Goal: Task Accomplishment & Management: Complete application form

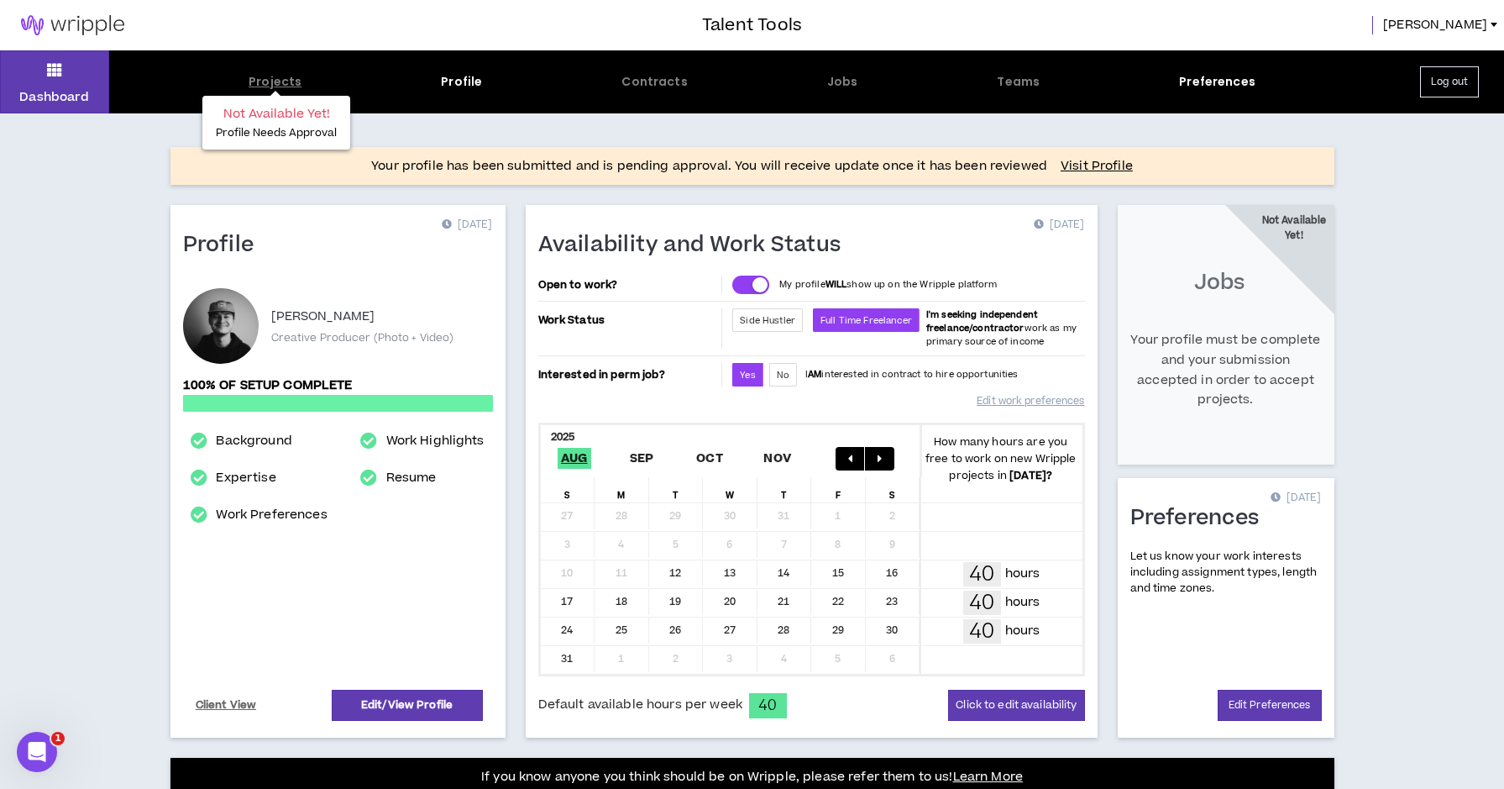
click at [284, 81] on div "Projects" at bounding box center [275, 82] width 53 height 18
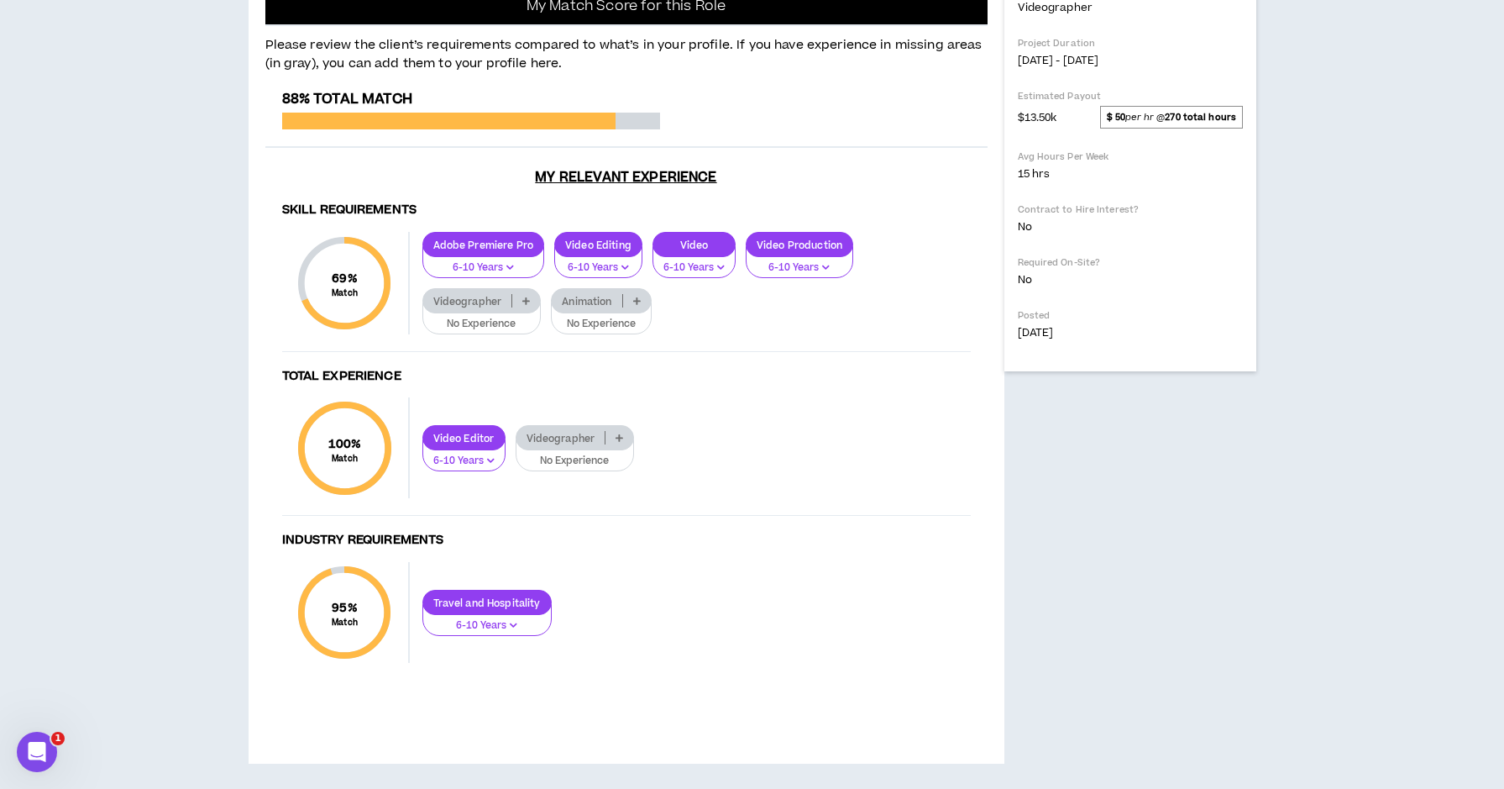
scroll to position [806, 0]
click at [527, 305] on icon at bounding box center [526, 300] width 8 height 8
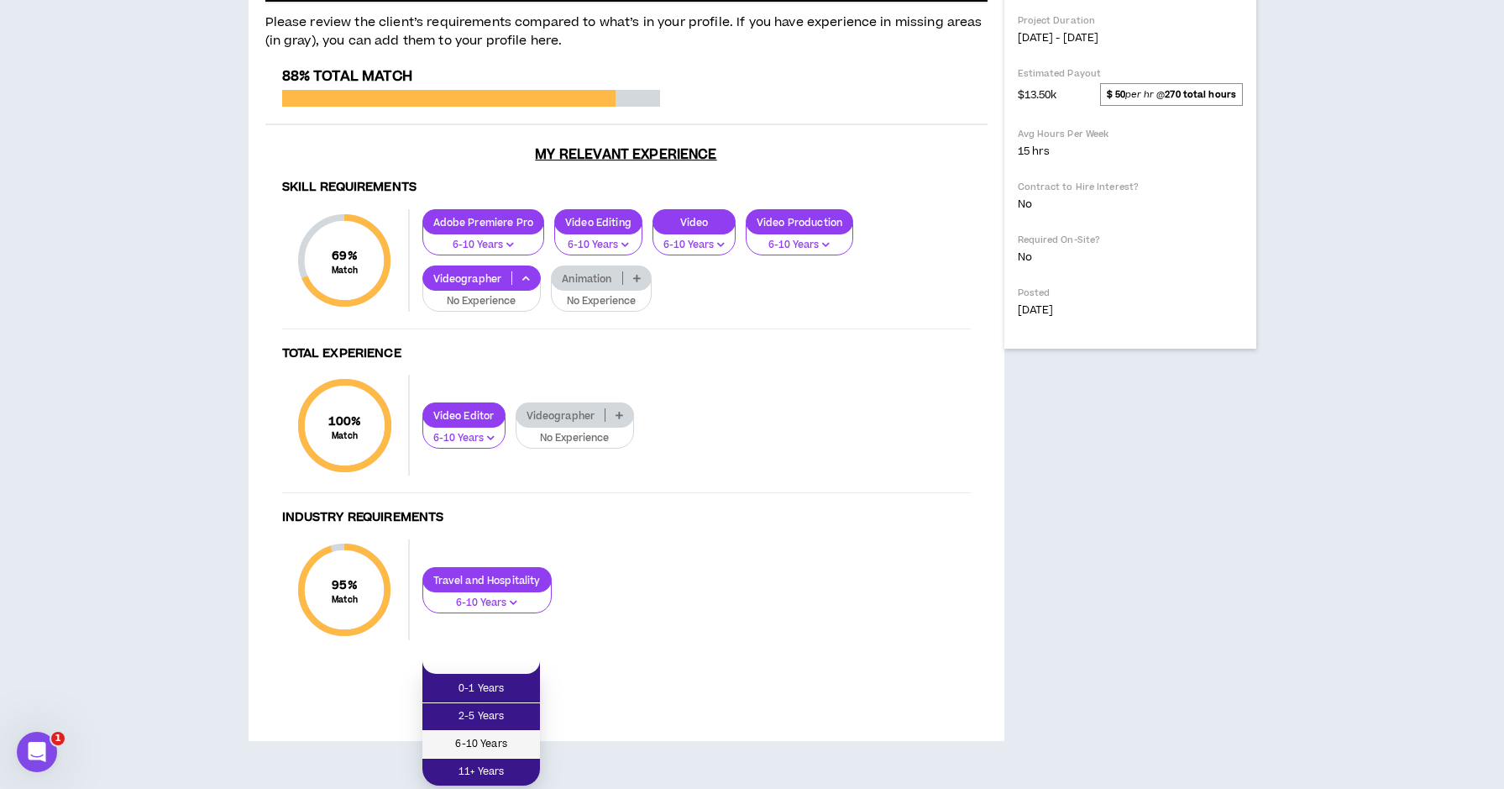
click at [522, 735] on span "6-10 Years" at bounding box center [481, 744] width 97 height 18
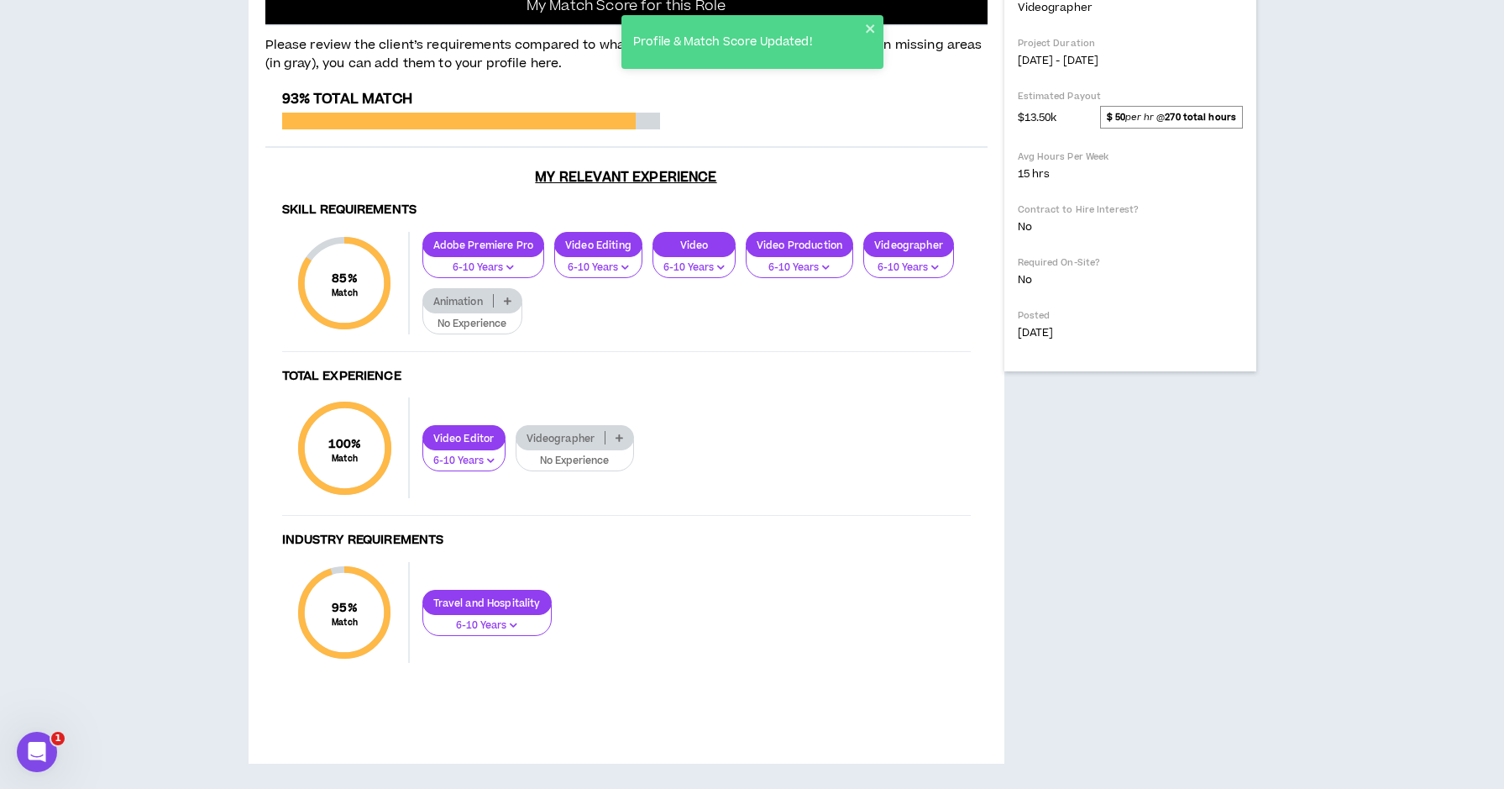
click at [620, 442] on icon at bounding box center [620, 437] width 8 height 8
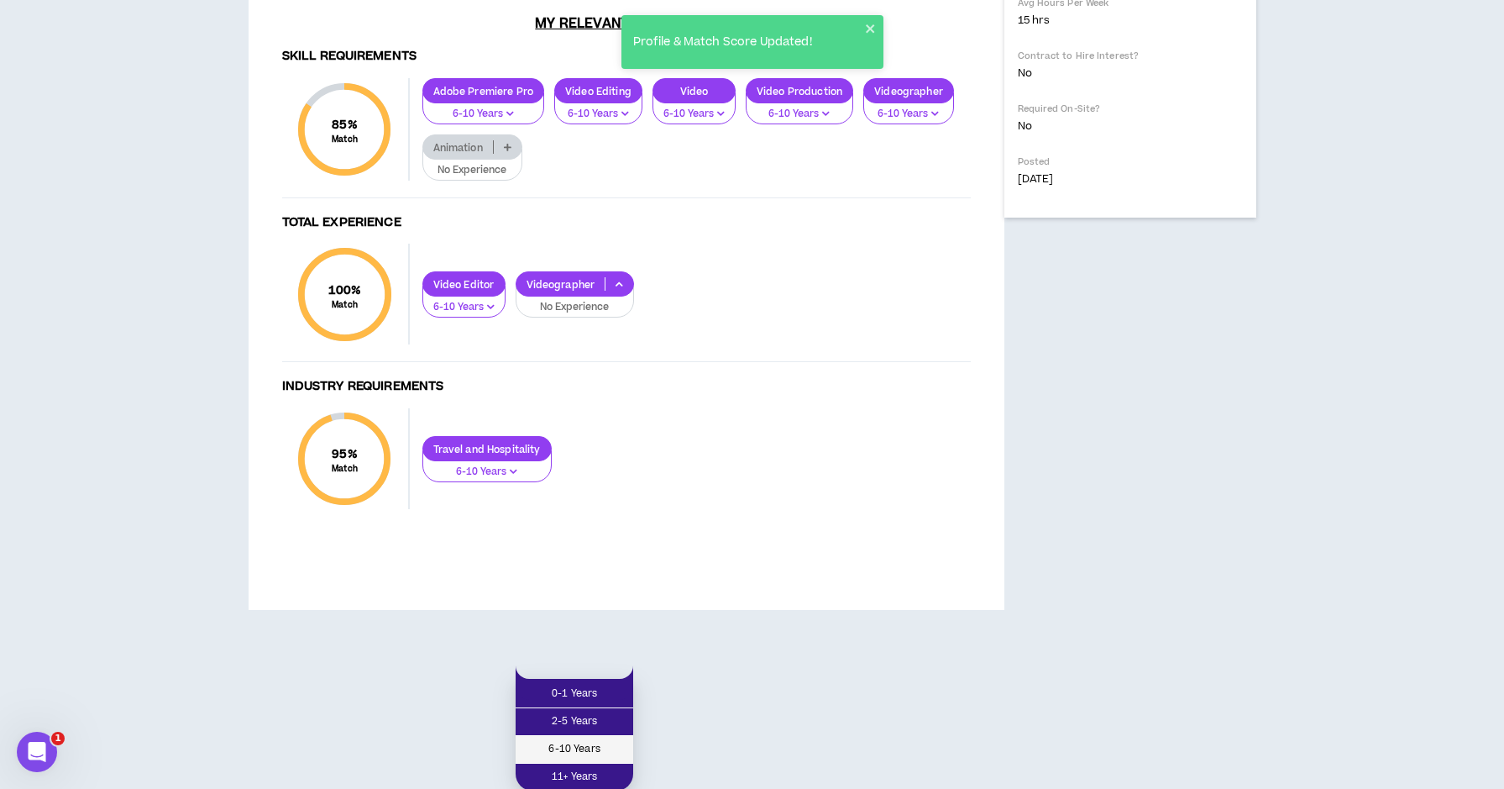
click at [615, 752] on span "6-10 Years" at bounding box center [574, 749] width 97 height 18
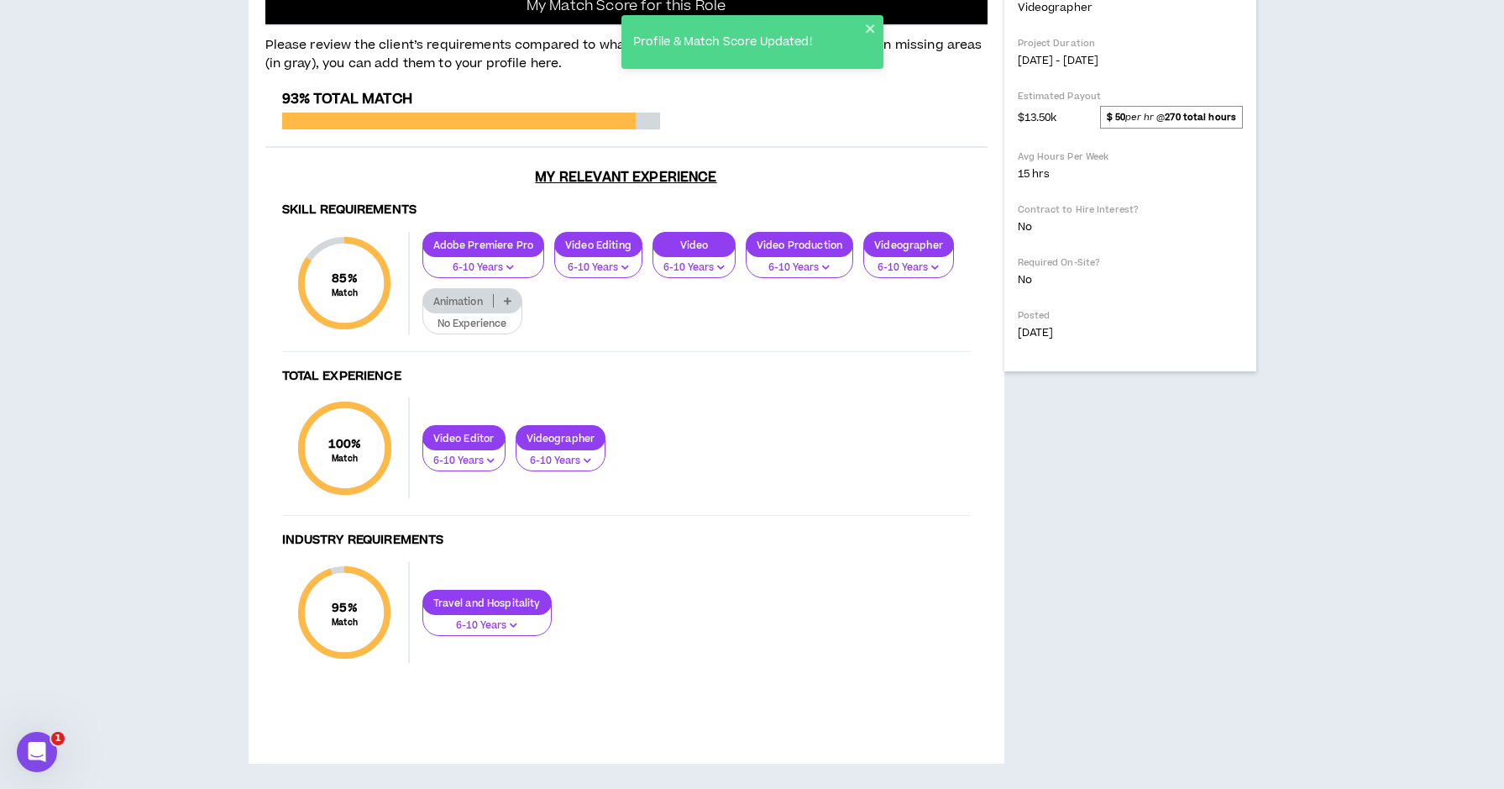
click at [506, 305] on icon at bounding box center [508, 300] width 8 height 8
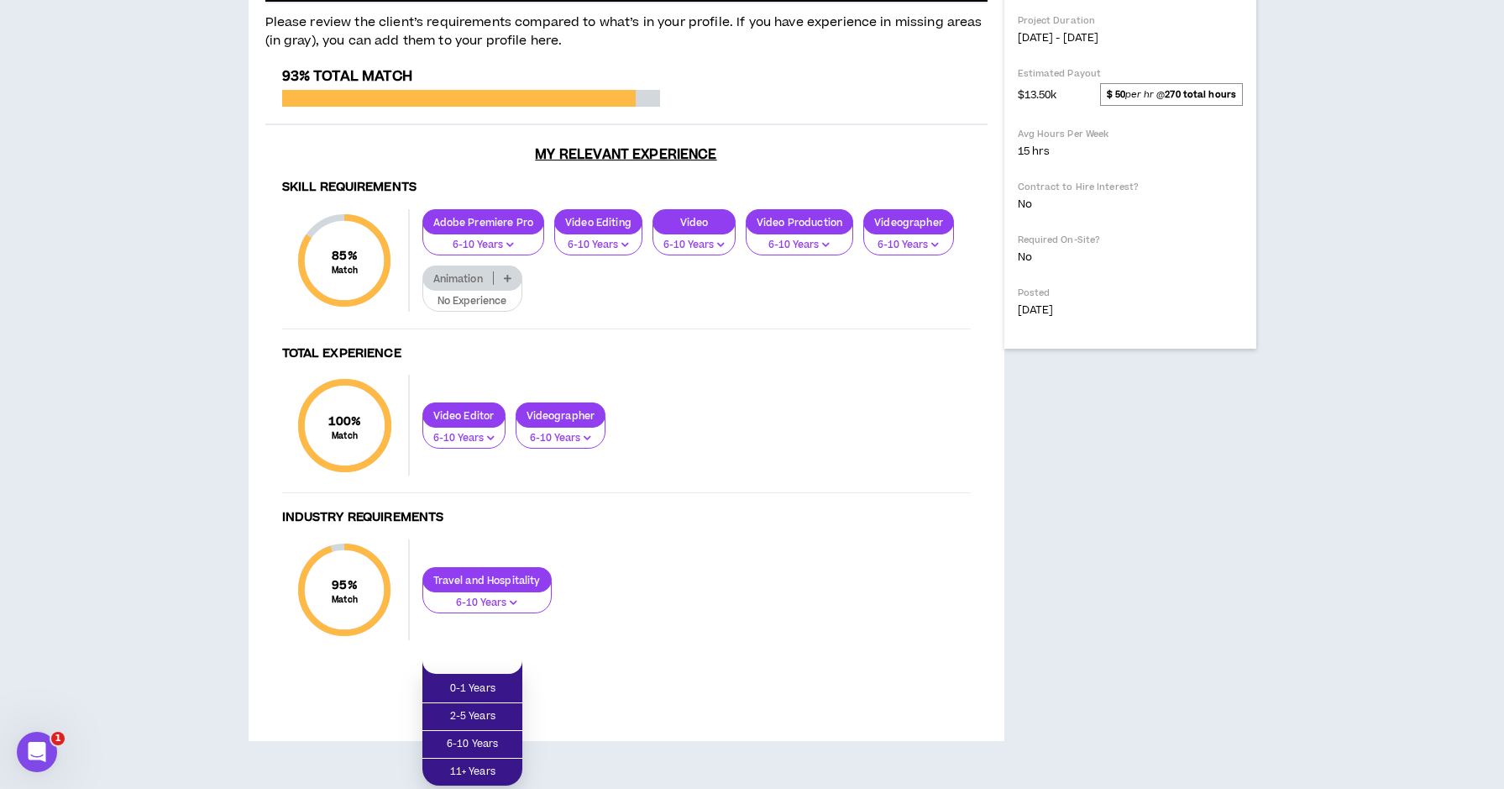
click at [616, 588] on div "Skill Requirements 85 % Match Skill Requirements Adobe Premiere Pro 6-10 Years …" at bounding box center [626, 420] width 722 height 506
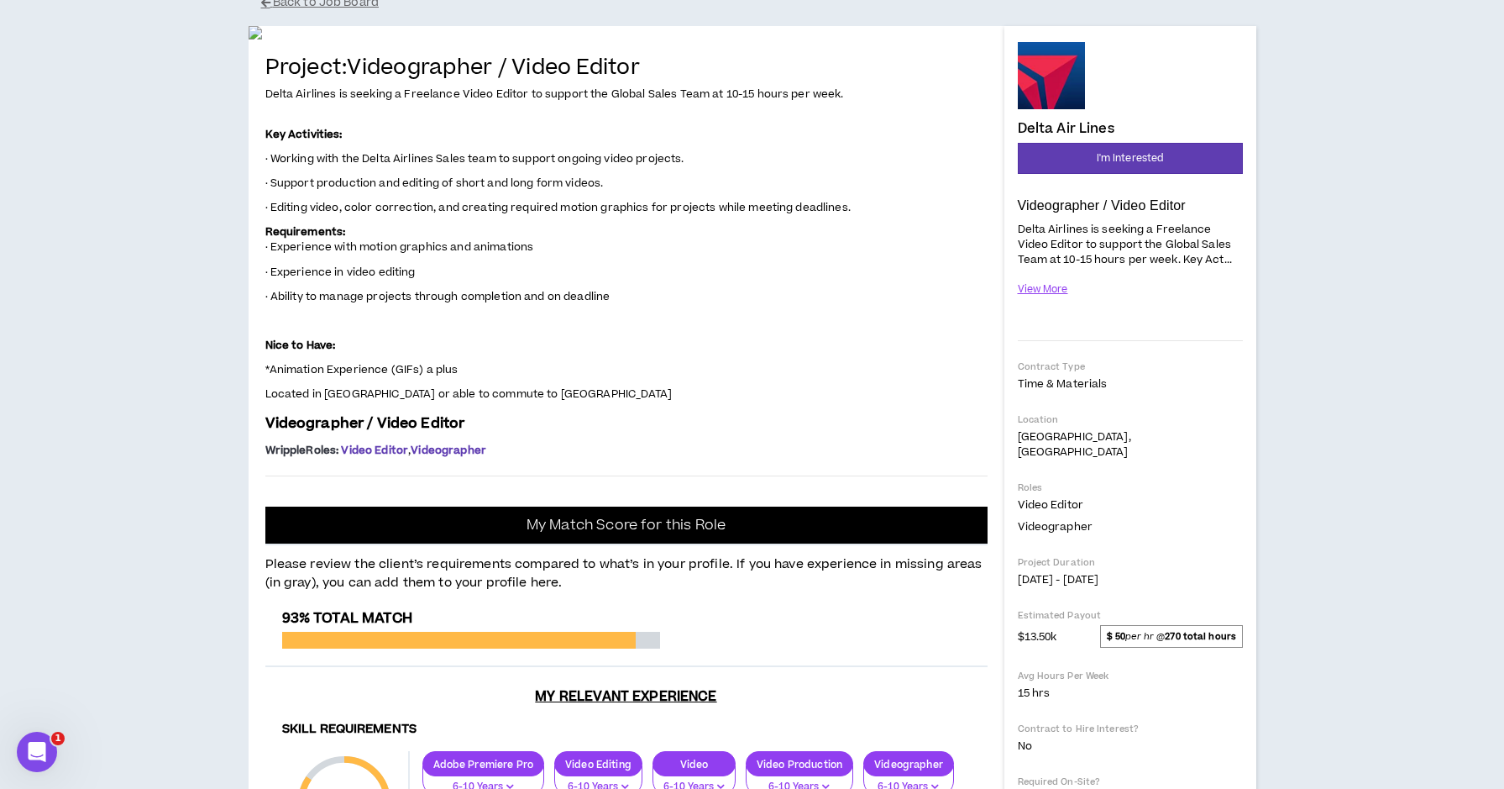
scroll to position [115, 0]
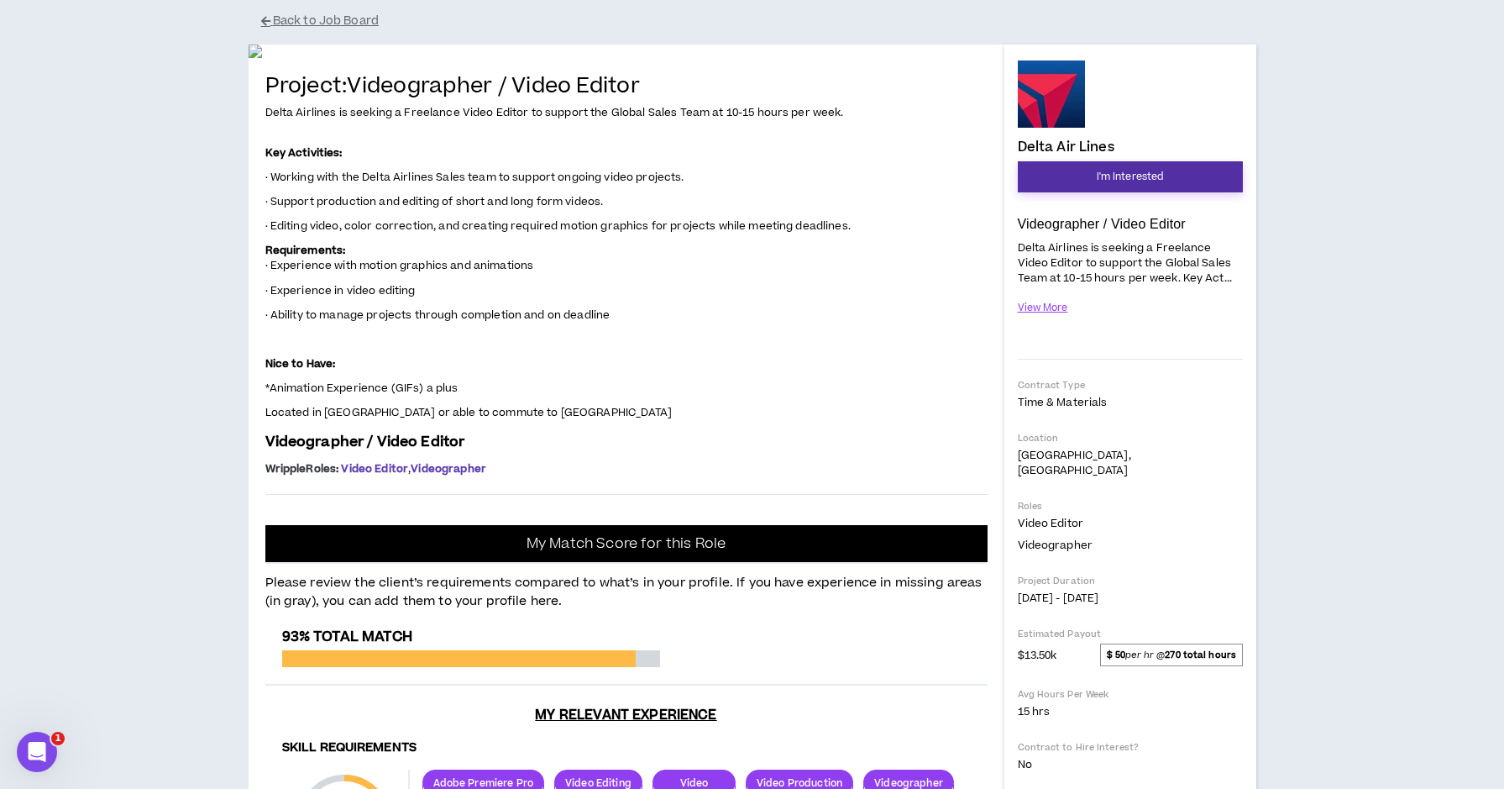
click at [1130, 176] on span "I'm Interested" at bounding box center [1130, 177] width 67 height 16
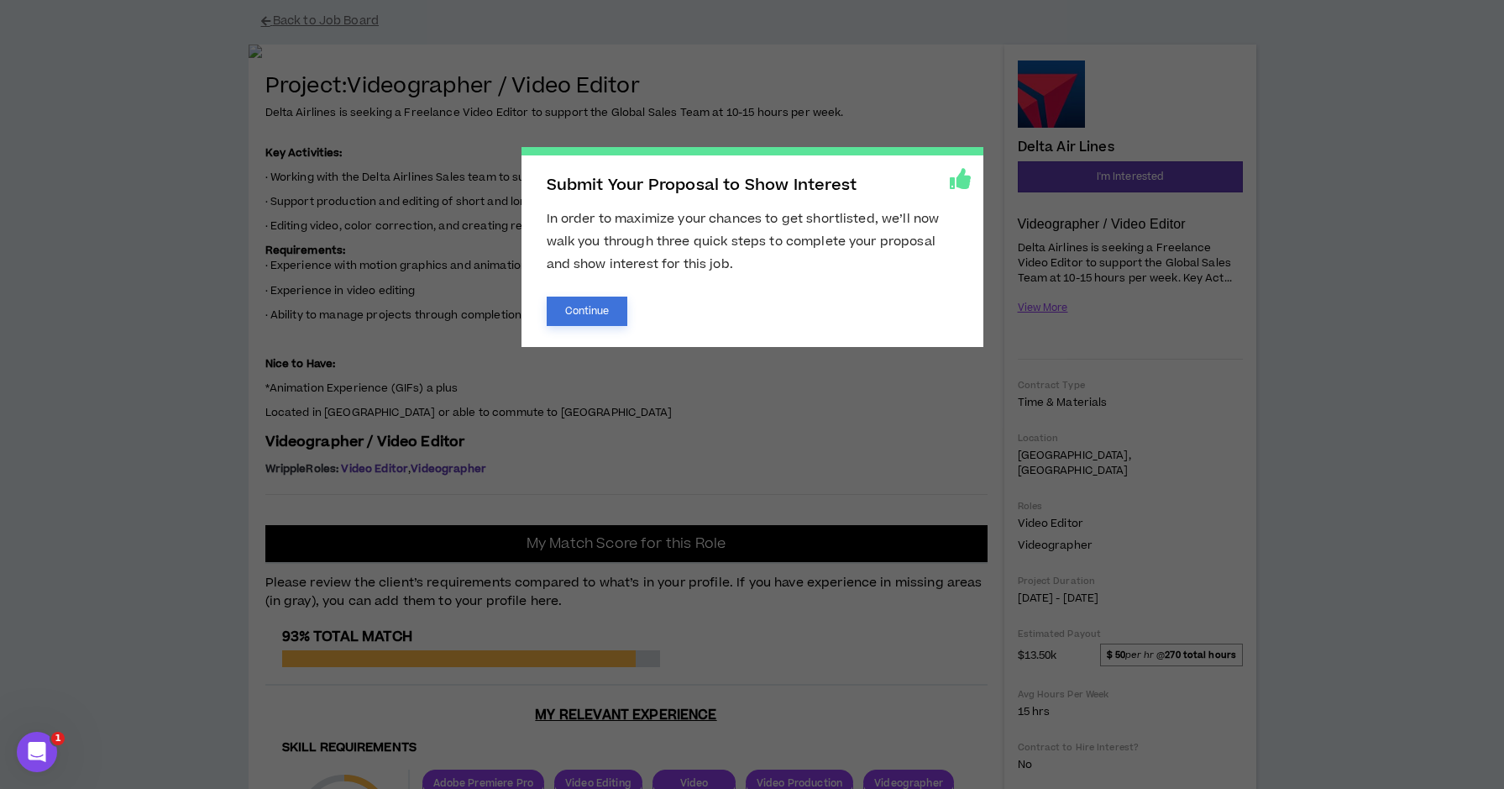
click at [611, 307] on button "Continue" at bounding box center [587, 310] width 81 height 29
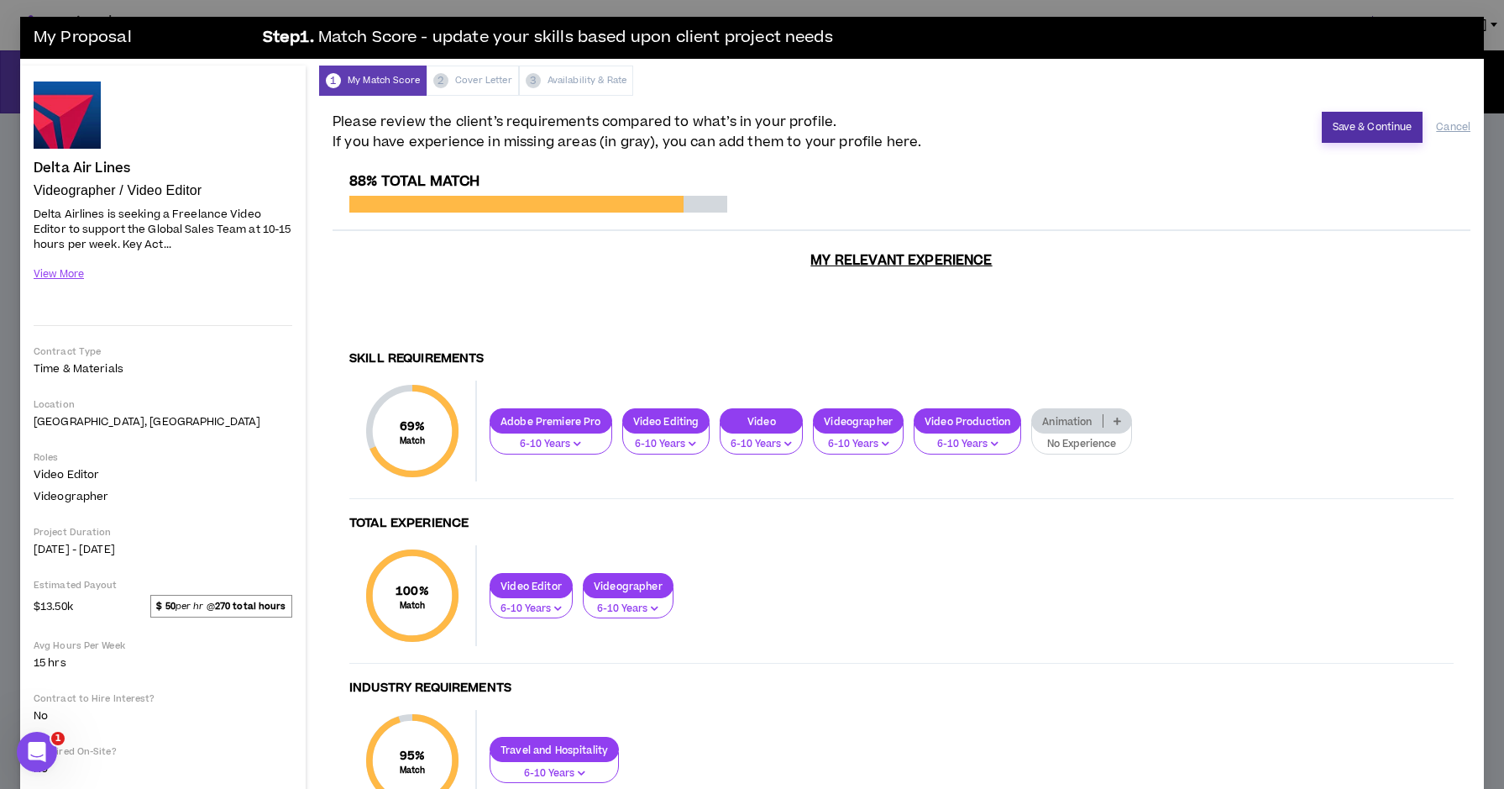
click at [1386, 131] on button "Save & Continue" at bounding box center [1373, 127] width 102 height 31
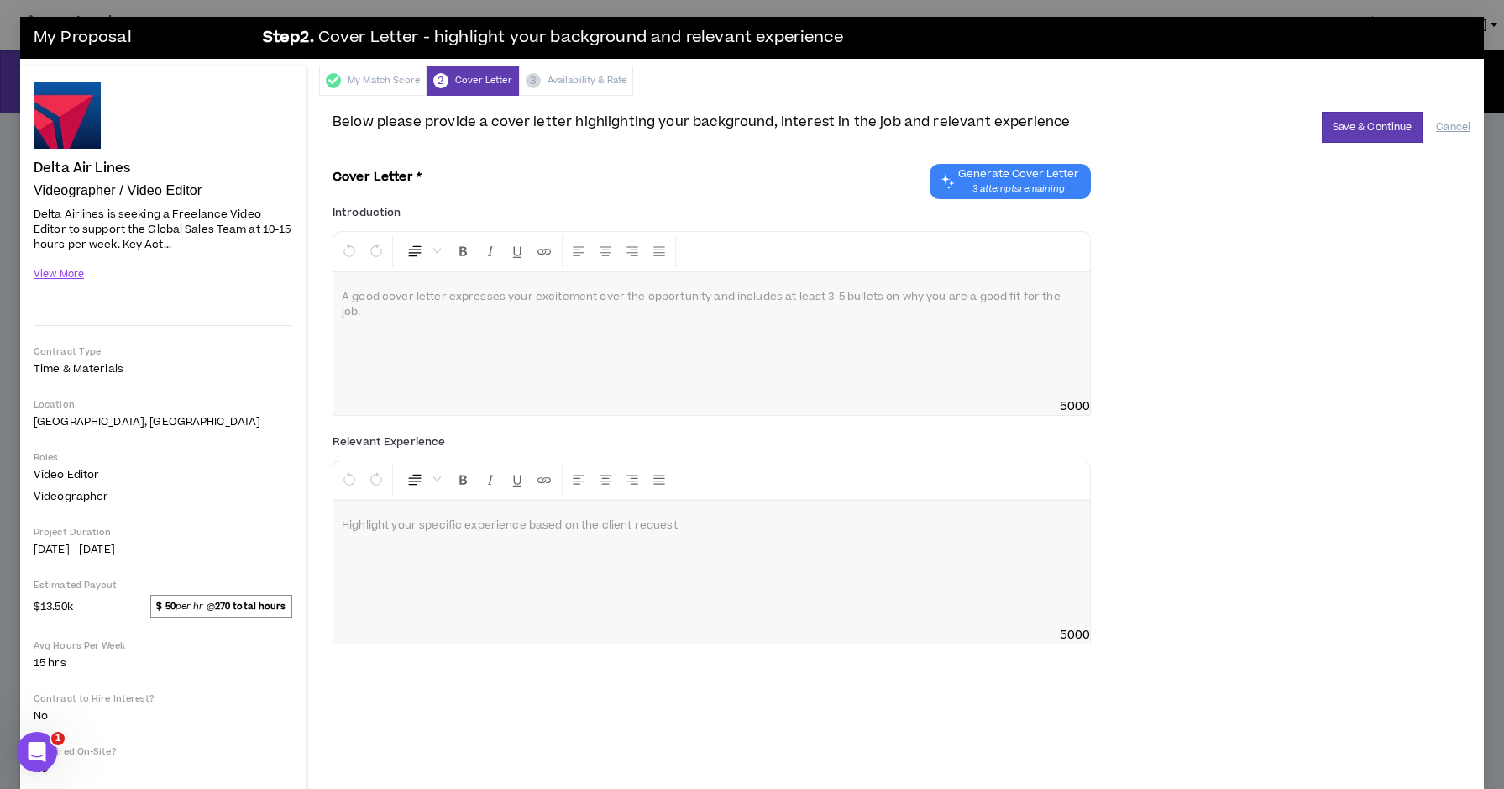
click at [755, 298] on p at bounding box center [712, 297] width 740 height 17
click at [71, 275] on button "View More" at bounding box center [59, 274] width 51 height 29
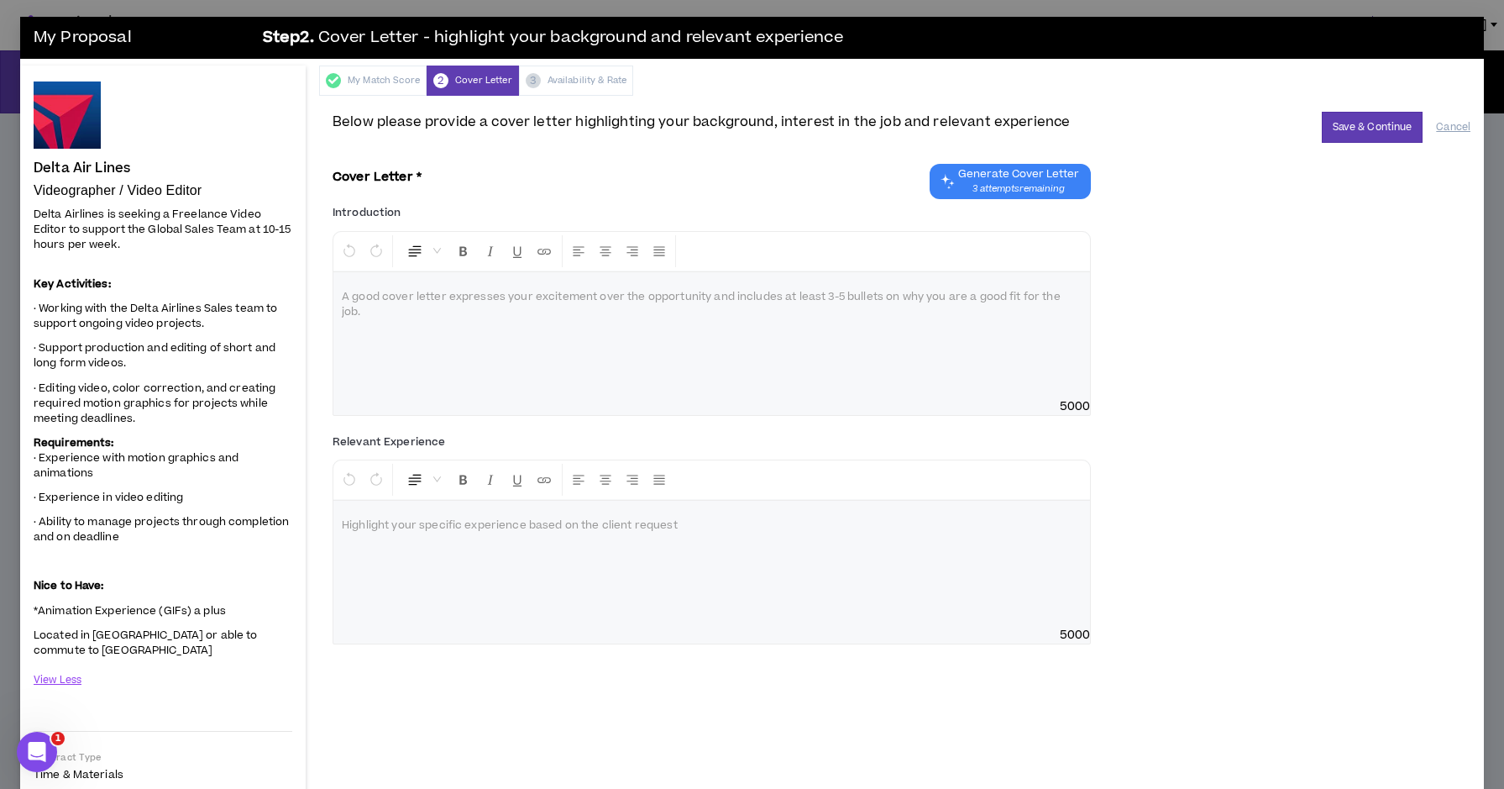
click at [524, 532] on p at bounding box center [712, 525] width 740 height 17
click at [589, 529] on p "**********" at bounding box center [712, 525] width 740 height 17
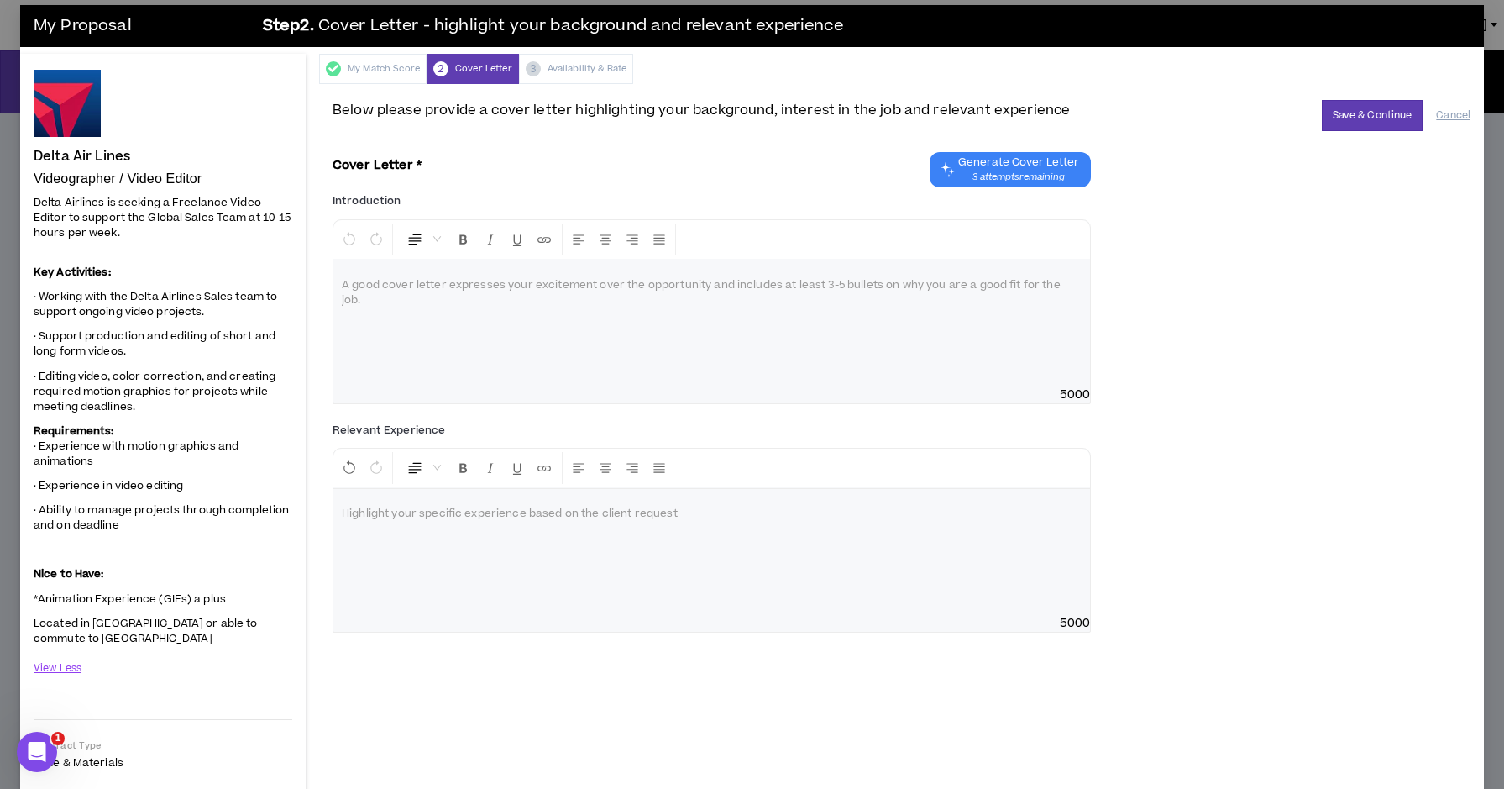
scroll to position [7, 0]
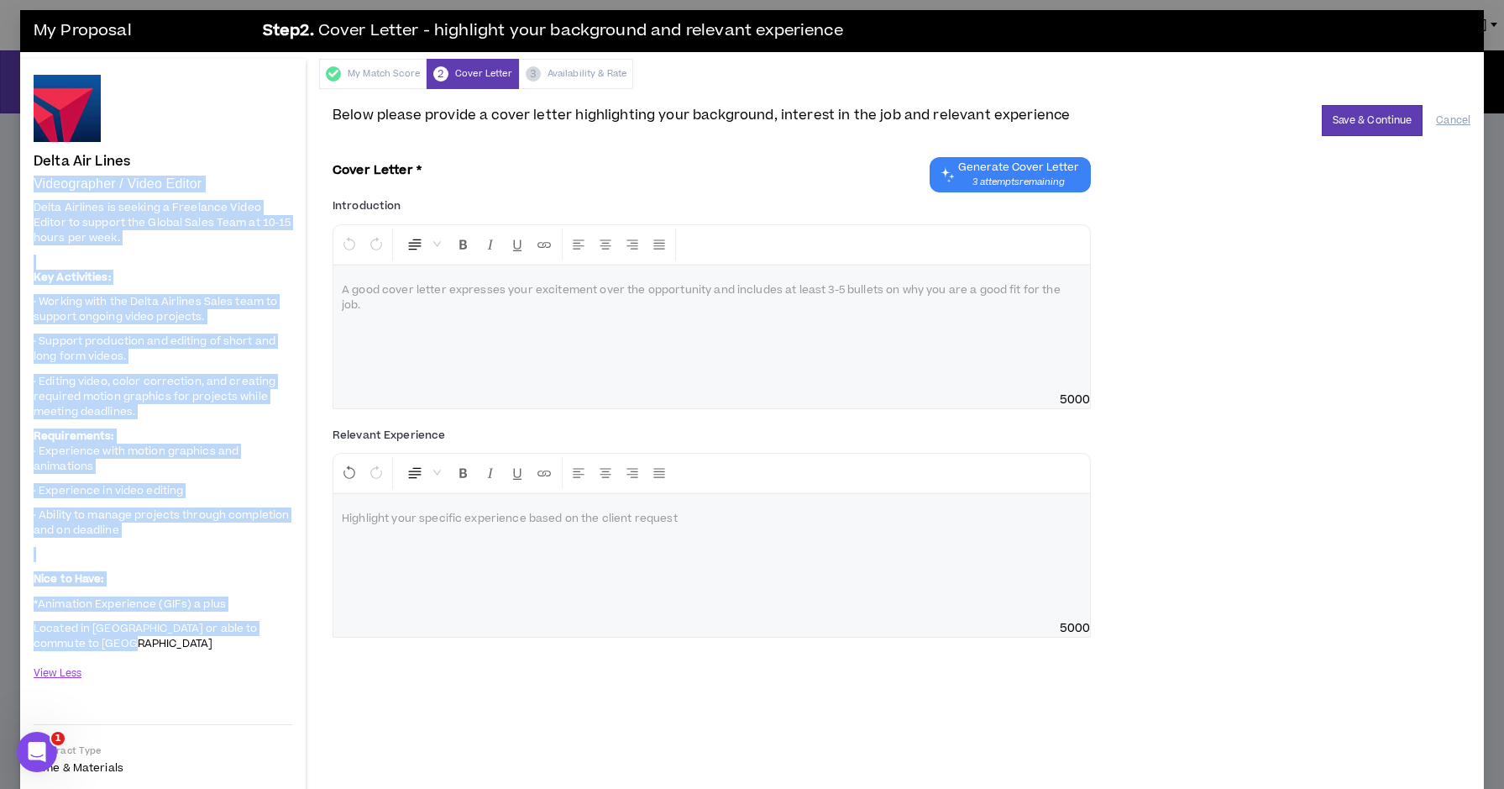
drag, startPoint x: 36, startPoint y: 183, endPoint x: 192, endPoint y: 638, distance: 481.2
click at [192, 638] on div "Videographer / Video Editor Delta Airlines is seeking a Freelance Video Editor …" at bounding box center [163, 440] width 259 height 529
copy div "Videographer / Video Editor Delta Airlines is seeking a Freelance Video Editor …"
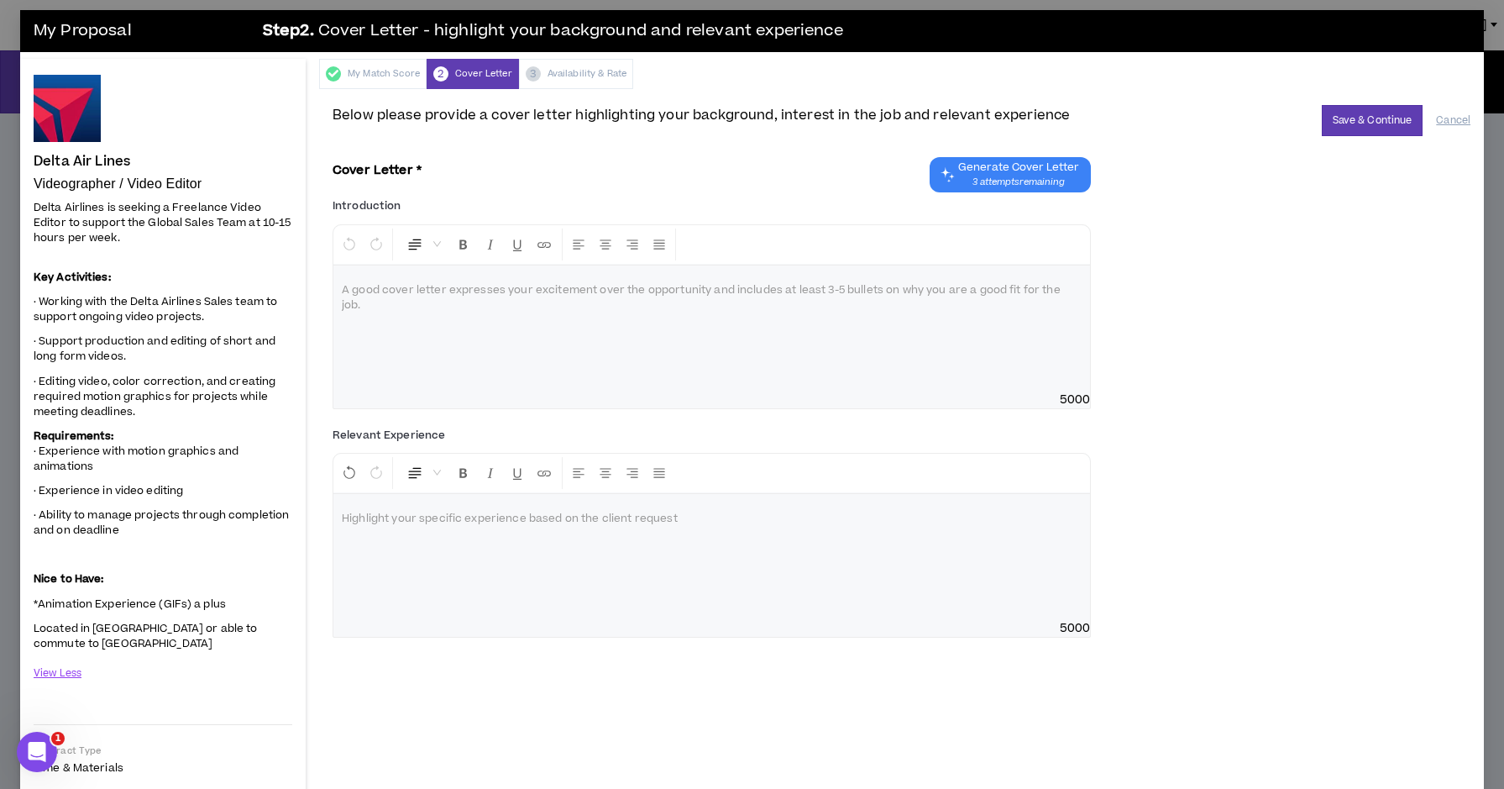
click at [842, 294] on p at bounding box center [712, 290] width 740 height 17
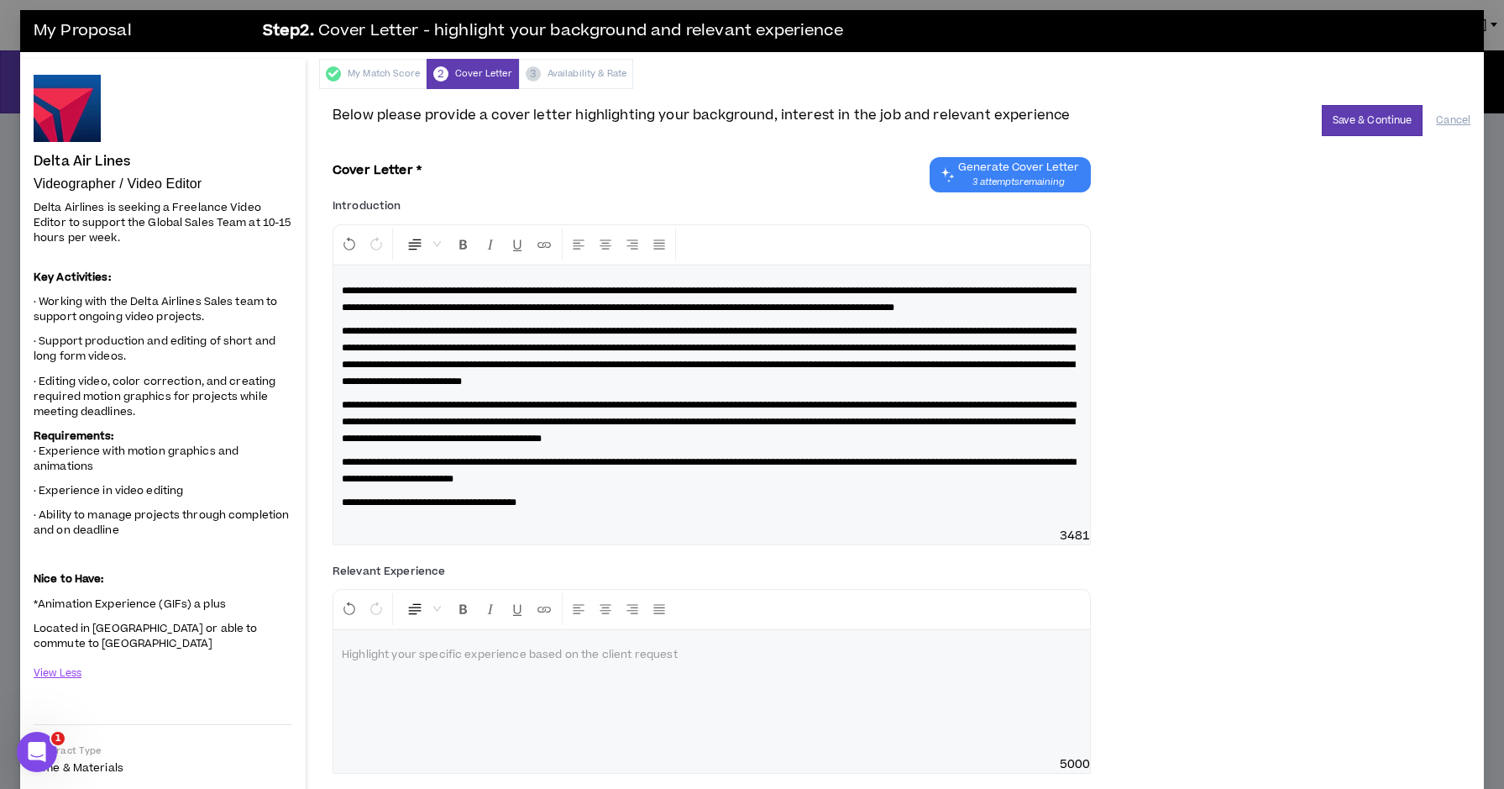
click at [595, 386] on span "**********" at bounding box center [709, 356] width 734 height 60
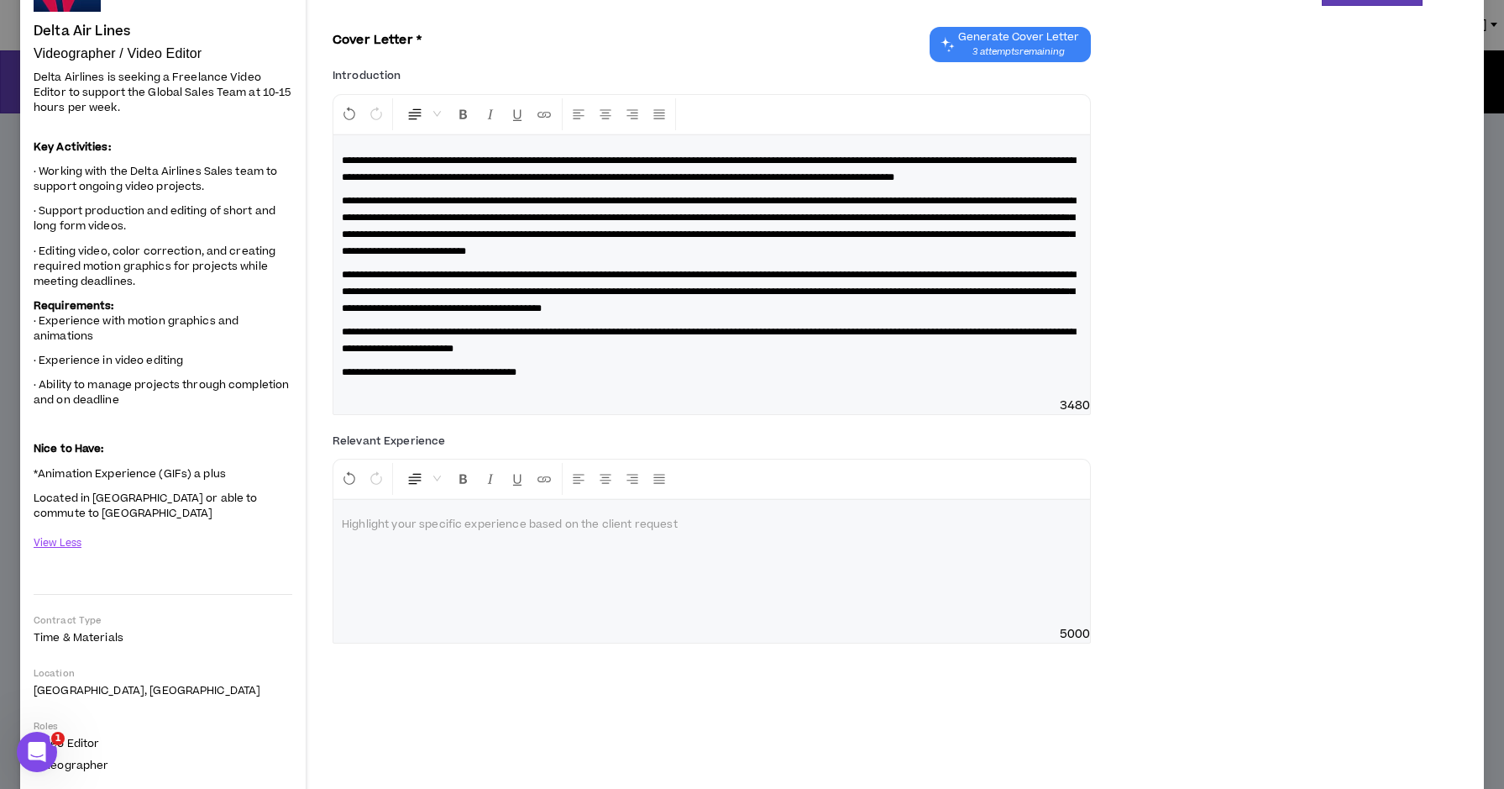
scroll to position [137, 0]
click at [784, 569] on div at bounding box center [711, 563] width 757 height 126
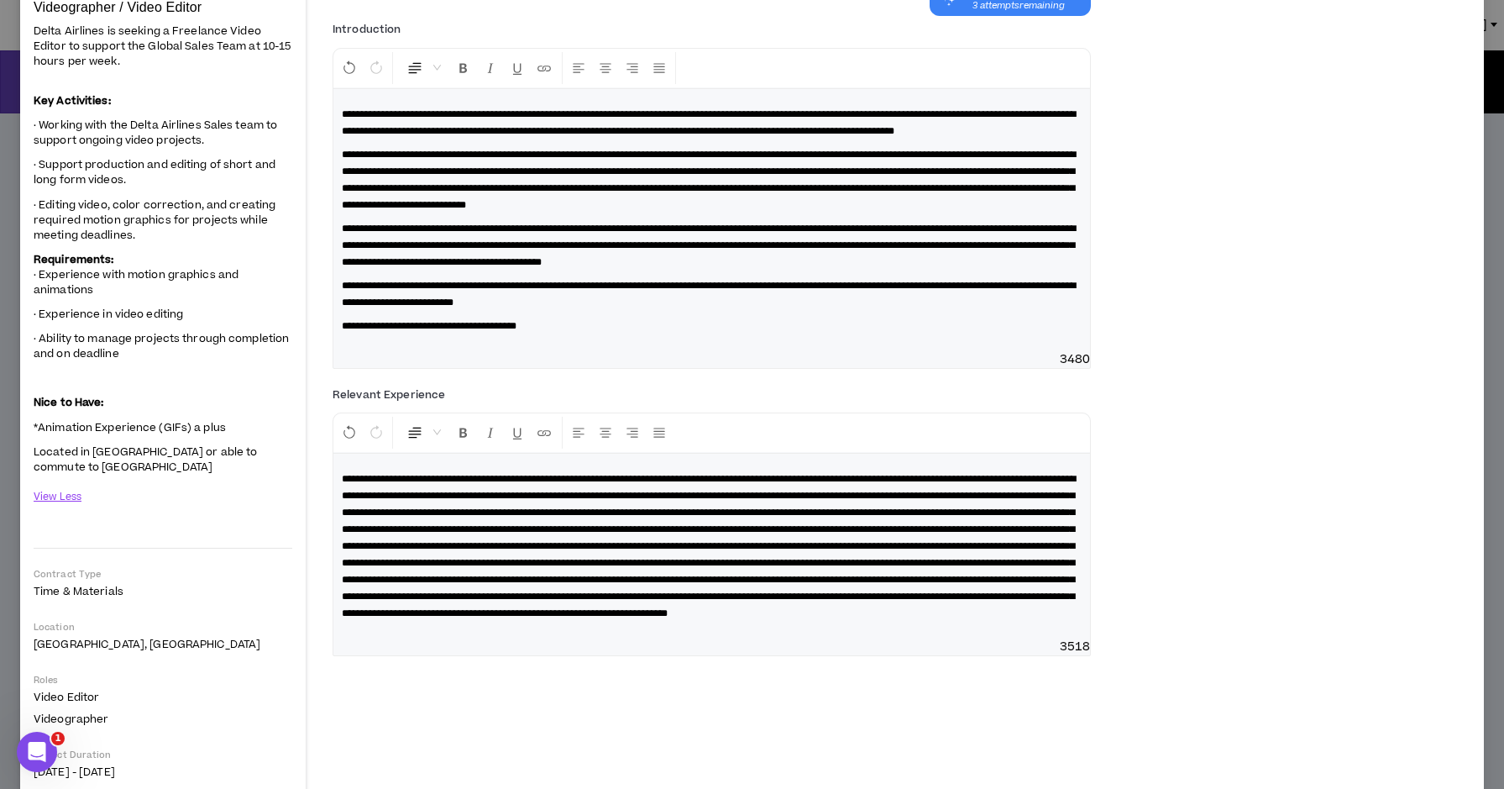
scroll to position [188, 0]
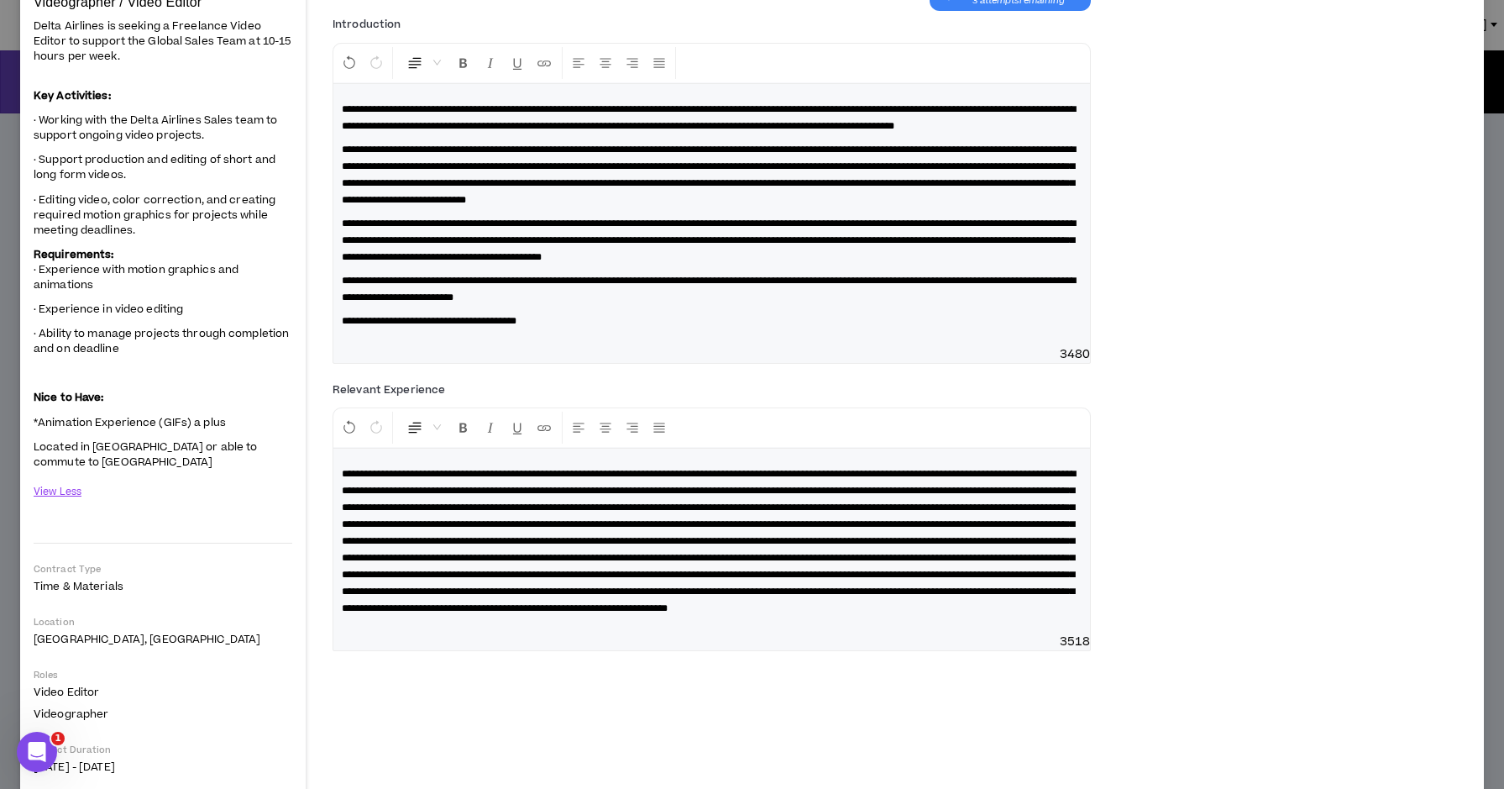
click at [826, 558] on span at bounding box center [709, 541] width 734 height 144
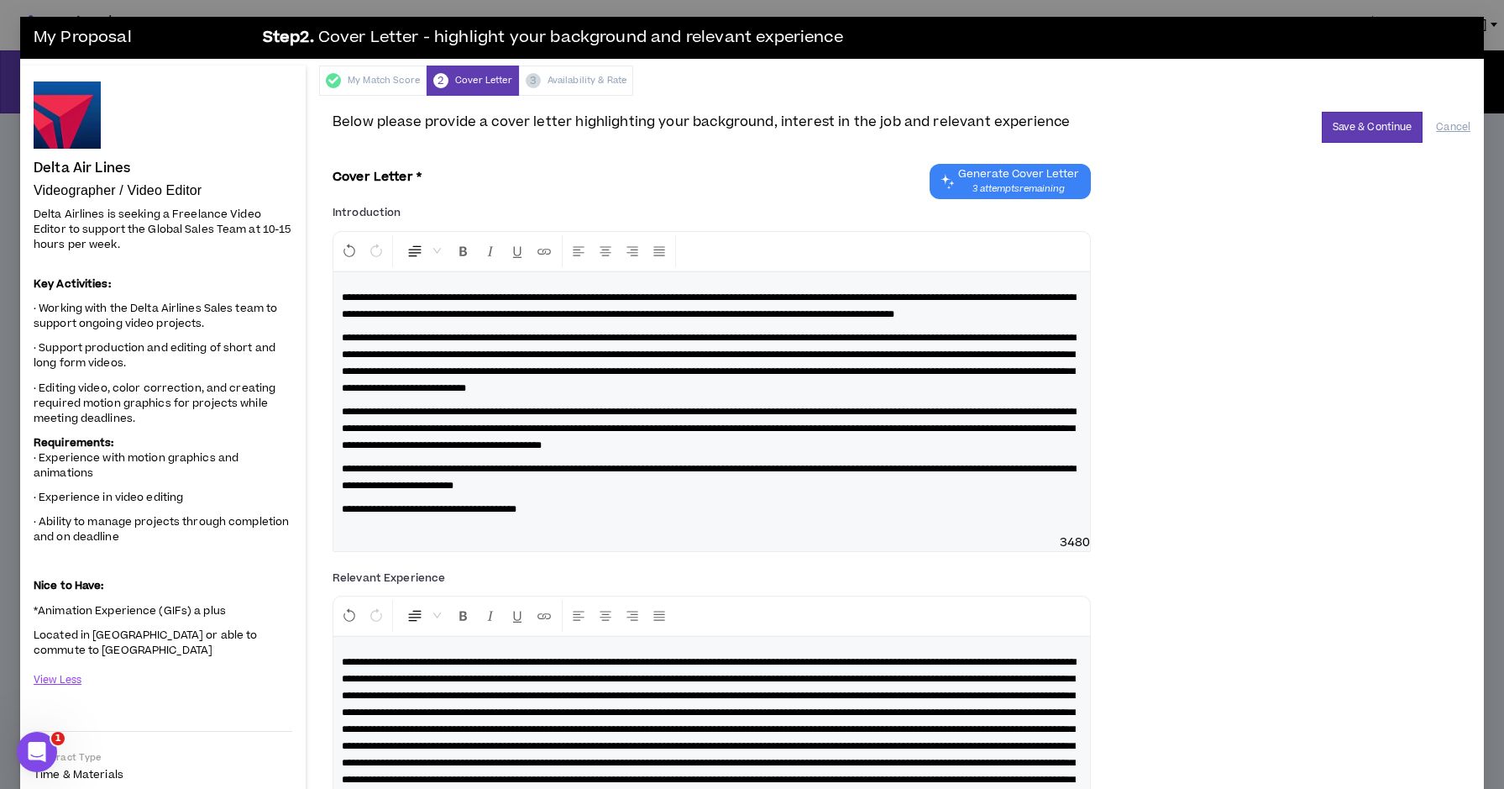
scroll to position [0, 0]
click at [1373, 120] on button "Save & Continue" at bounding box center [1373, 127] width 102 height 31
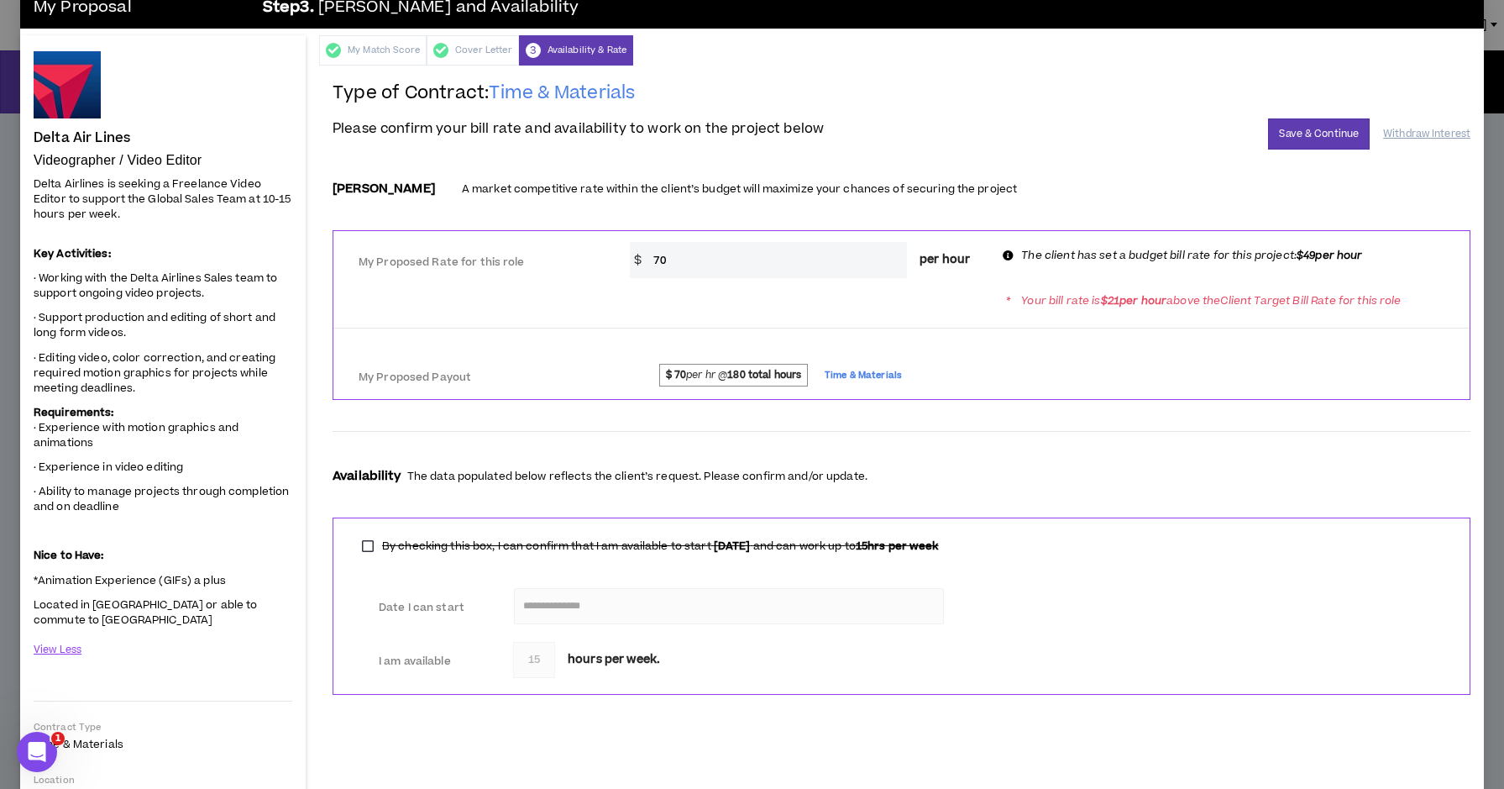
scroll to position [19, 0]
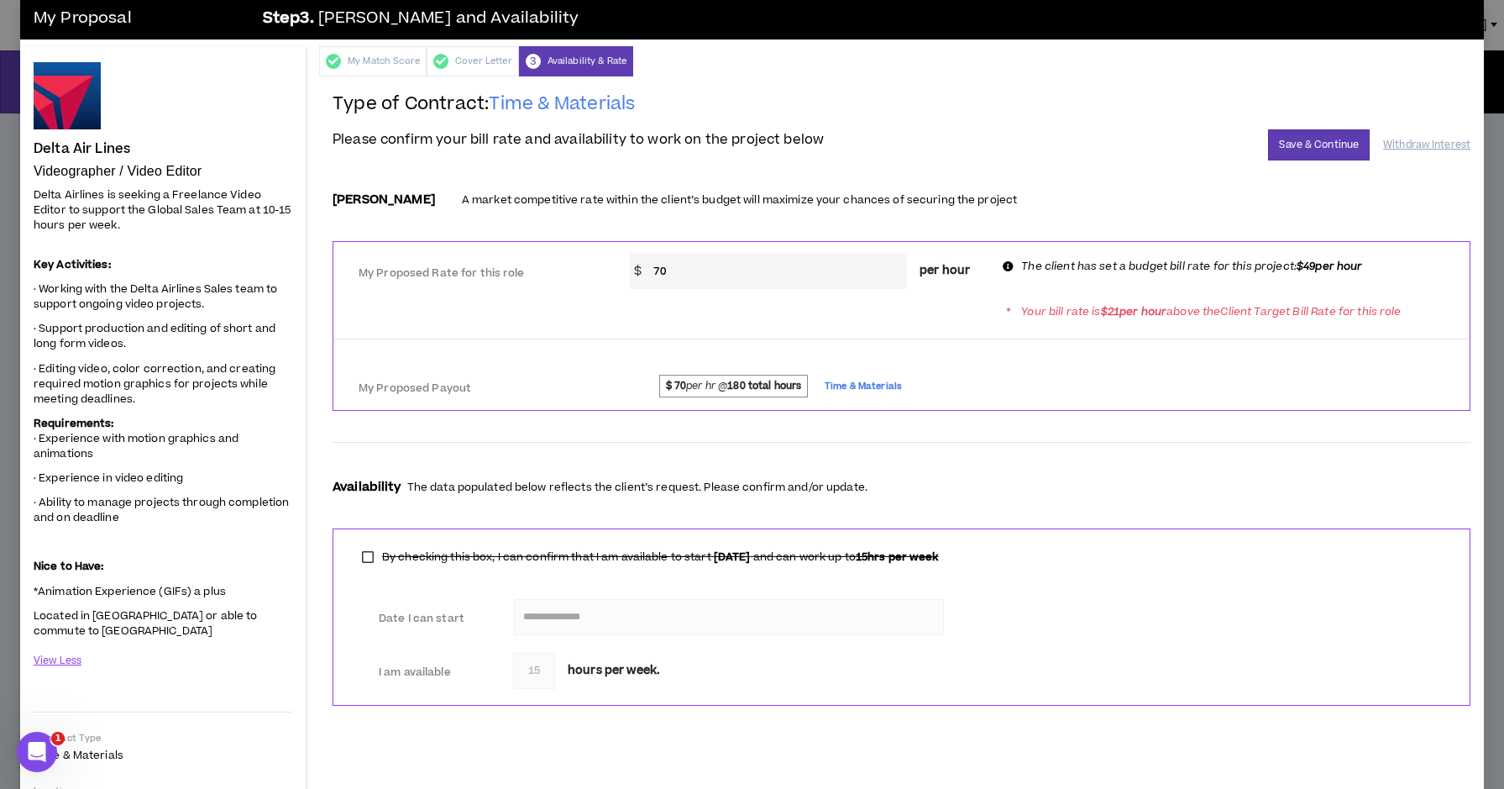
click at [746, 277] on input "70" at bounding box center [776, 271] width 262 height 36
click at [690, 317] on div "* Your bill rate is $ 21 per hour above the Client Target Bill Rate for this ro…" at bounding box center [901, 311] width 1136 height 31
click at [787, 273] on input "50" at bounding box center [776, 271] width 262 height 36
click at [770, 270] on input "50" at bounding box center [776, 271] width 262 height 36
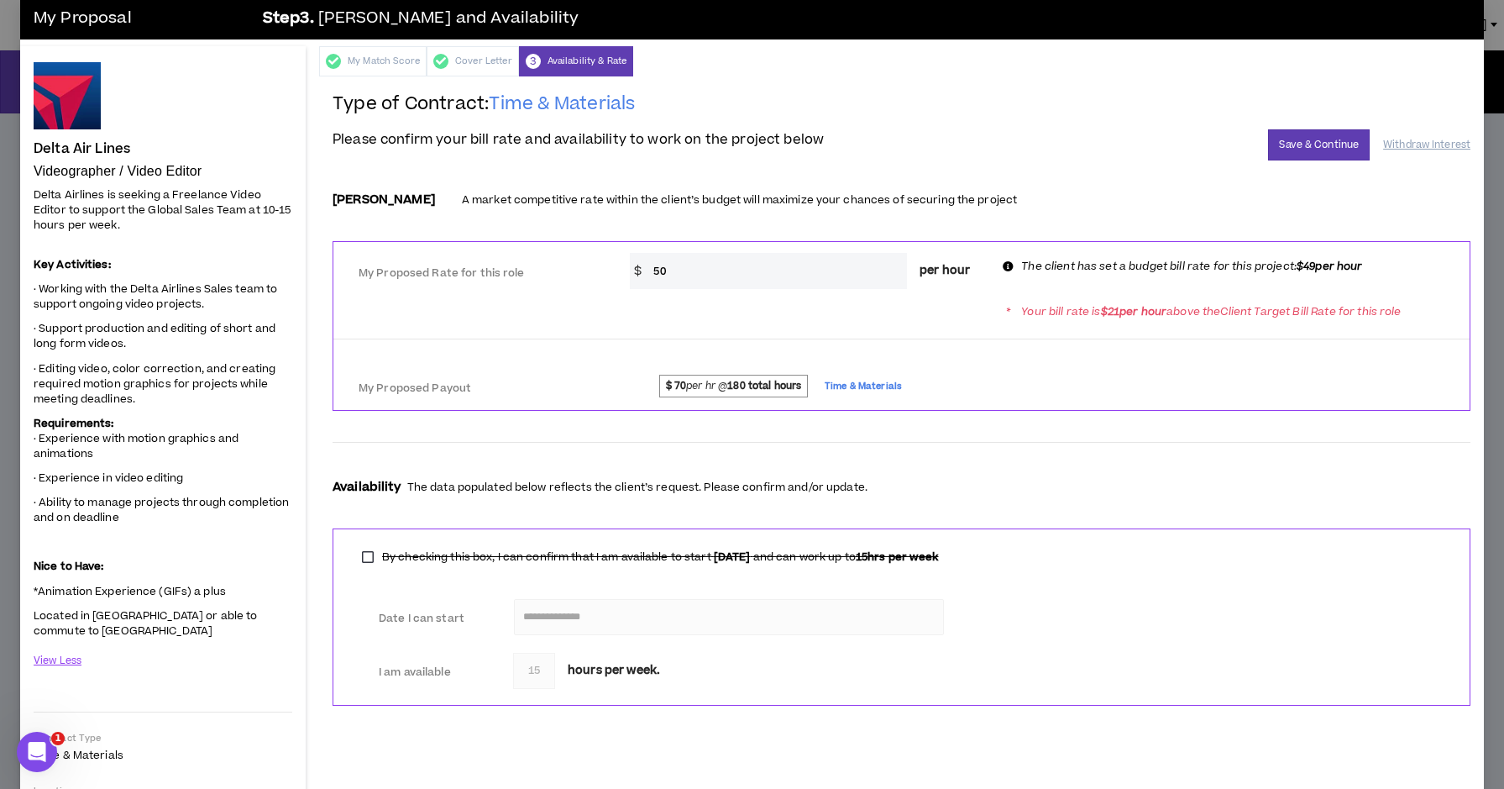
click at [770, 270] on input "50" at bounding box center [776, 271] width 262 height 36
click at [839, 322] on div "* Your bill rate is $ 21 per hour above the Client Target Bill Rate for this ro…" at bounding box center [901, 311] width 1136 height 31
click at [871, 386] on span "Time & Materials" at bounding box center [863, 385] width 77 height 18
click at [673, 380] on strong "$ 70" at bounding box center [676, 386] width 21 height 14
click at [726, 286] on input "49" at bounding box center [776, 271] width 262 height 36
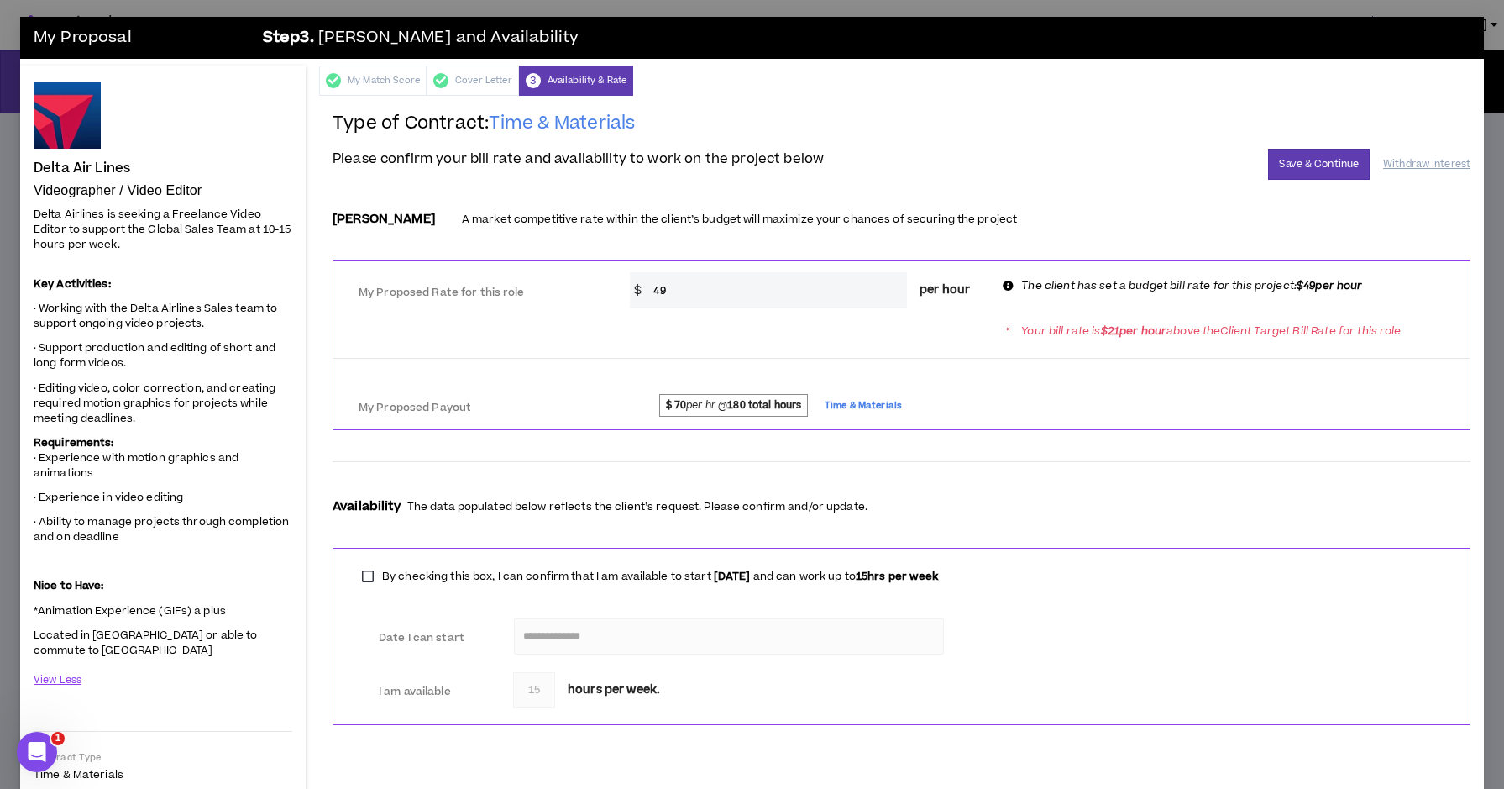
scroll to position [0, 0]
click at [857, 402] on span "Time & Materials" at bounding box center [863, 405] width 77 height 18
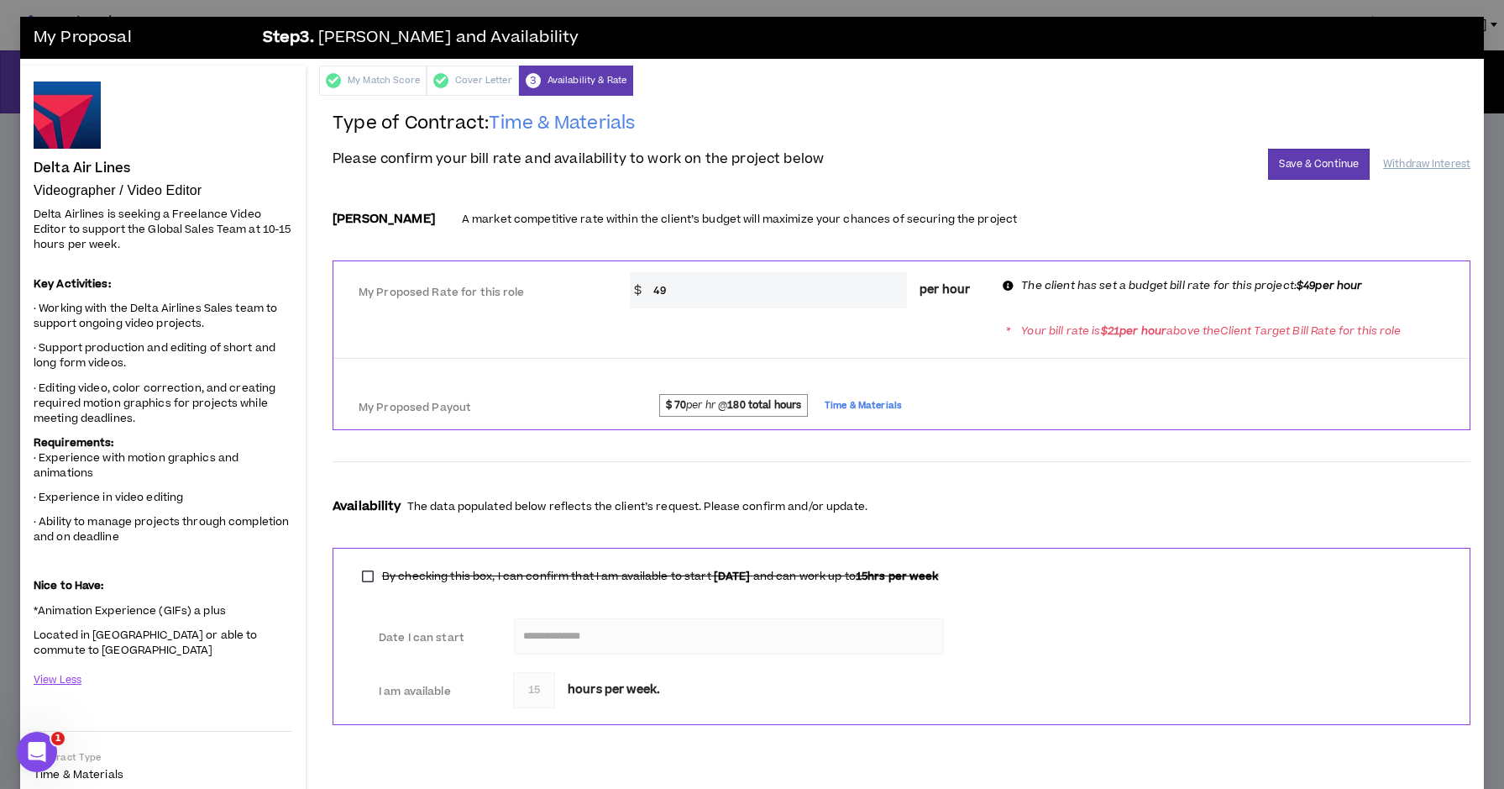
click at [747, 399] on strong "180 total hours" at bounding box center [764, 405] width 74 height 14
click at [702, 406] on span "$ 70 per hr @ 180 total hours" at bounding box center [733, 405] width 149 height 22
click at [677, 406] on strong "$ 70" at bounding box center [676, 405] width 21 height 14
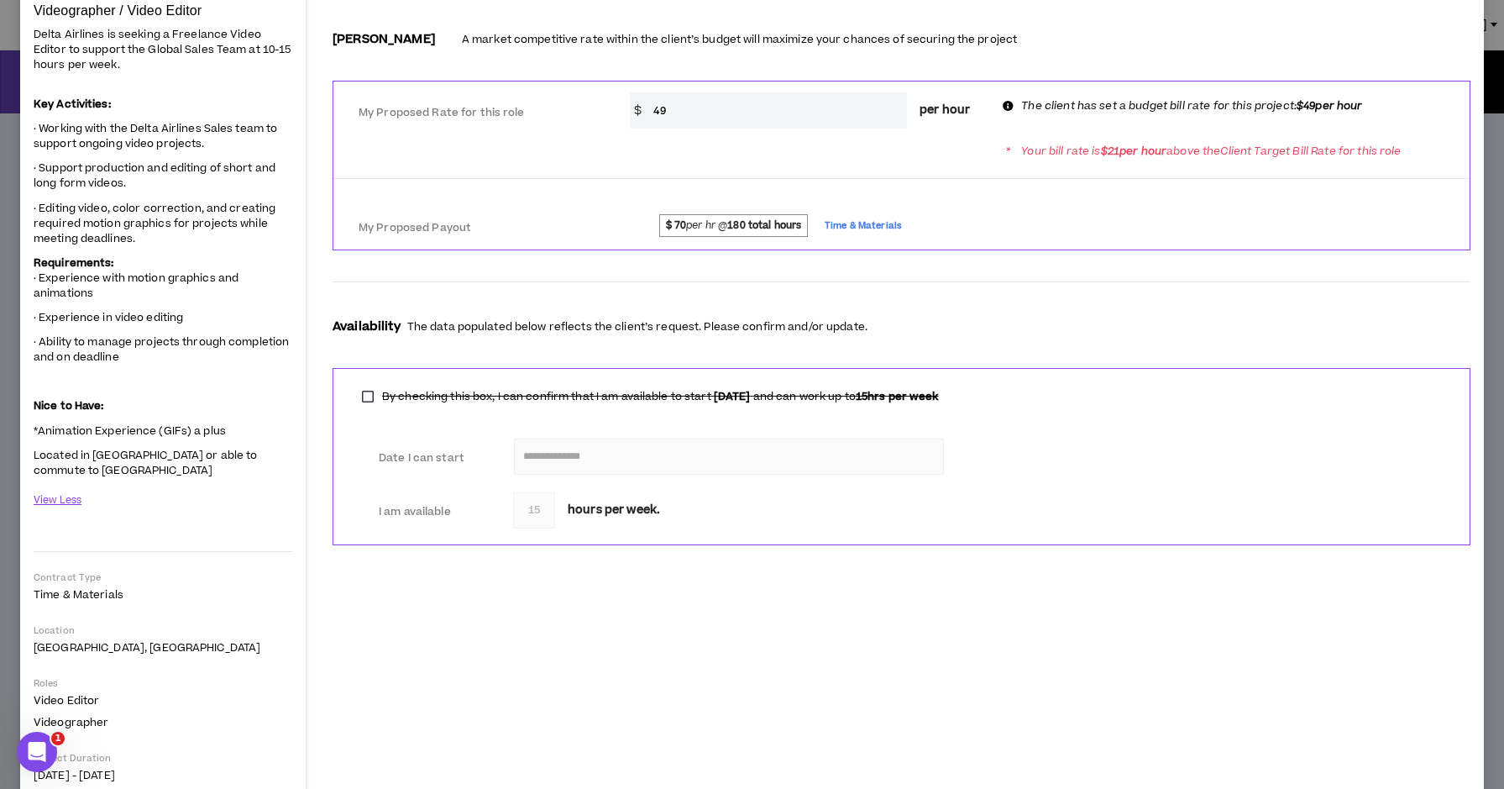
scroll to position [154, 0]
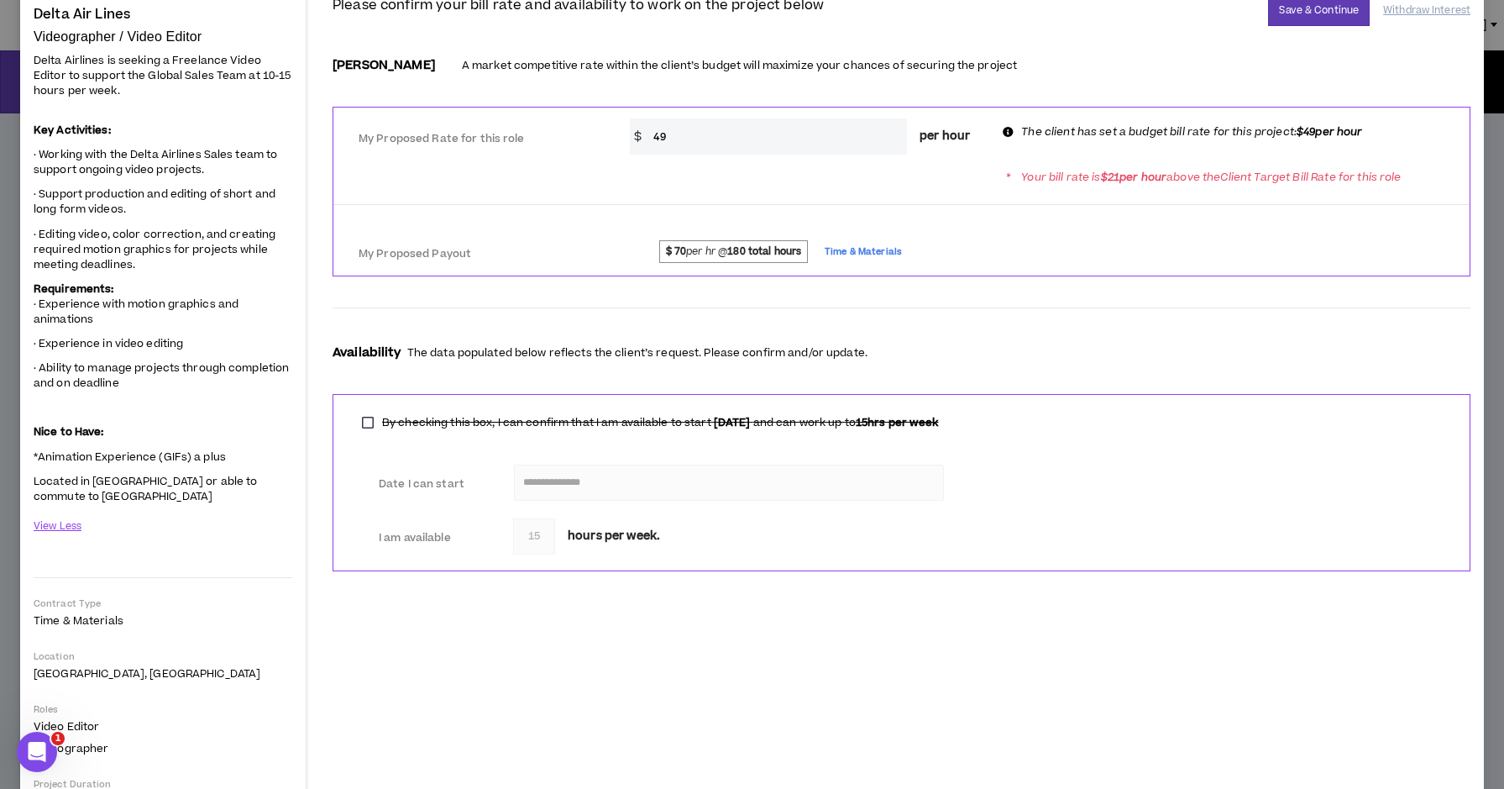
click at [674, 139] on input "49" at bounding box center [776, 136] width 262 height 36
click at [560, 367] on div "Availability The data populated below reflects the client’s request. Please con…" at bounding box center [902, 352] width 1138 height 29
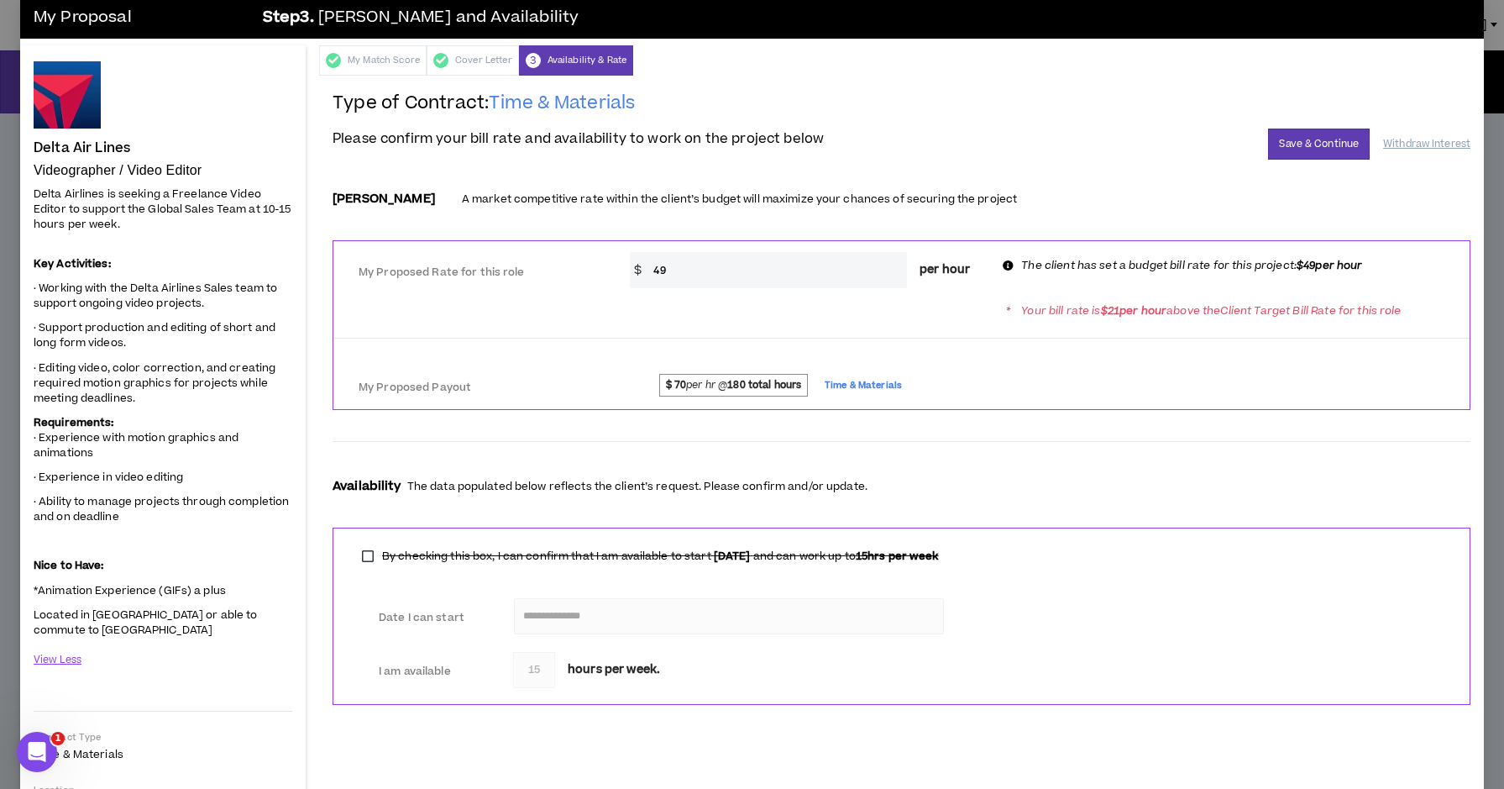
scroll to position [0, 0]
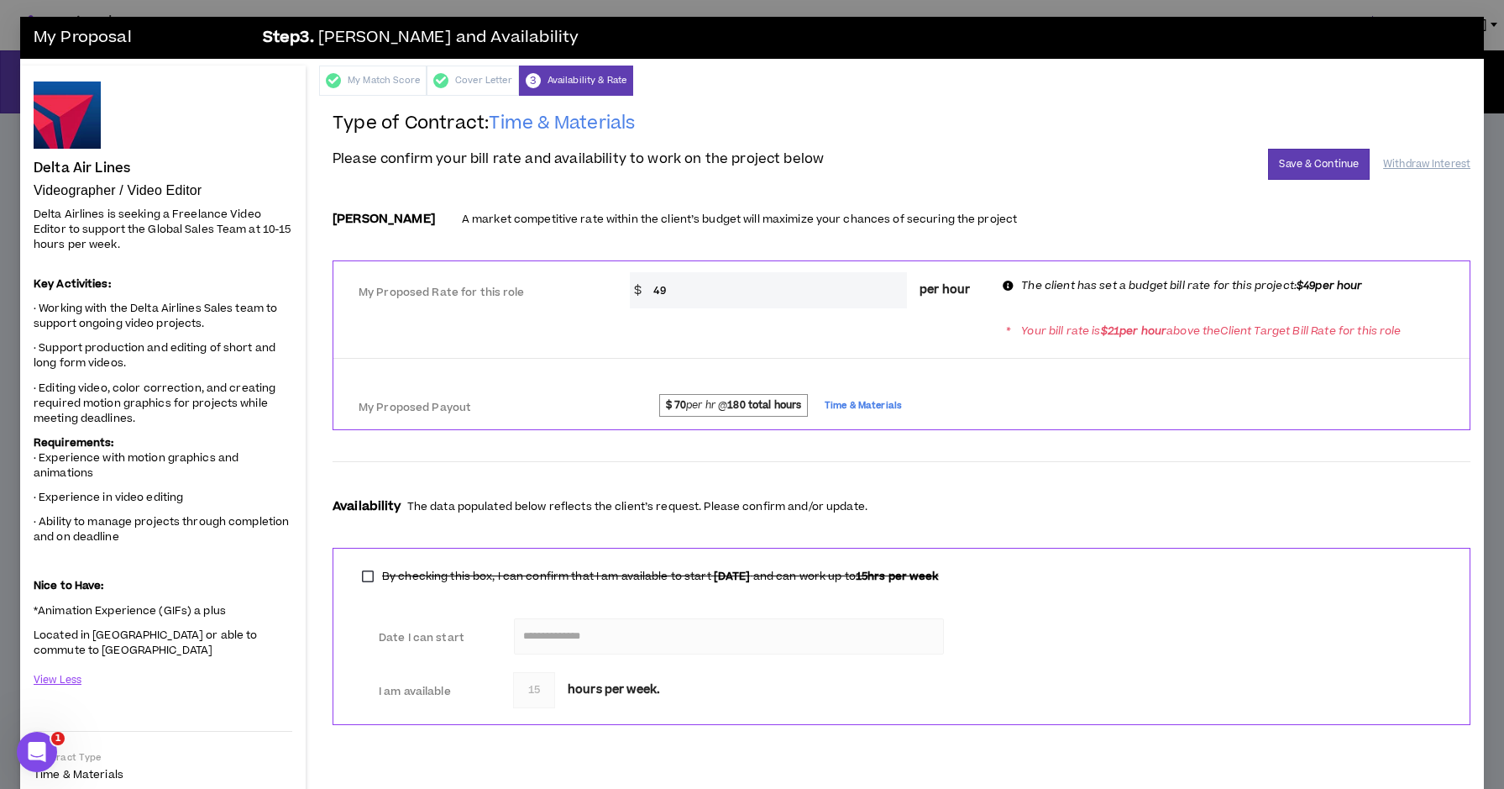
click at [711, 289] on input "49" at bounding box center [776, 290] width 262 height 36
type input "70"
click at [375, 83] on div "My Match Score" at bounding box center [372, 81] width 107 height 30
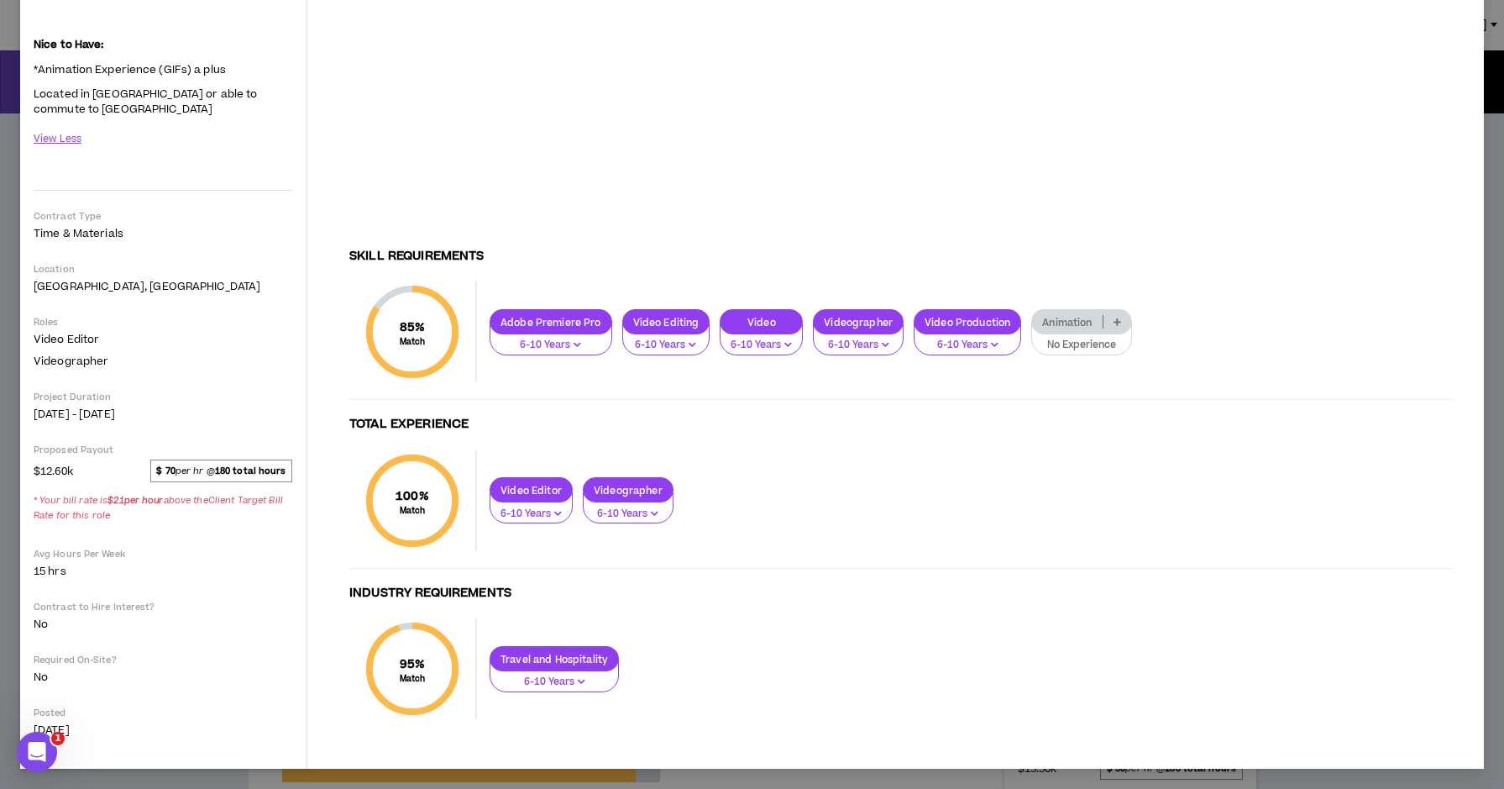
scroll to position [541, 0]
click at [1114, 321] on icon at bounding box center [1118, 321] width 8 height 8
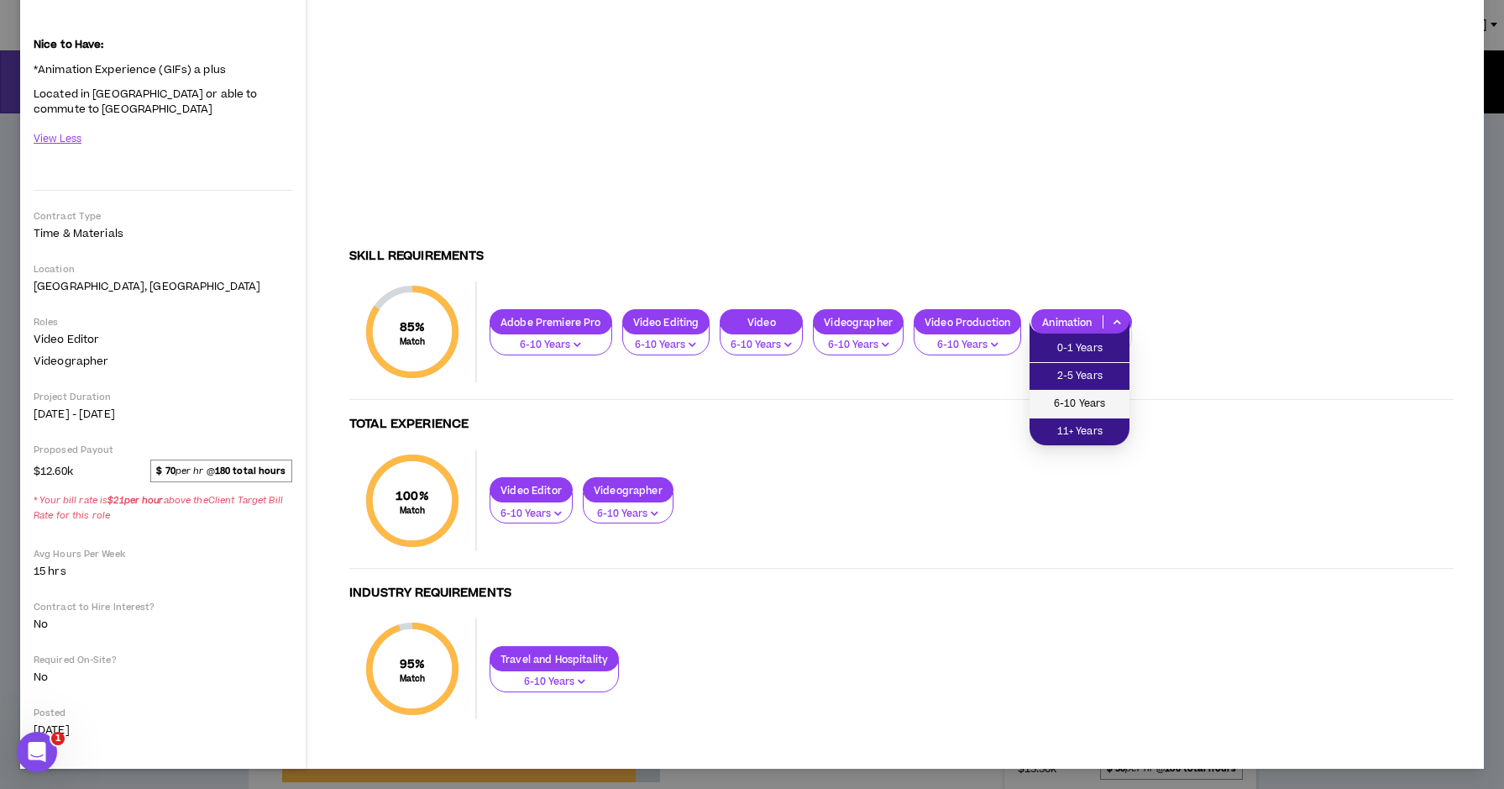
click at [1101, 397] on span "6-10 Years" at bounding box center [1080, 404] width 80 height 18
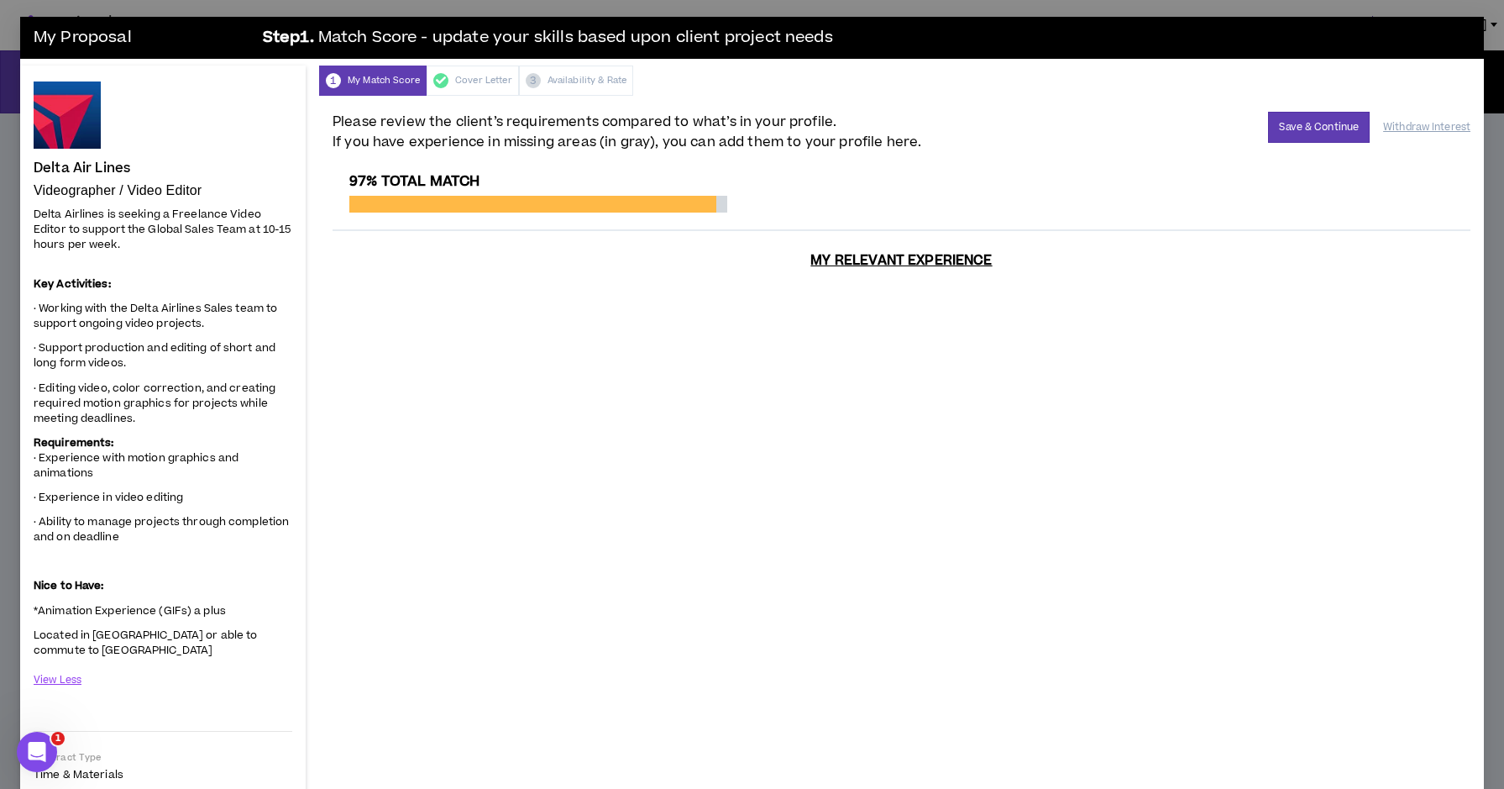
scroll to position [0, 0]
click at [579, 82] on div "1 My Match Score Cover Letter 3 Availability & Rate" at bounding box center [901, 81] width 1165 height 30
click at [464, 86] on div "Cover Letter" at bounding box center [473, 81] width 92 height 30
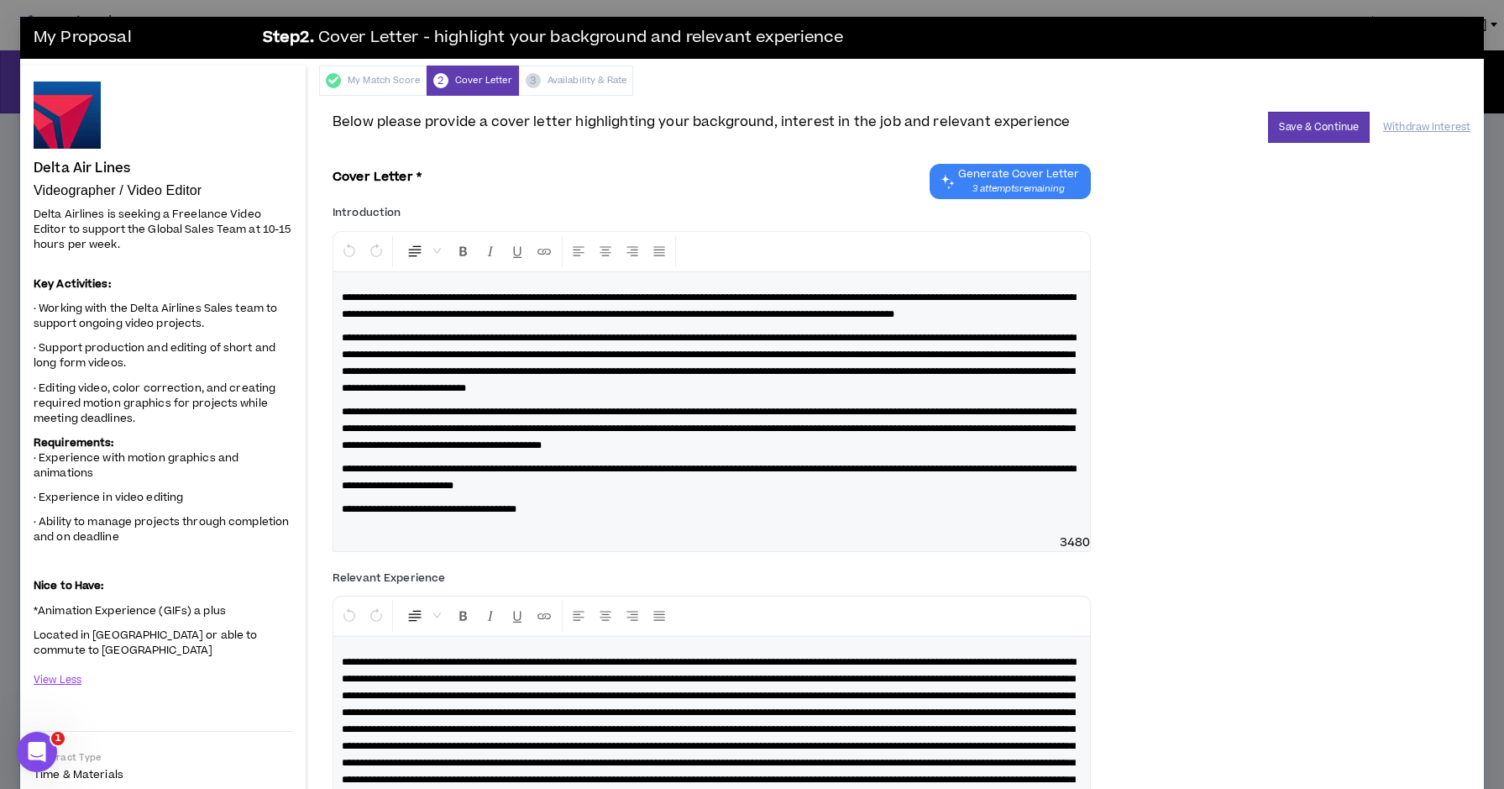
scroll to position [81, 0]
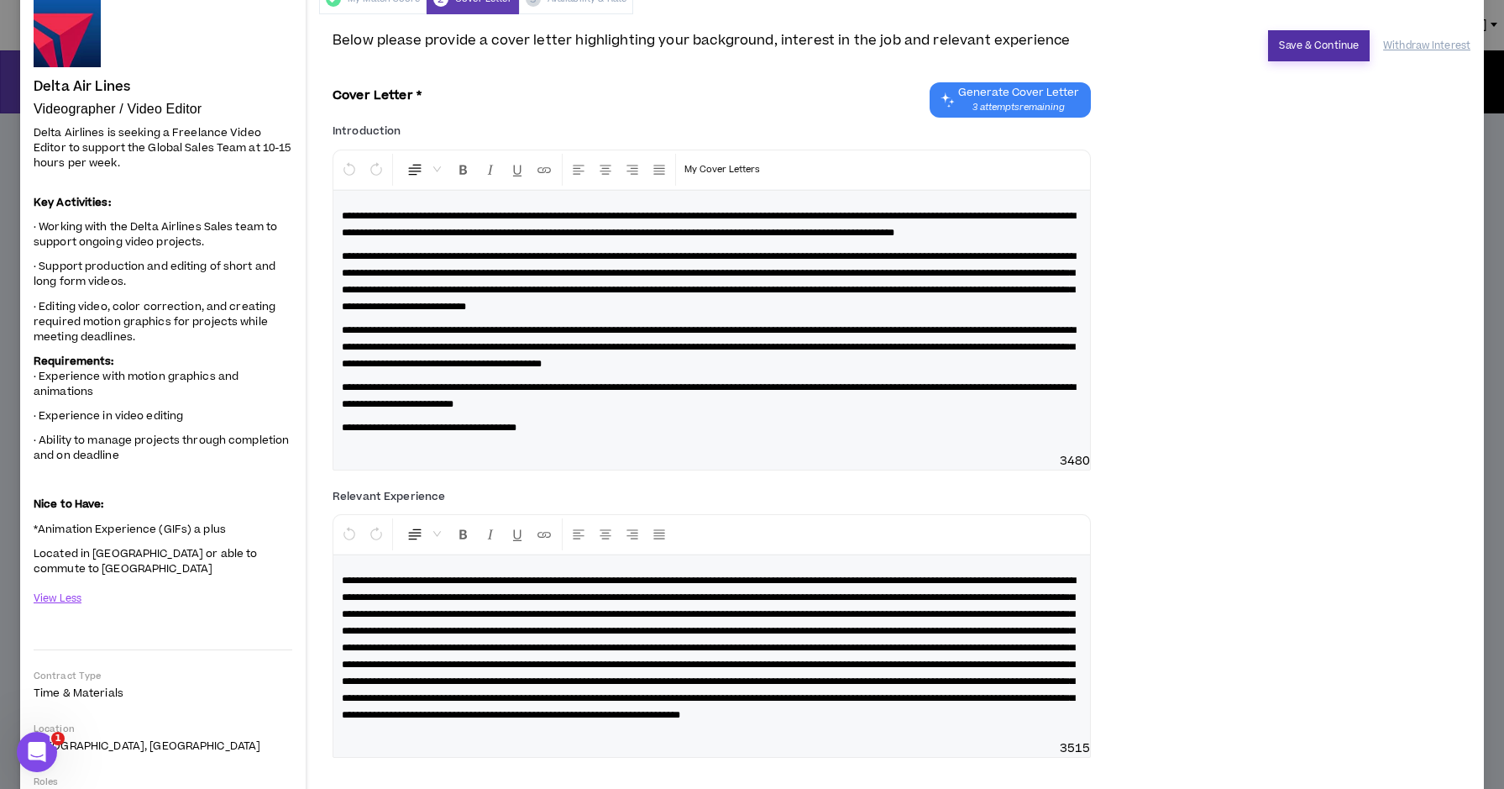
click at [1320, 51] on button "Save & Continue" at bounding box center [1319, 45] width 102 height 31
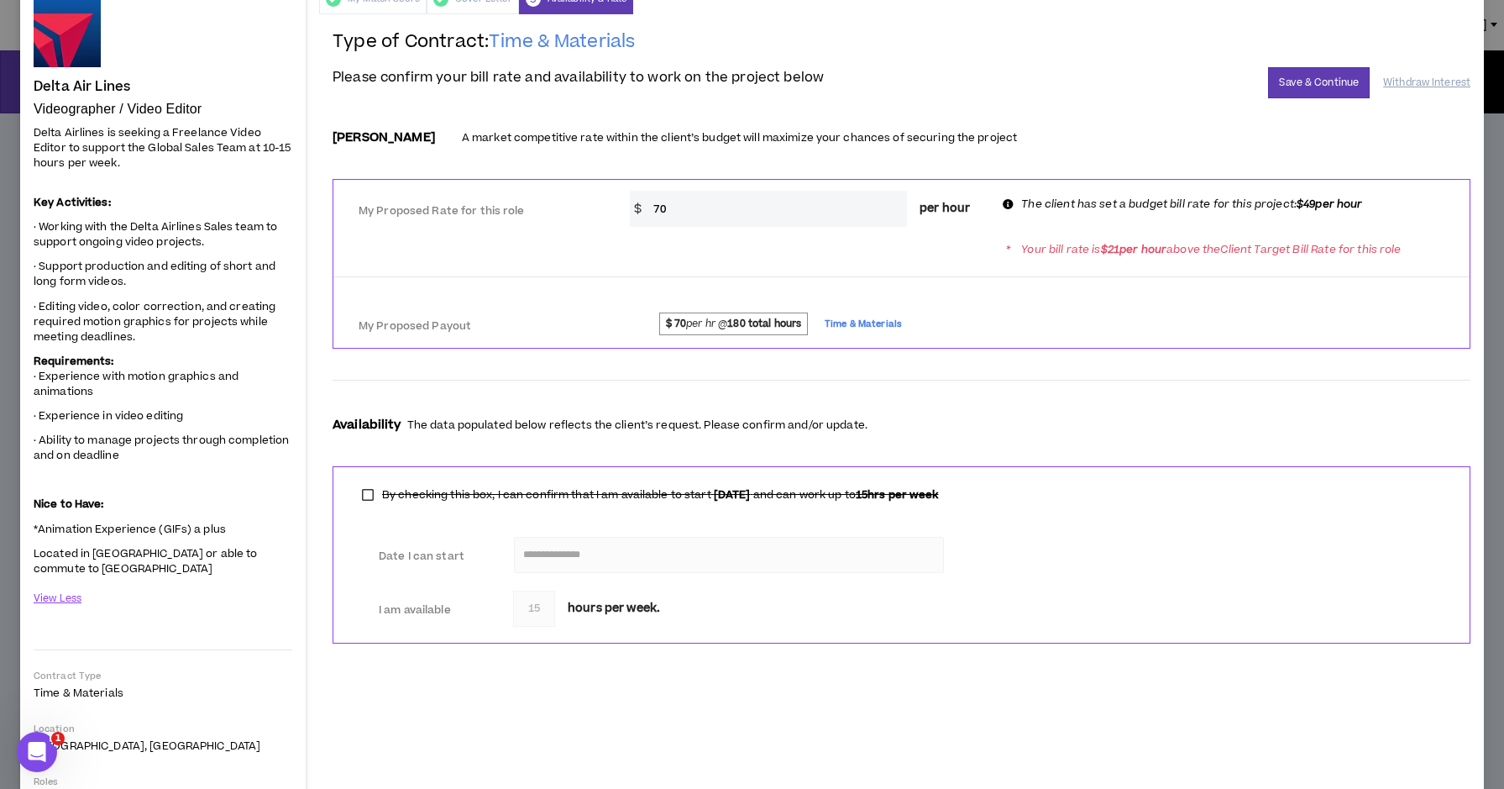
click at [785, 203] on input "70" at bounding box center [776, 209] width 262 height 36
type input "49"
click at [887, 263] on div "* Your bill rate is $ 21 per hour above the Client Target Bill Rate for this ro…" at bounding box center [901, 248] width 1136 height 31
click at [1291, 84] on button "Save & Continue" at bounding box center [1319, 82] width 102 height 31
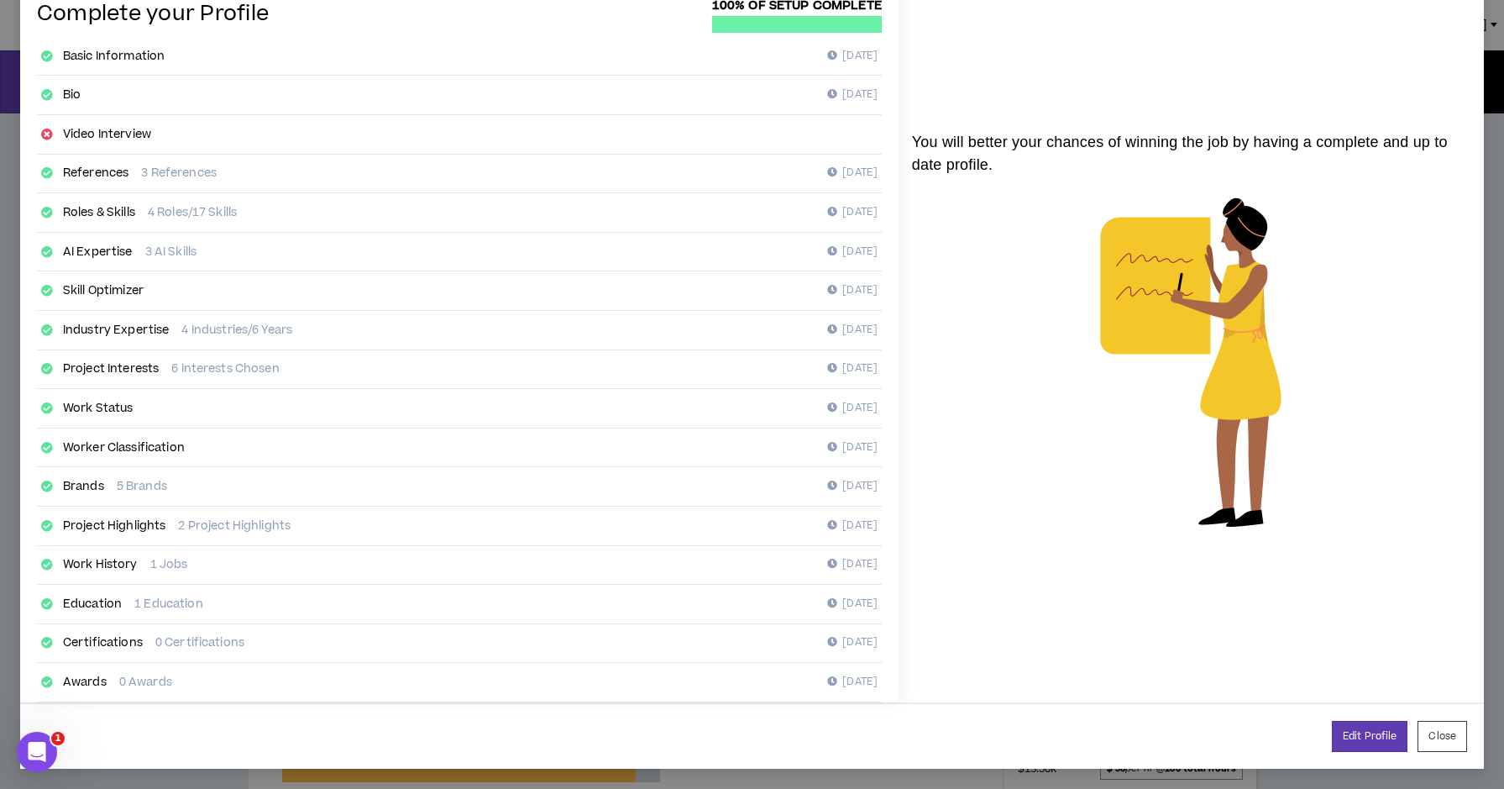
scroll to position [94, 0]
click at [1438, 740] on button "Close" at bounding box center [1443, 736] width 50 height 31
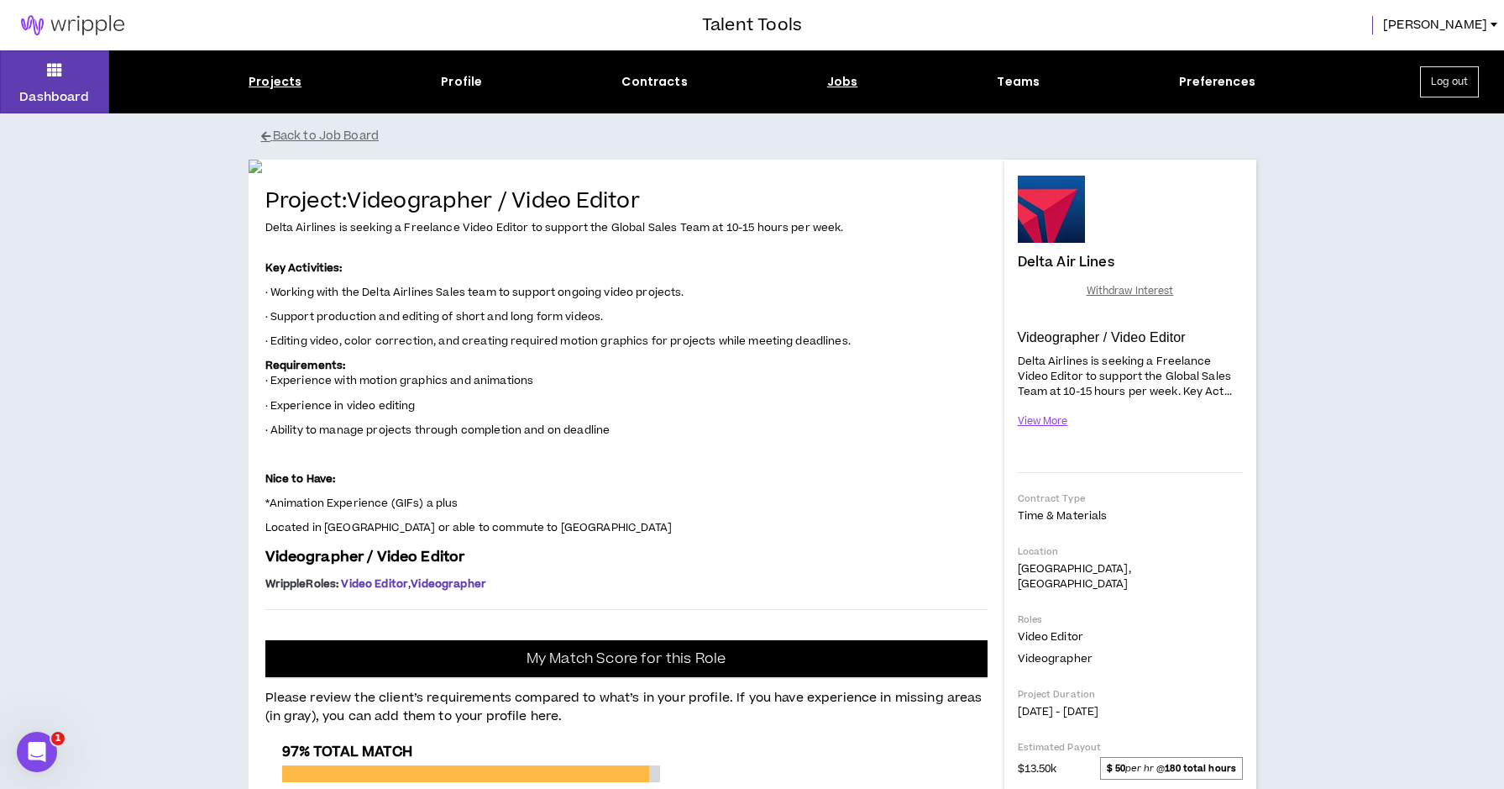
click at [282, 81] on div "Projects" at bounding box center [275, 82] width 53 height 18
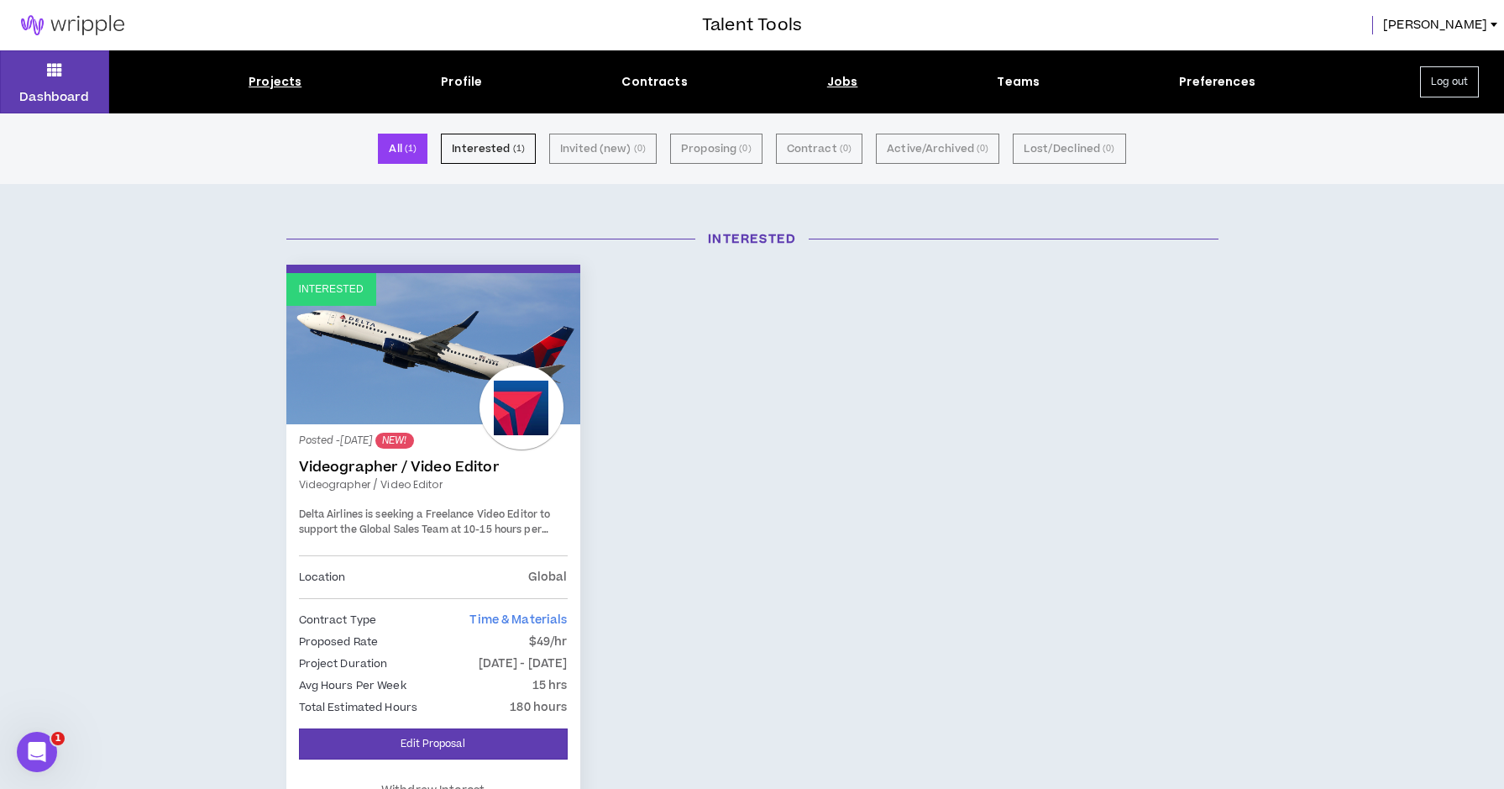
click at [836, 78] on div "Jobs" at bounding box center [842, 82] width 31 height 18
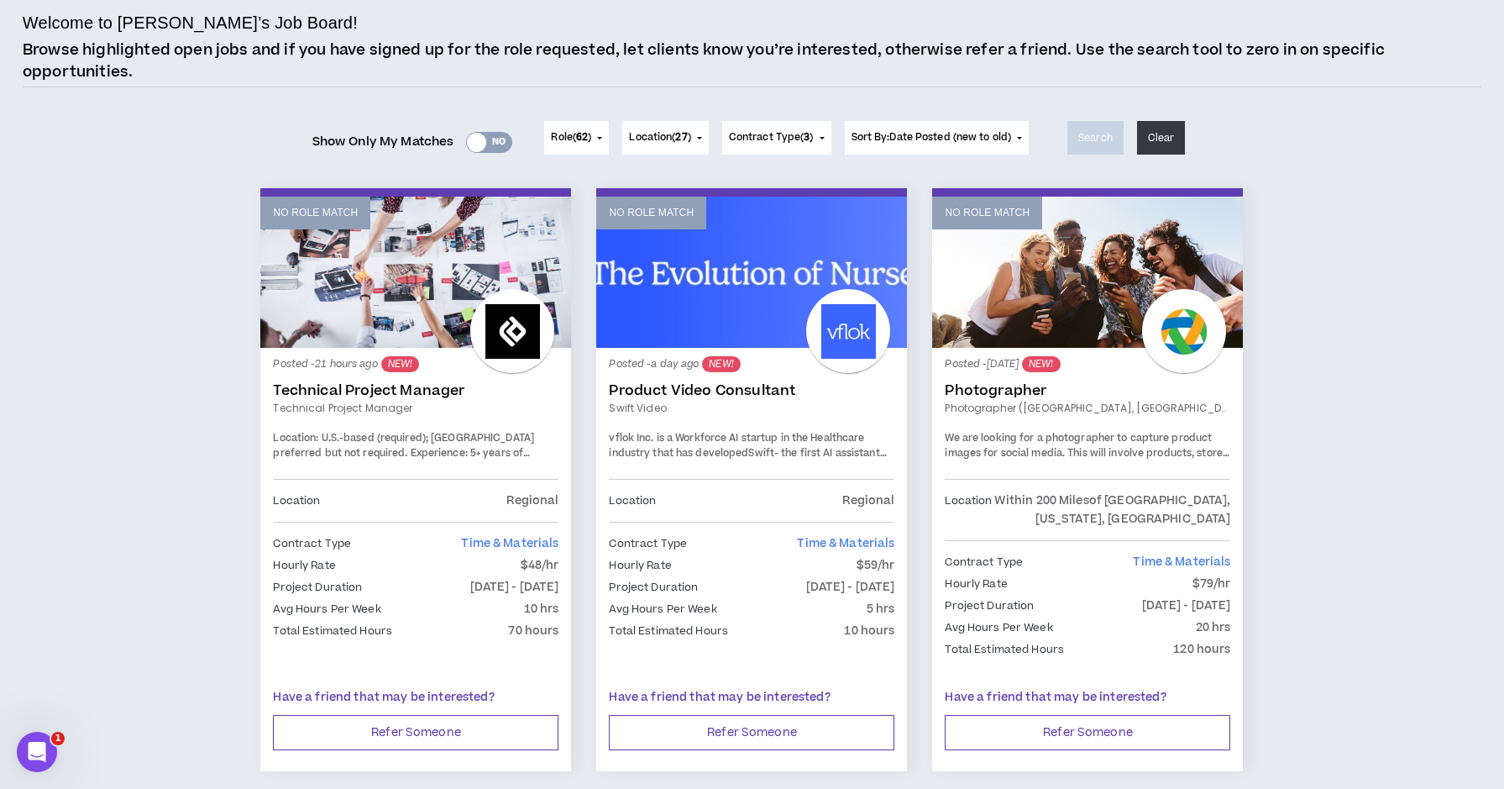
scroll to position [134, 0]
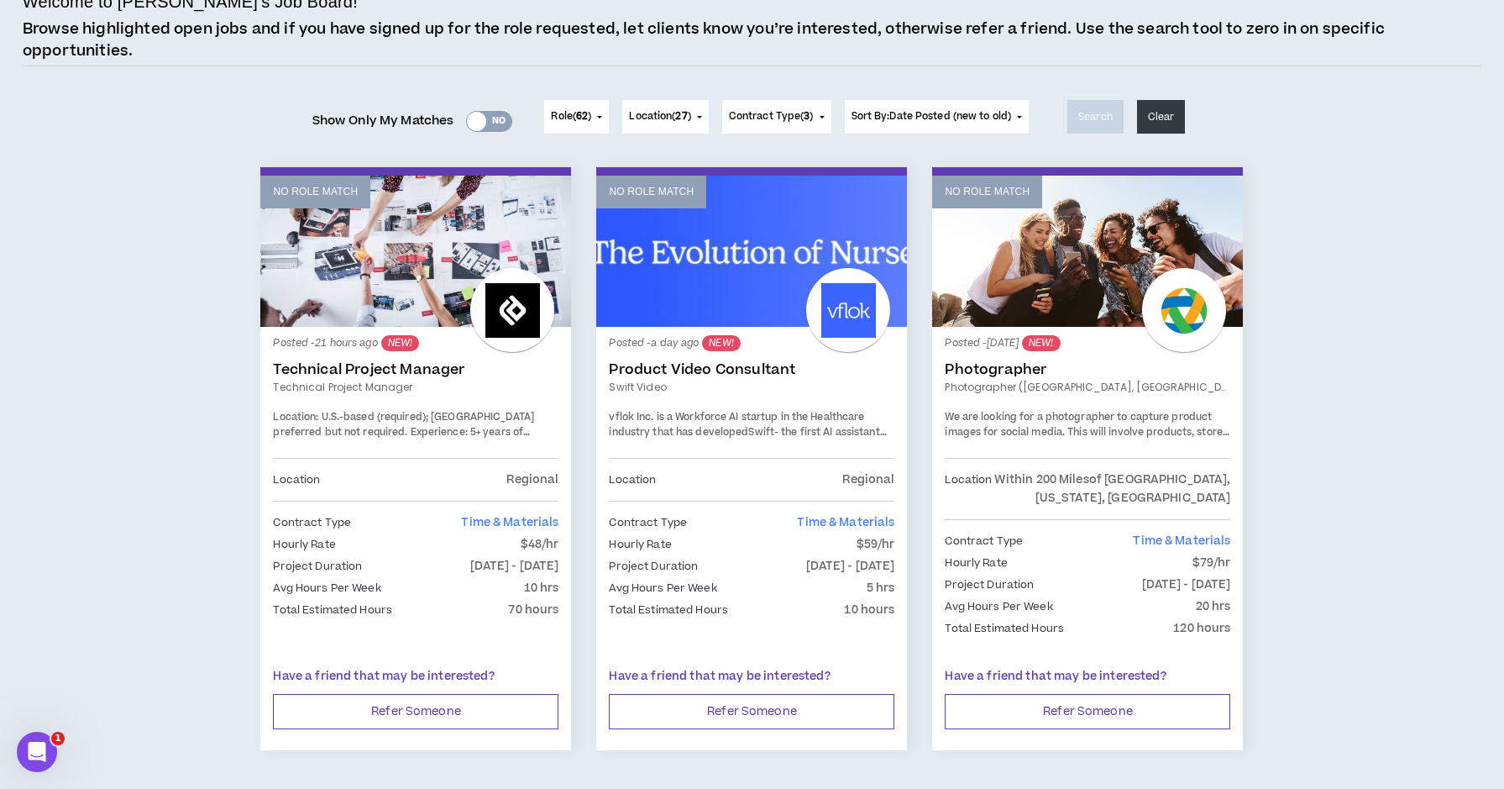
click at [768, 119] on span "Contract Type ( 3 )" at bounding box center [771, 116] width 85 height 15
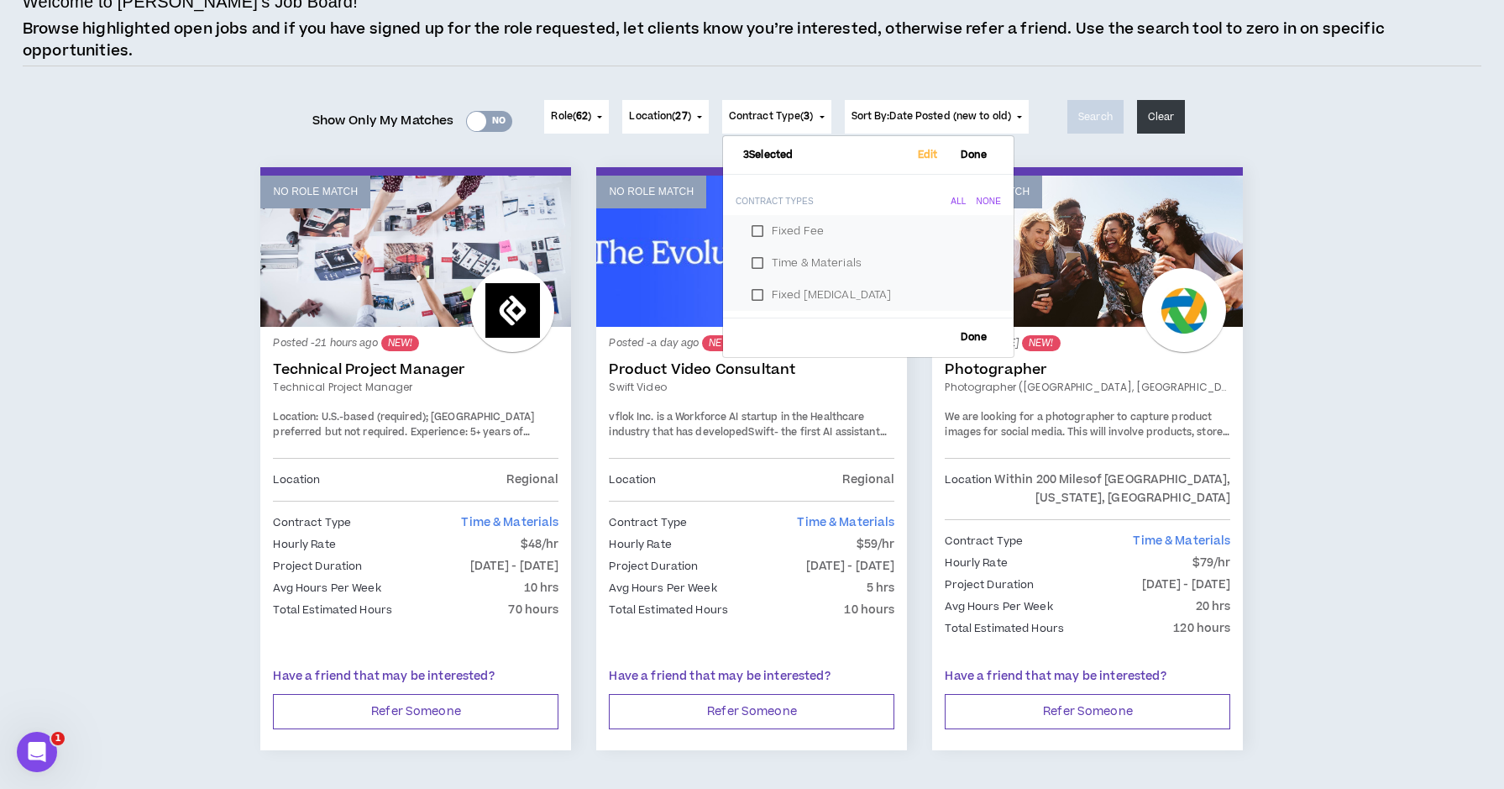
click at [768, 119] on span "Contract Type ( 3 )" at bounding box center [771, 116] width 85 height 15
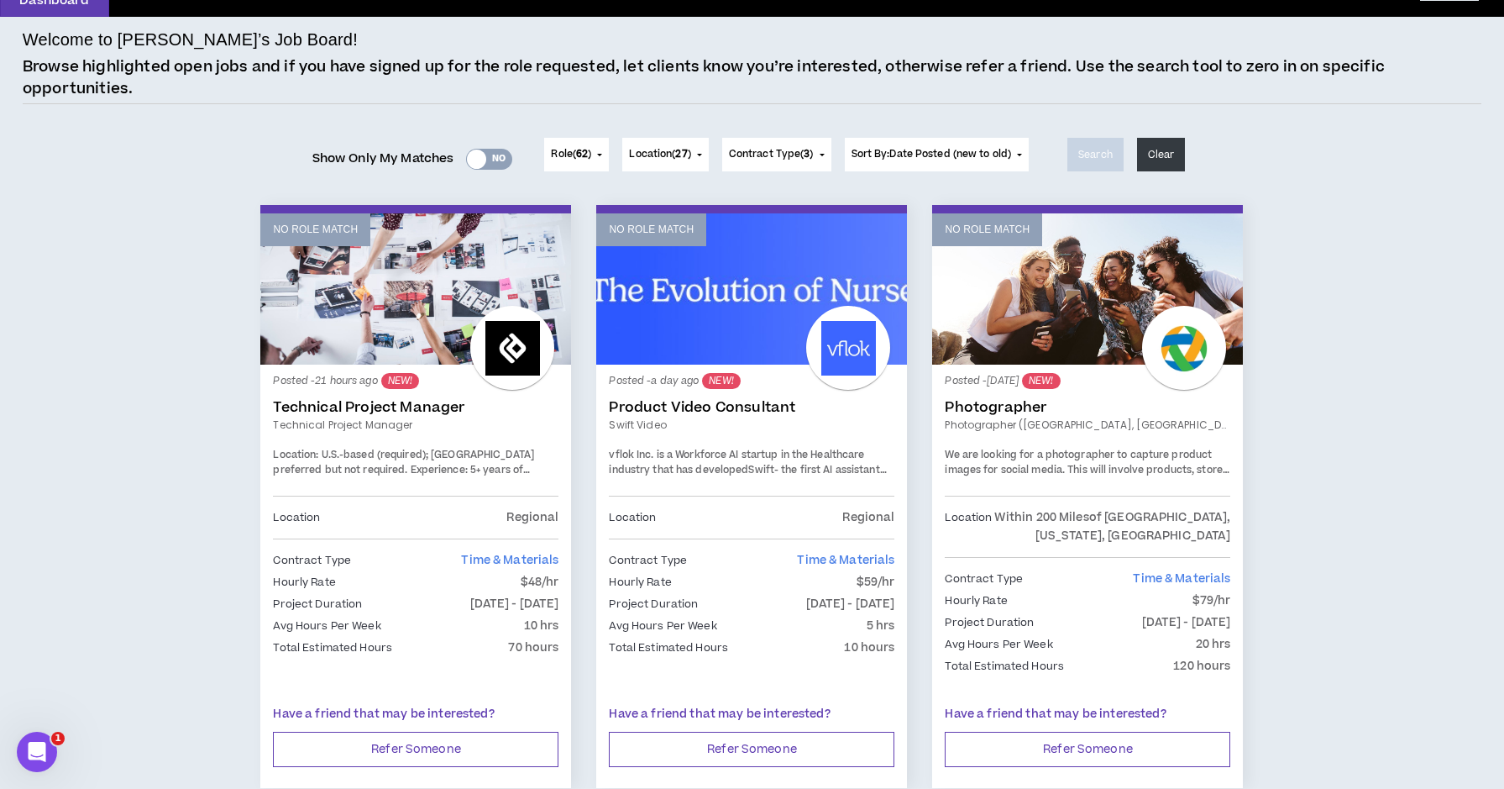
scroll to position [92, 0]
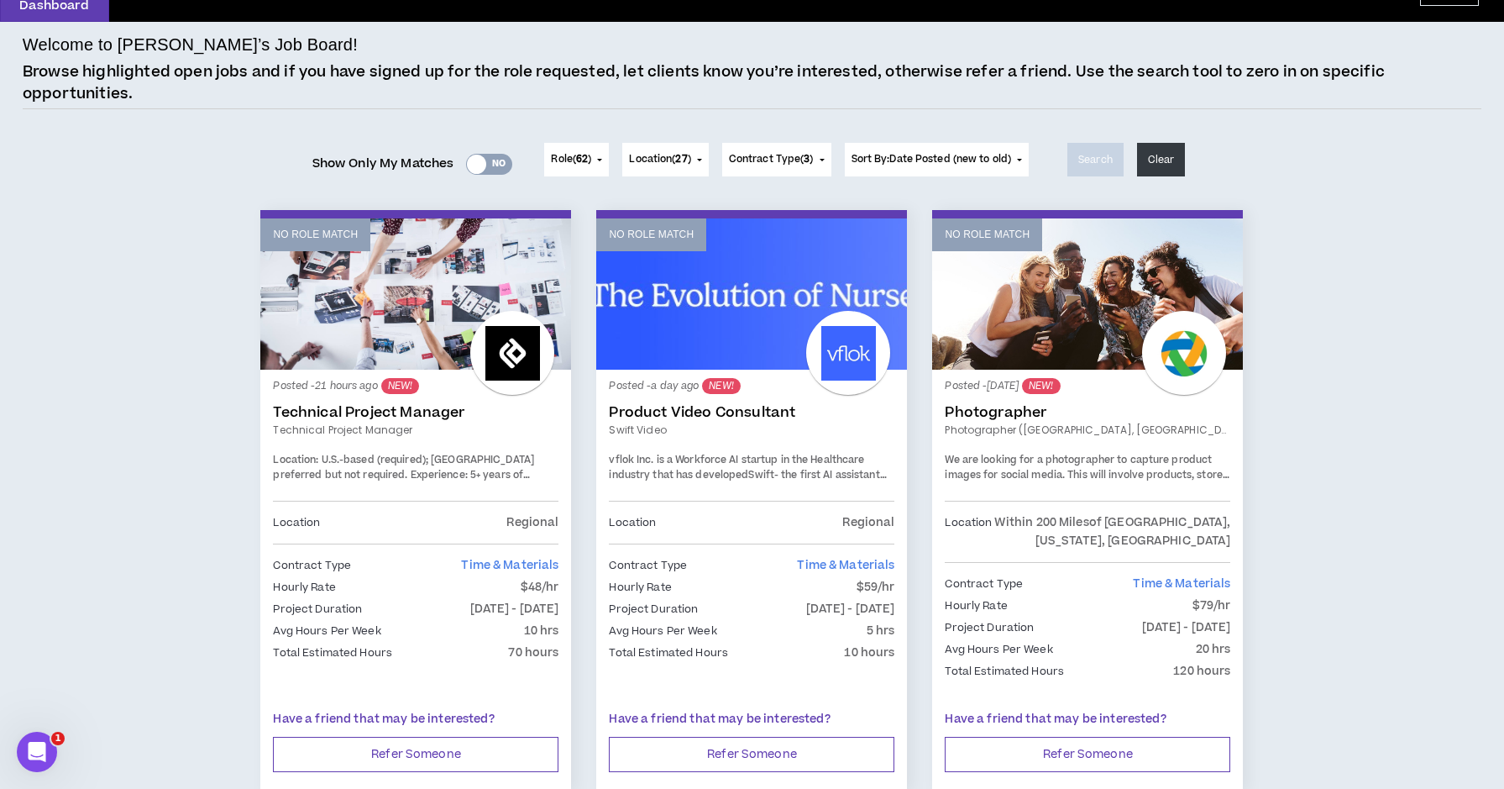
click at [675, 158] on span "Location ( 27 )" at bounding box center [659, 159] width 61 height 15
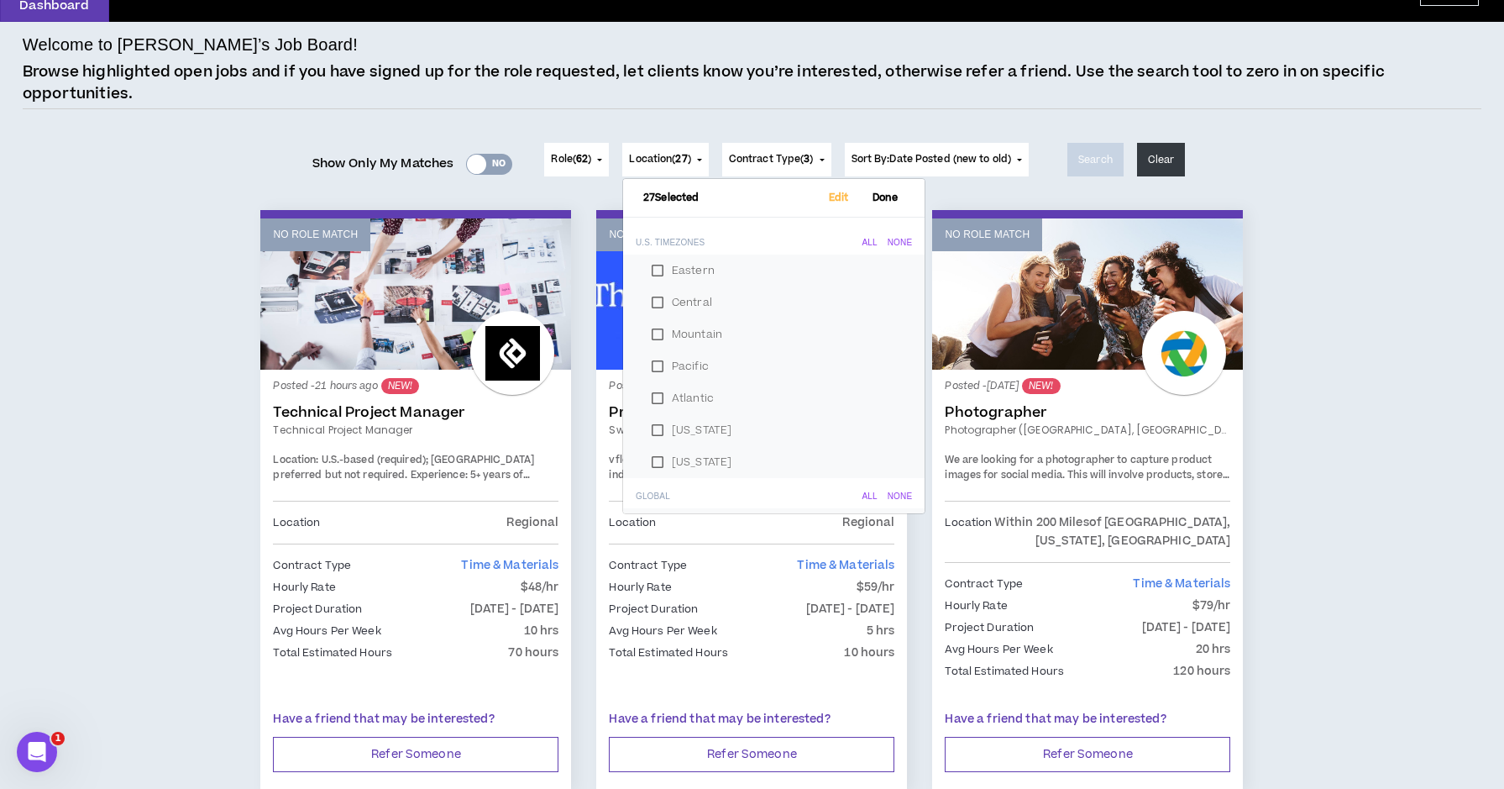
click at [888, 240] on div "None" at bounding box center [900, 243] width 24 height 10
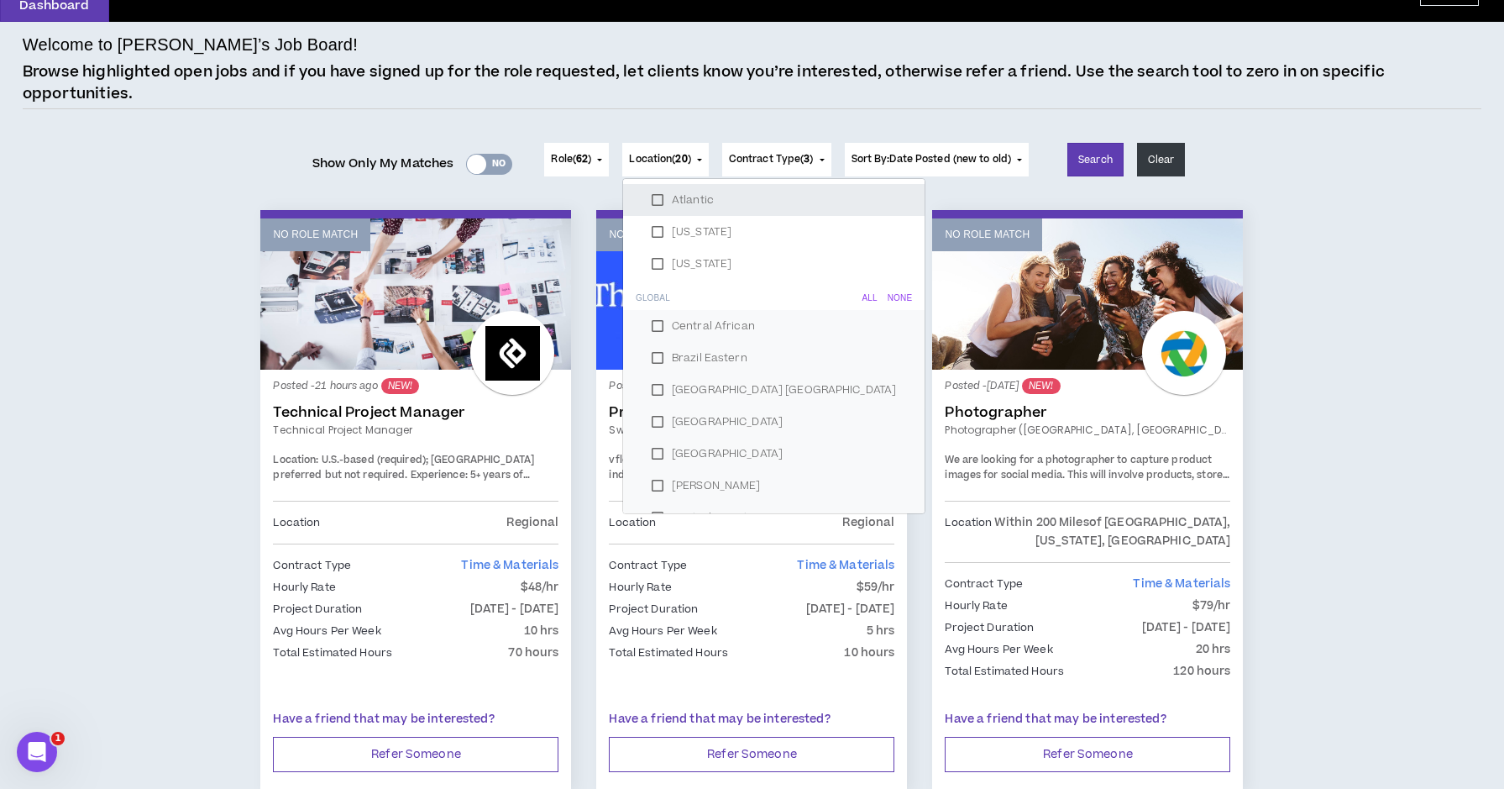
scroll to position [206, 0]
click at [889, 289] on div "None" at bounding box center [900, 291] width 24 height 10
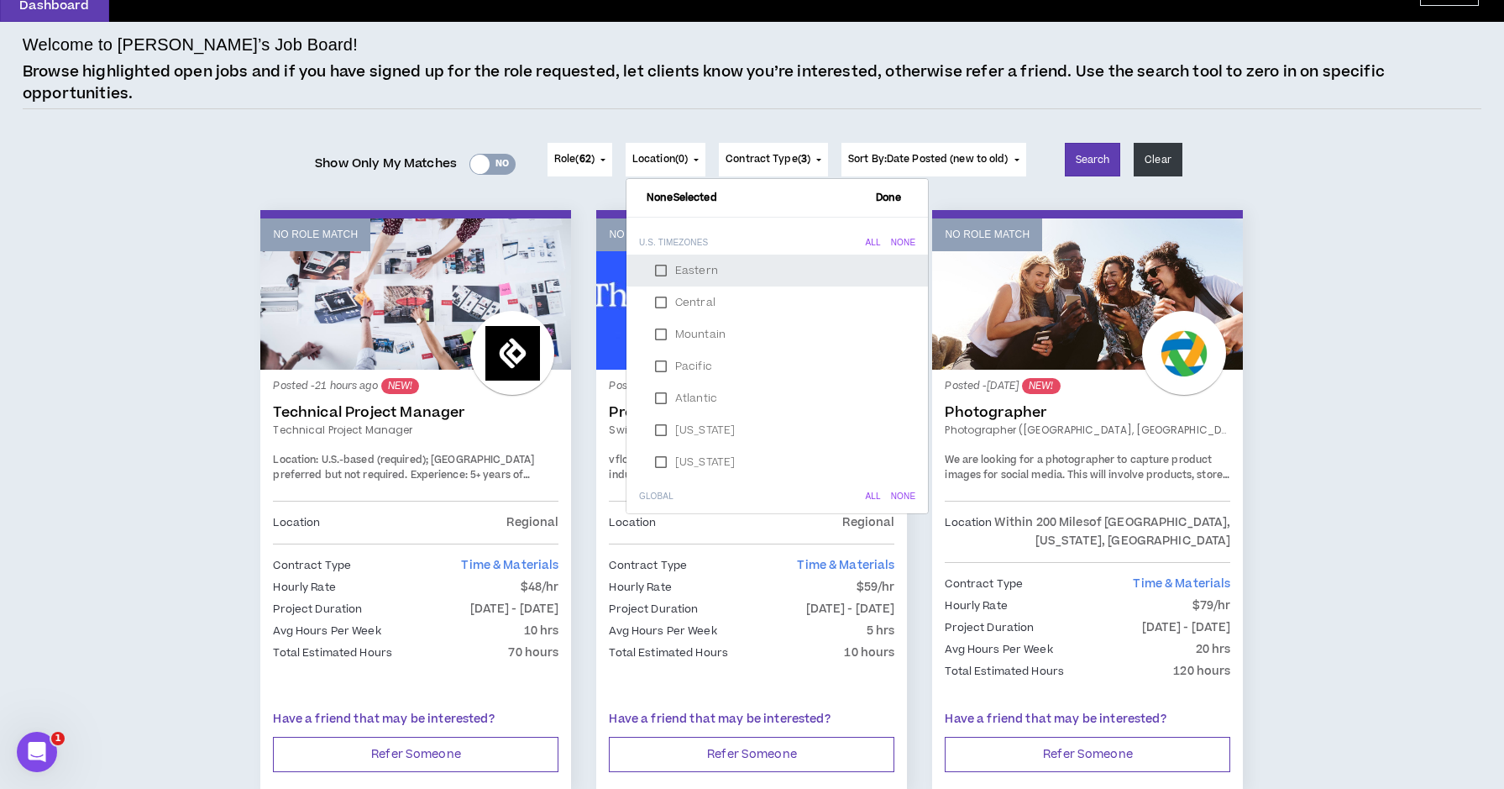
scroll to position [0, 0]
click at [881, 201] on span "Done" at bounding box center [888, 197] width 39 height 11
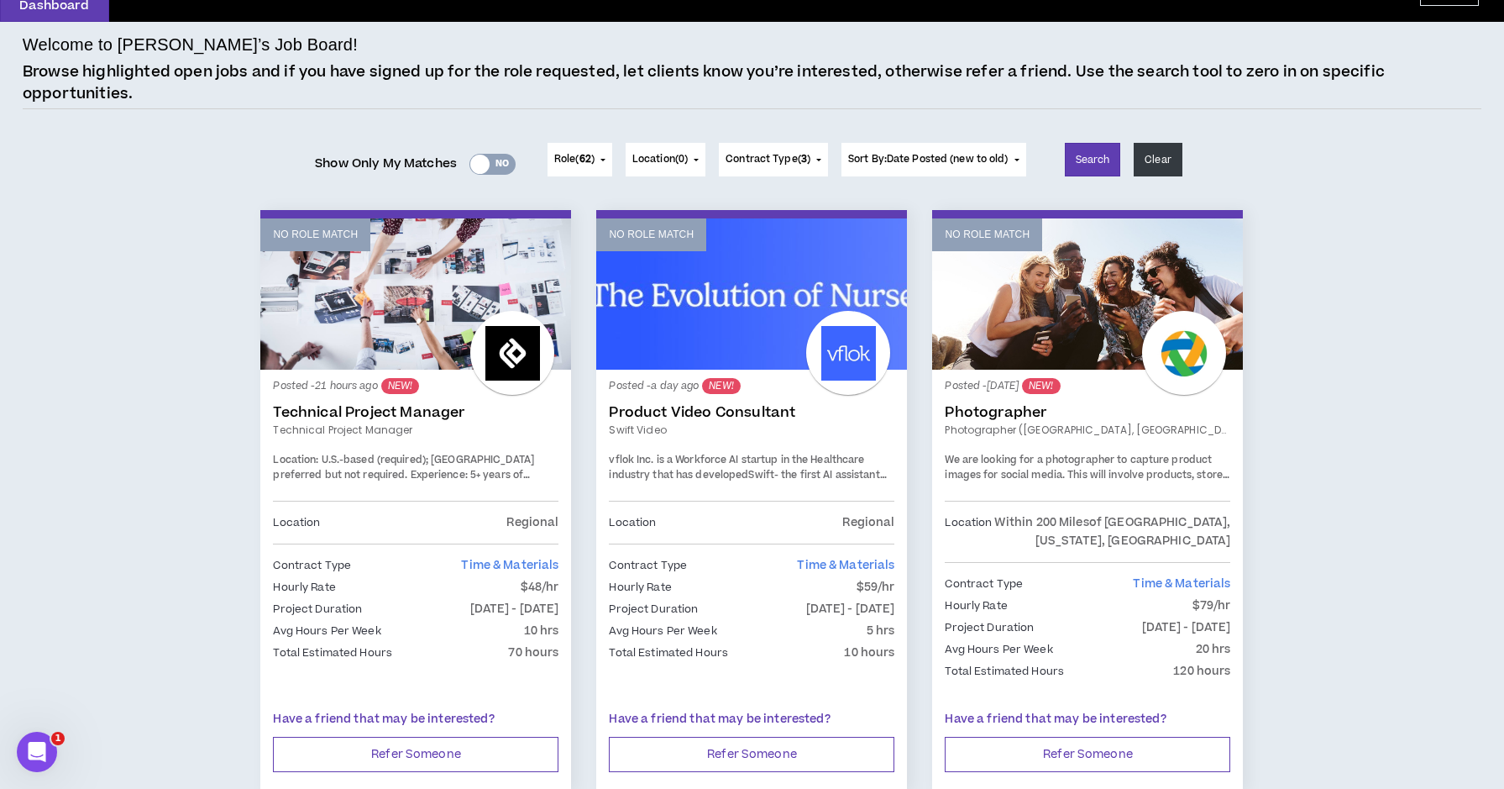
click at [782, 160] on span "Contract Type ( 3 )" at bounding box center [768, 159] width 85 height 15
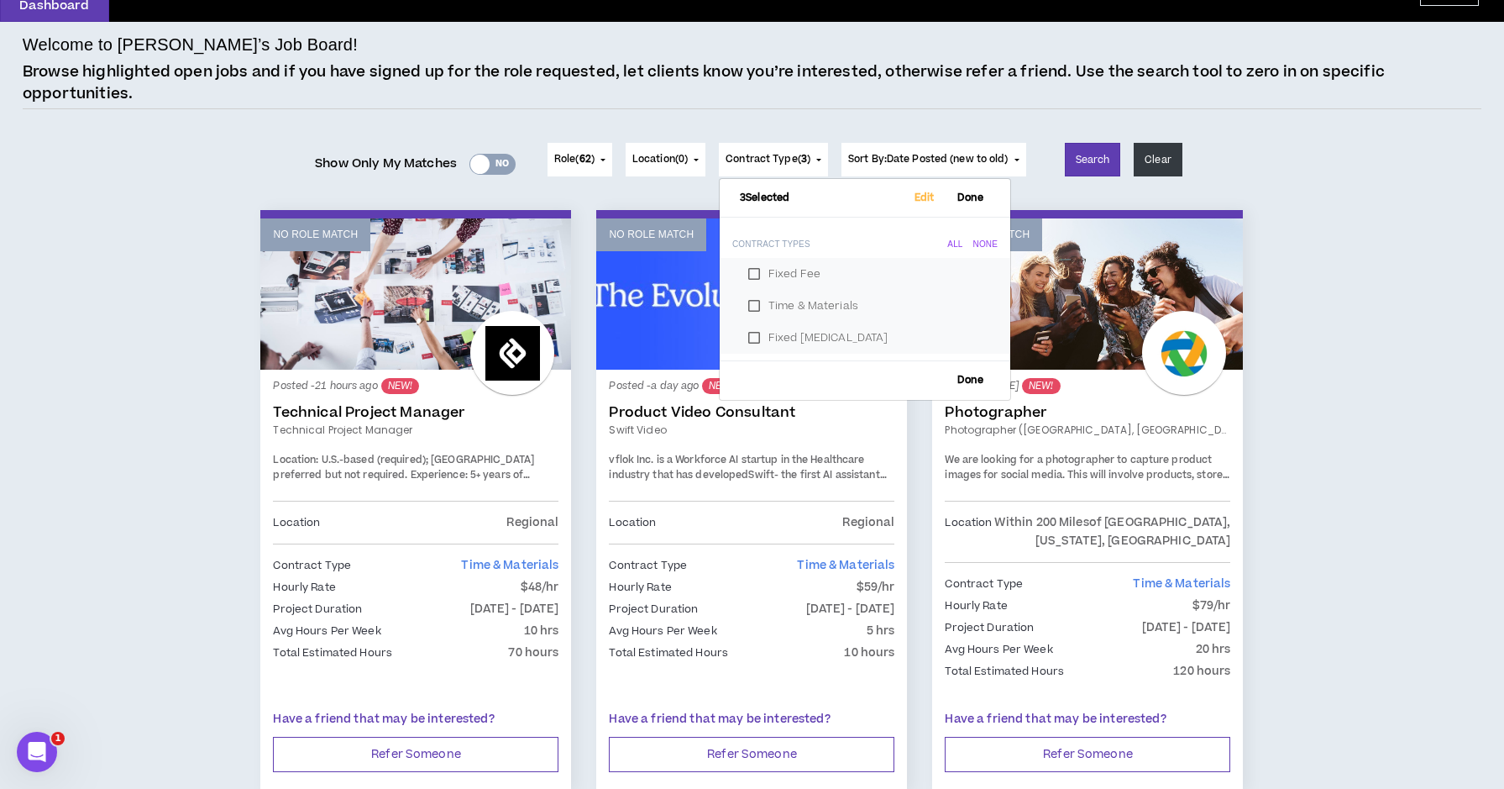
click at [754, 303] on label "Time & Materials" at bounding box center [865, 305] width 250 height 25
click at [981, 197] on span "Done" at bounding box center [971, 197] width 39 height 11
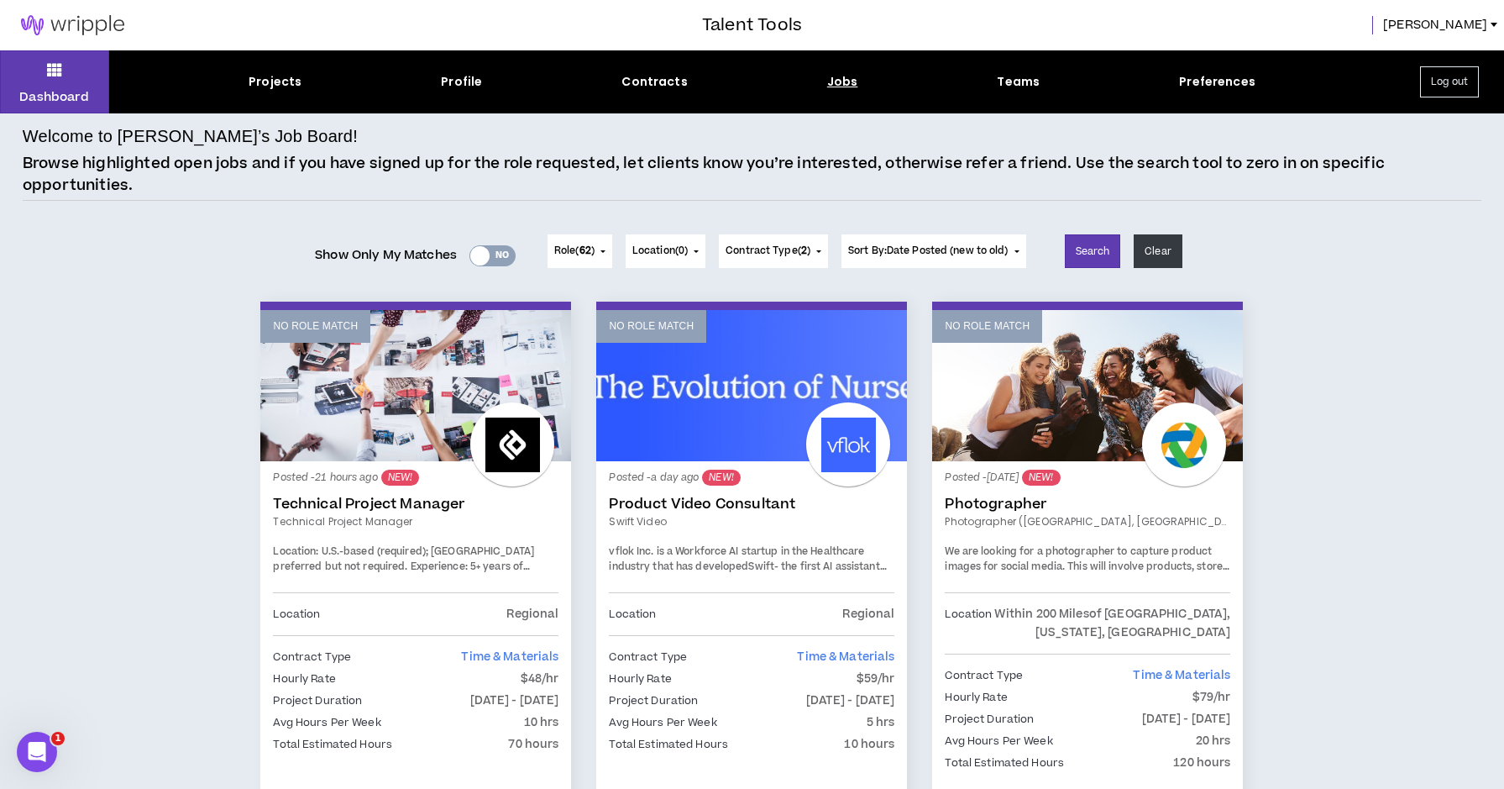
click at [600, 252] on button "Role ( 62 )" at bounding box center [580, 251] width 65 height 34
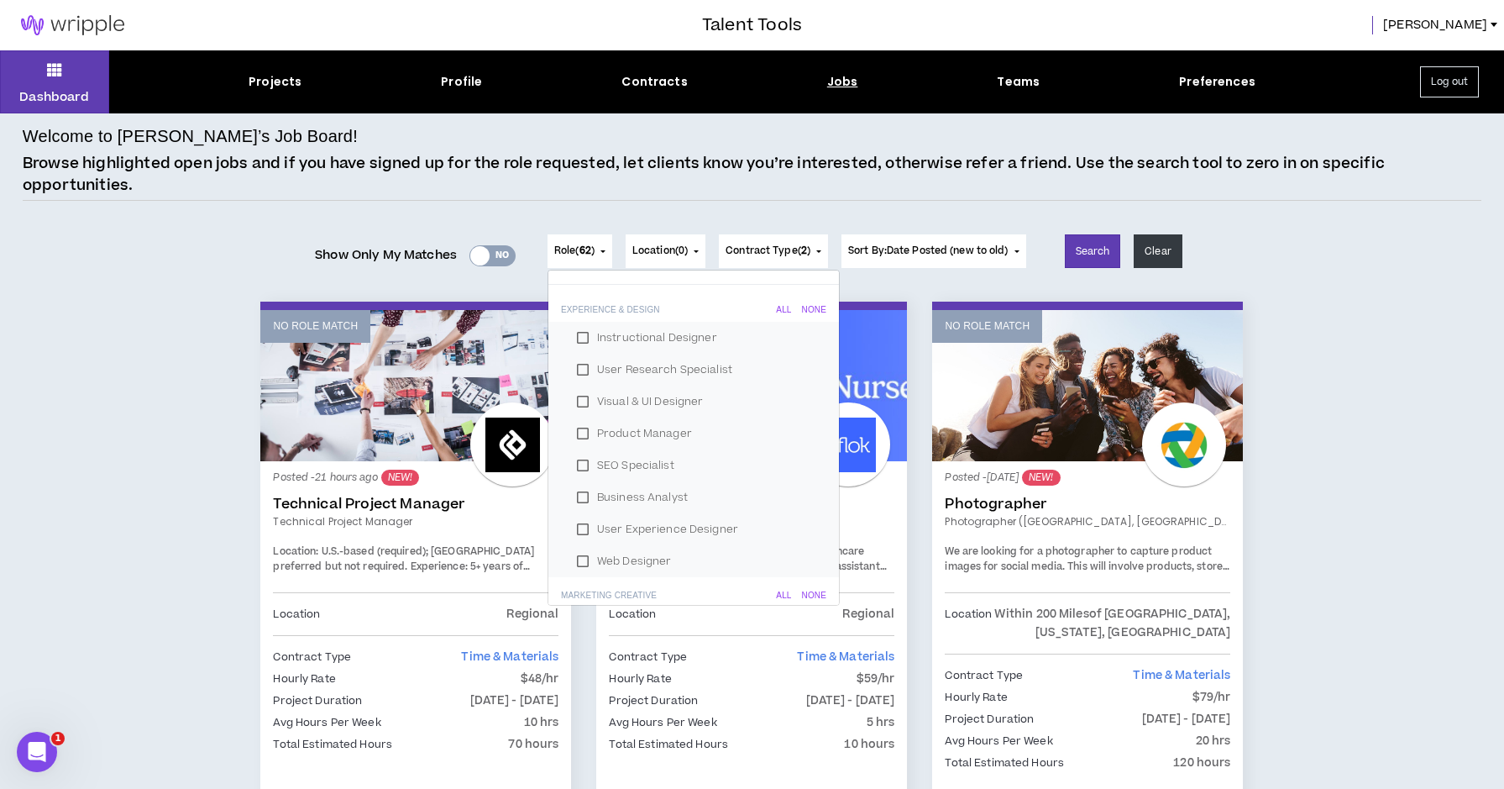
scroll to position [46, 0]
click at [815, 283] on div "None" at bounding box center [814, 288] width 24 height 10
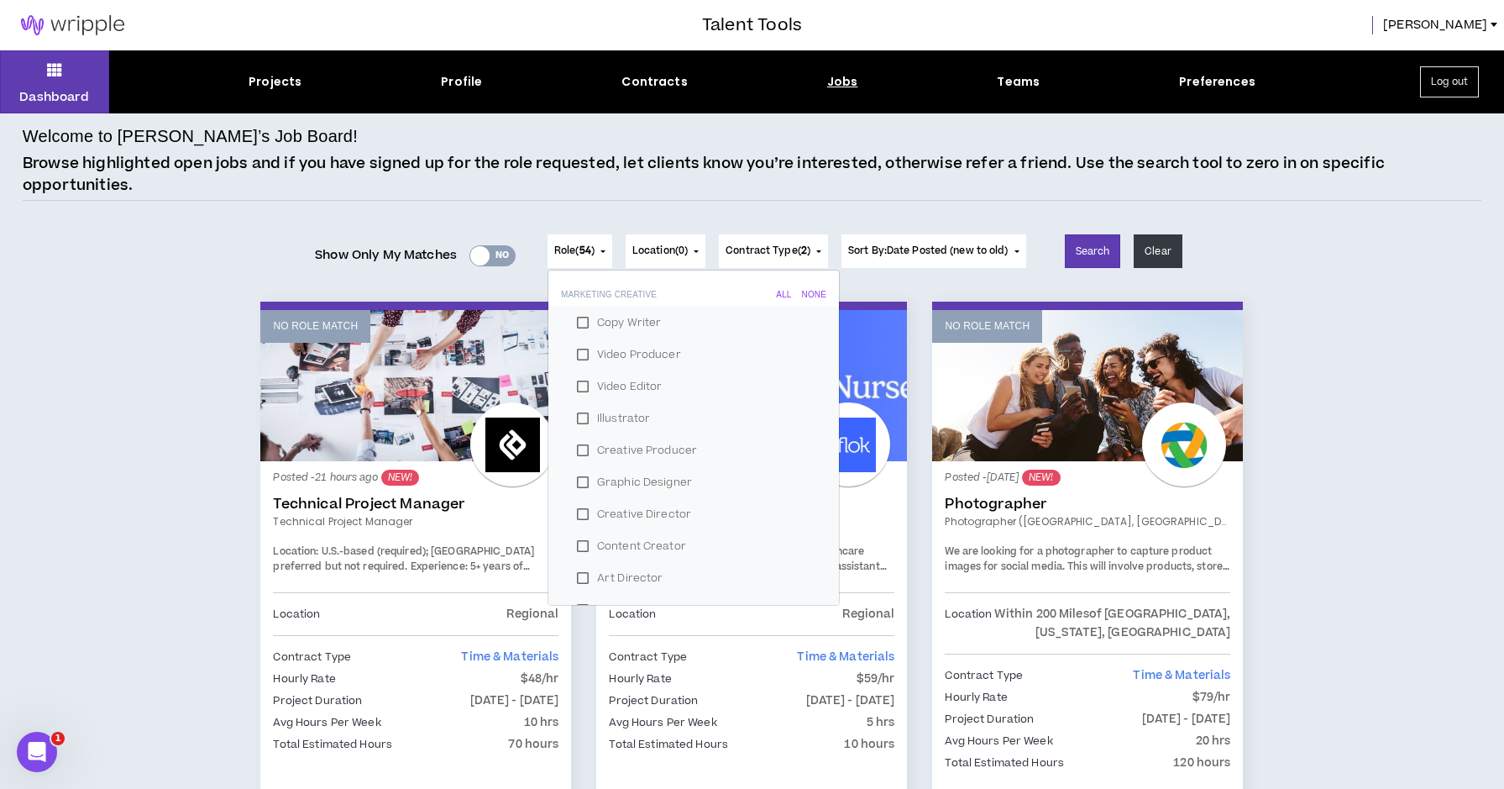
scroll to position [338, 0]
click at [579, 309] on label "Copy Writer" at bounding box center [694, 309] width 250 height 25
click at [574, 400] on label "Illustrator" at bounding box center [694, 405] width 250 height 25
click at [575, 416] on label "Graphic Designer" at bounding box center [694, 413] width 250 height 25
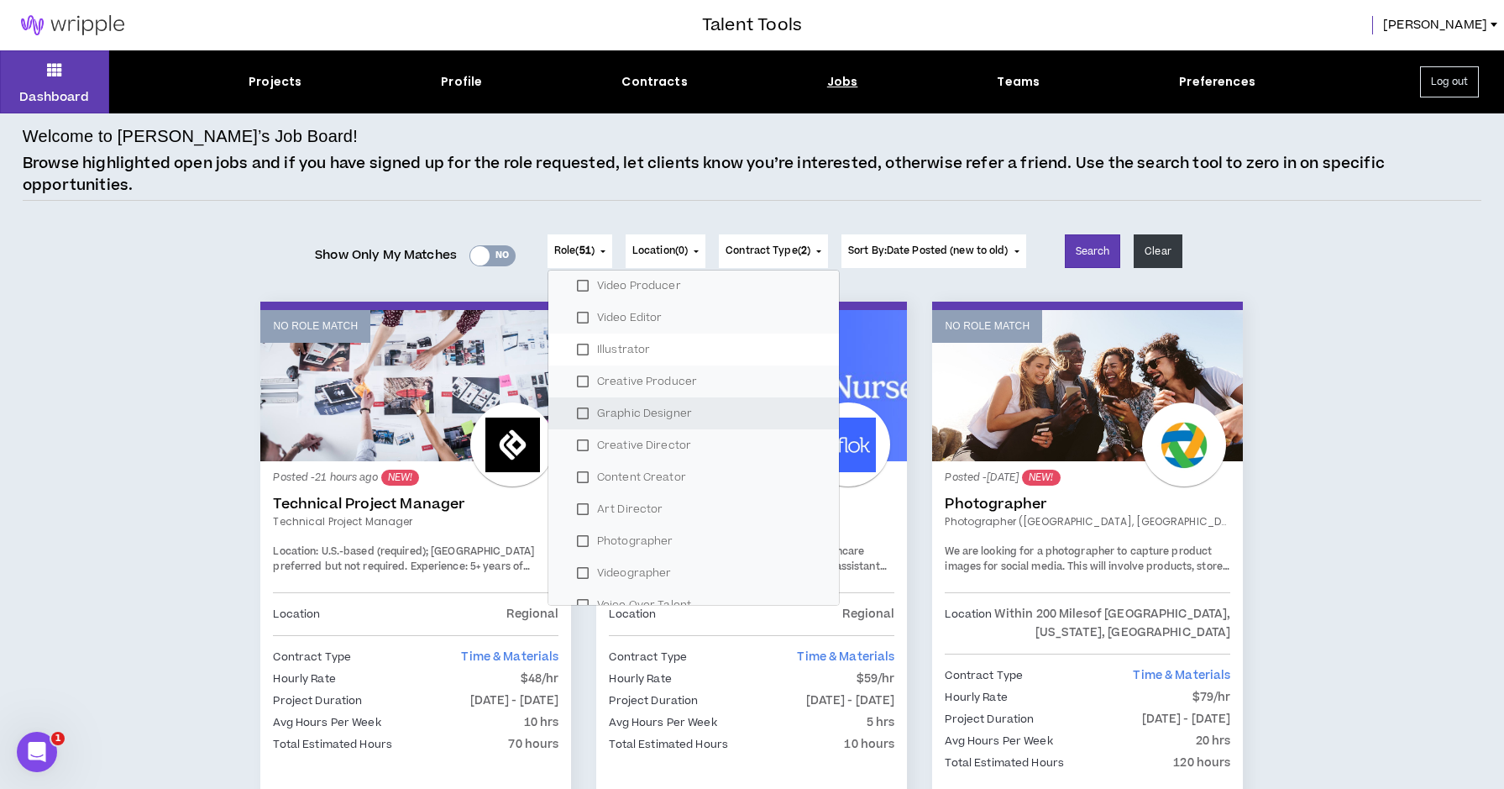
scroll to position [431, 0]
click at [576, 470] on label "Voice Over Talent" at bounding box center [694, 471] width 250 height 25
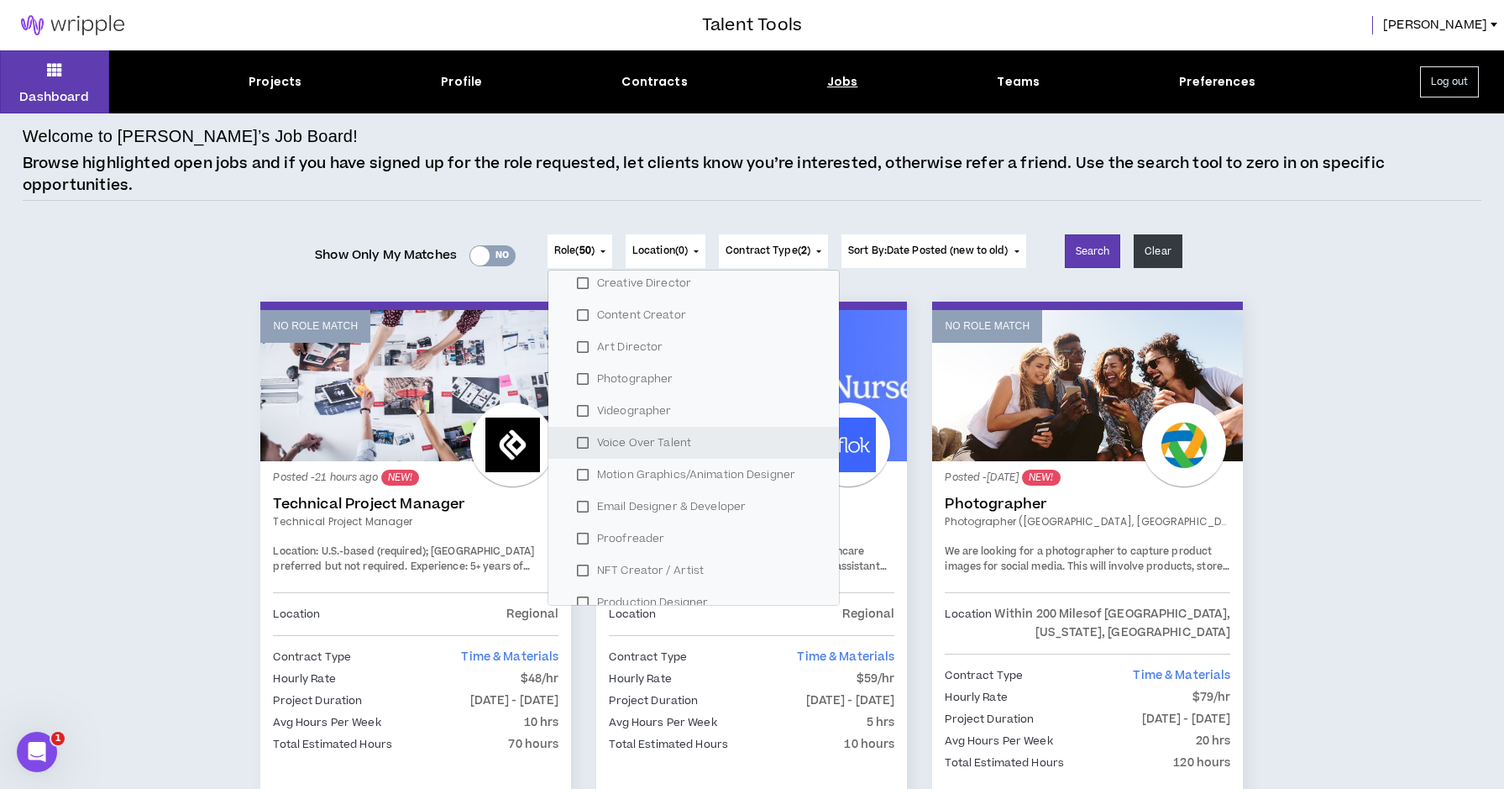
scroll to position [573, 0]
click at [578, 455] on label "Motion Graphics/Animation Designer" at bounding box center [694, 457] width 250 height 25
click at [577, 433] on label "Email Designer & Developer" at bounding box center [694, 435] width 250 height 25
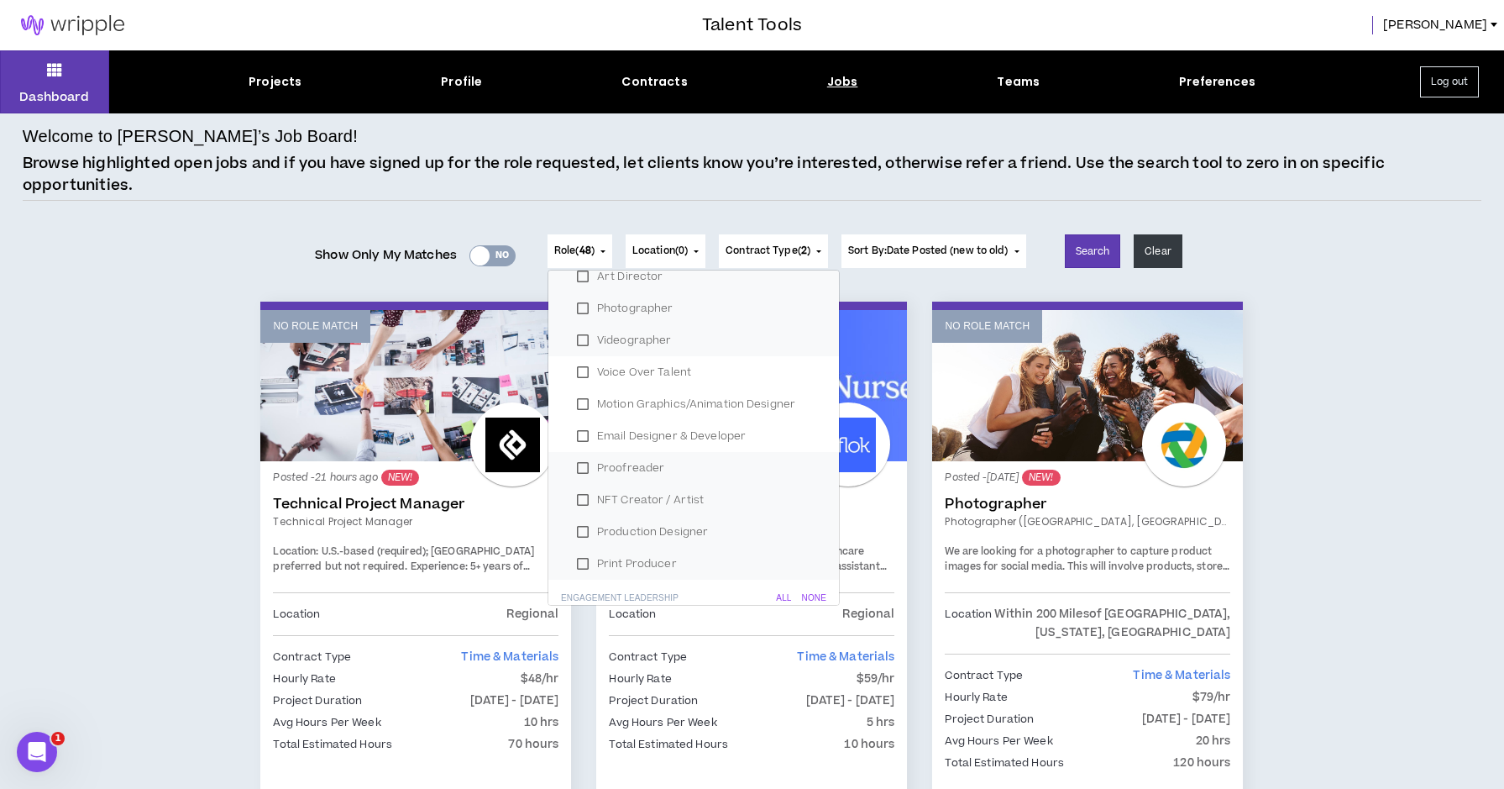
click at [577, 466] on label "Proofreader" at bounding box center [694, 467] width 250 height 25
click at [575, 496] on label "NFT Creator / Artist" at bounding box center [694, 499] width 250 height 25
click at [574, 530] on label "Production Designer" at bounding box center [694, 531] width 250 height 25
click at [579, 565] on label "Print Producer" at bounding box center [694, 563] width 250 height 25
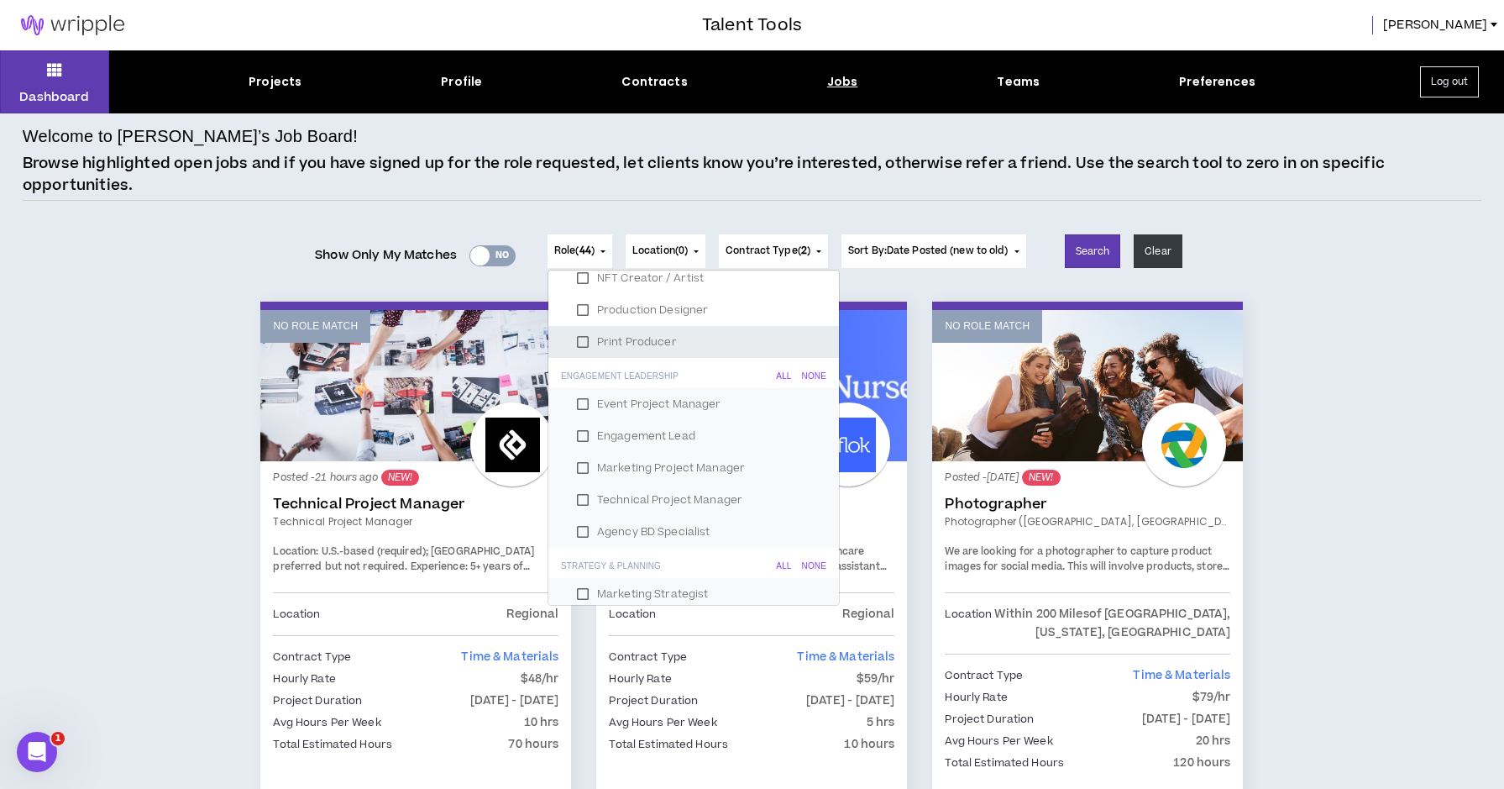
scroll to position [849, 0]
click at [574, 397] on label "Event Project Manager" at bounding box center [694, 403] width 250 height 25
click at [574, 434] on label "Engagement Lead" at bounding box center [694, 434] width 250 height 25
click at [575, 464] on label "Marketing Project Manager" at bounding box center [694, 466] width 250 height 25
click at [575, 497] on label "Technical Project Manager" at bounding box center [694, 498] width 250 height 25
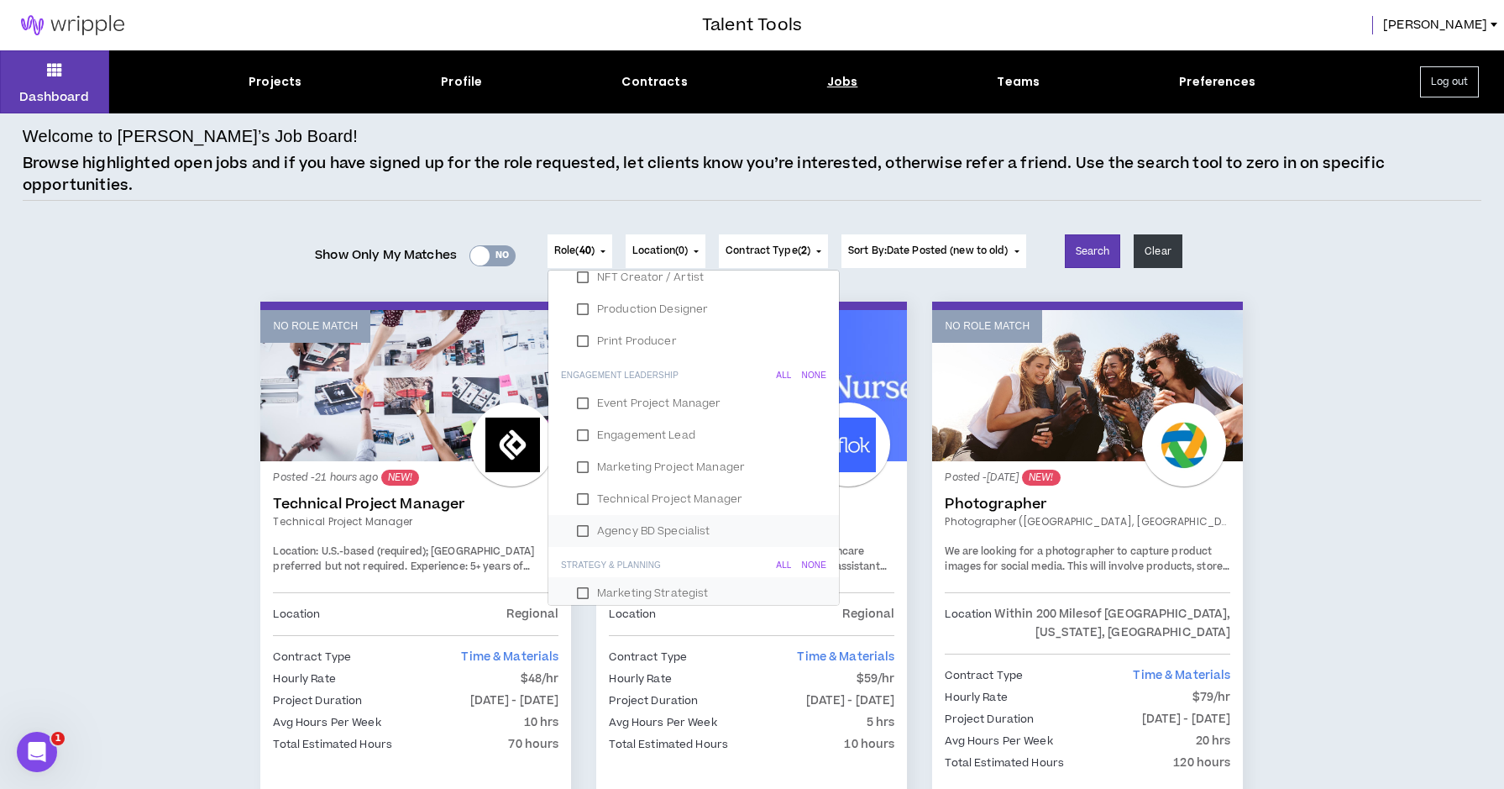
click at [574, 532] on label "Agency BD Specialist" at bounding box center [694, 530] width 250 height 25
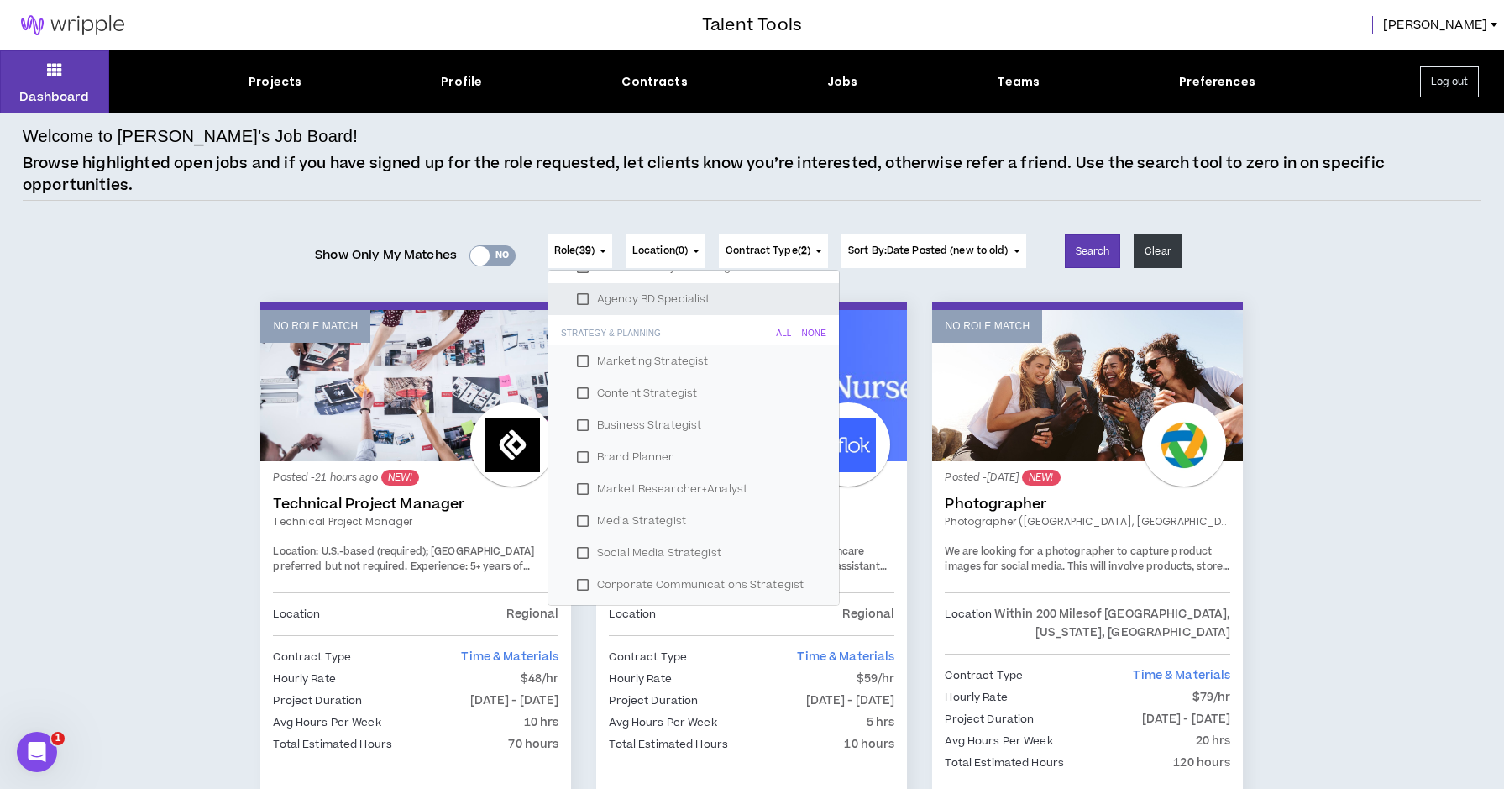
scroll to position [1108, 0]
click at [809, 304] on div "None" at bounding box center [814, 306] width 24 height 10
click at [807, 299] on div "None" at bounding box center [814, 301] width 24 height 10
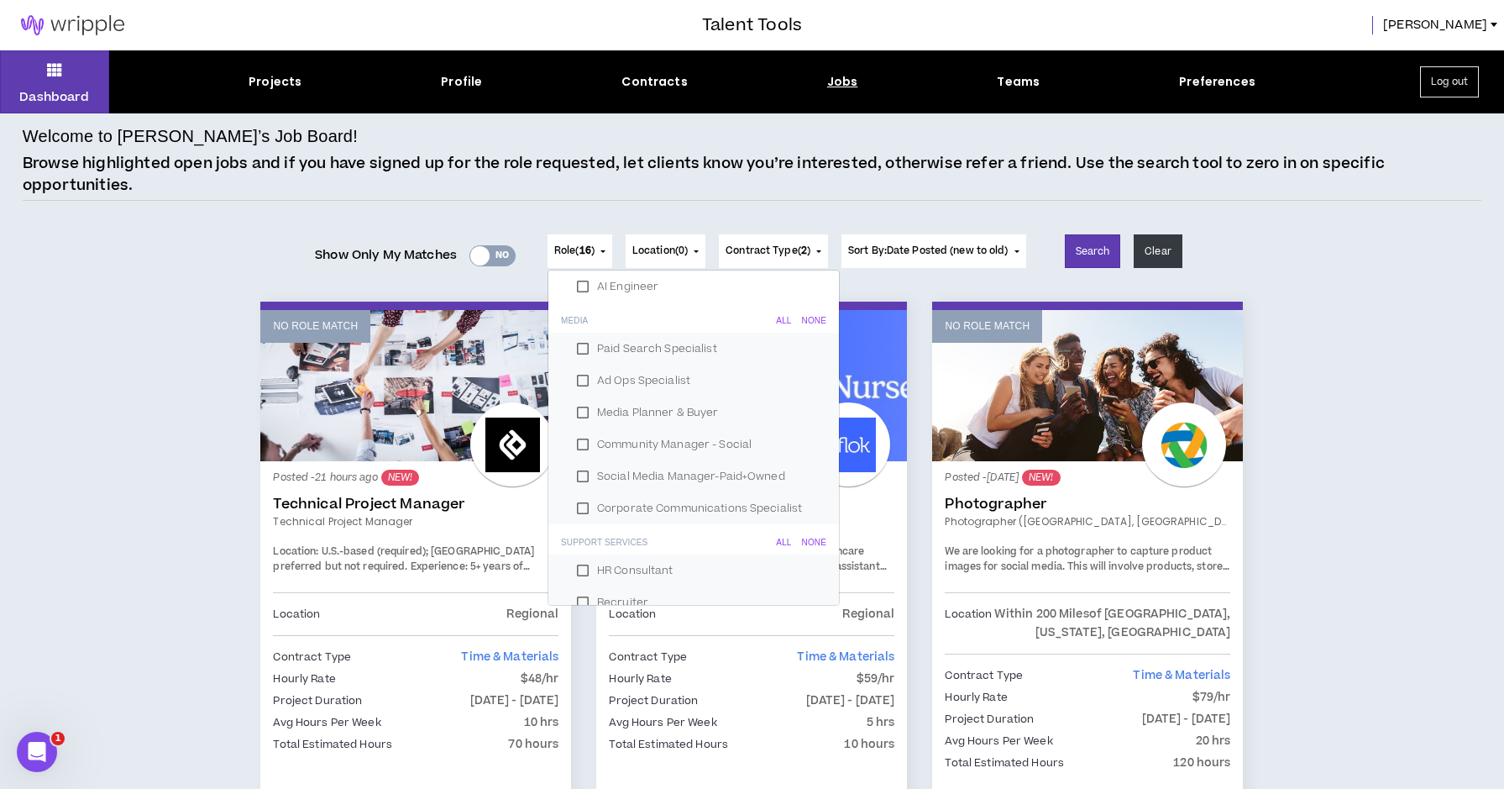
scroll to position [1906, 0]
click at [807, 300] on div "None" at bounding box center [814, 302] width 24 height 10
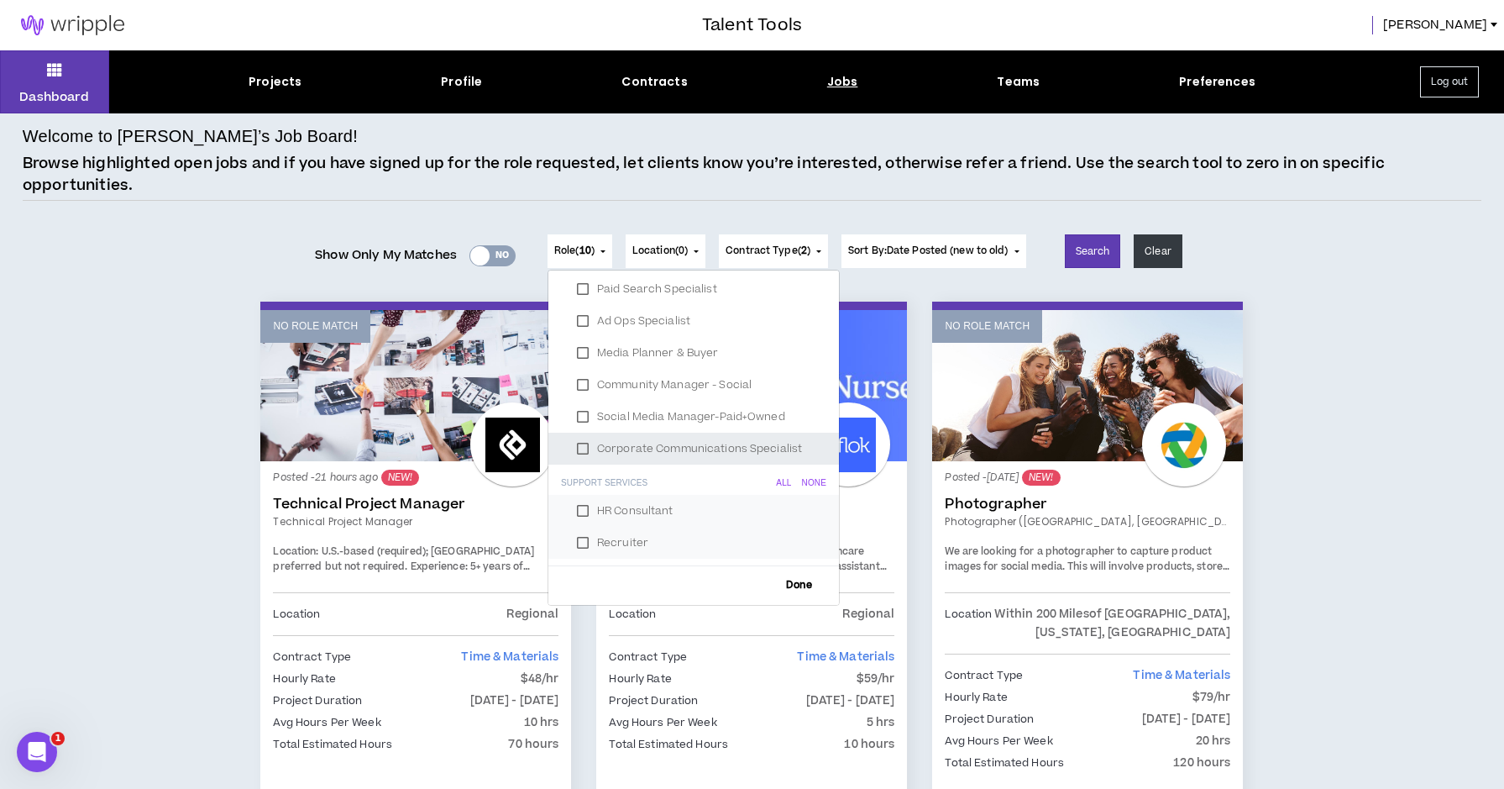
scroll to position [1947, 0]
click at [803, 479] on div "None" at bounding box center [814, 484] width 24 height 10
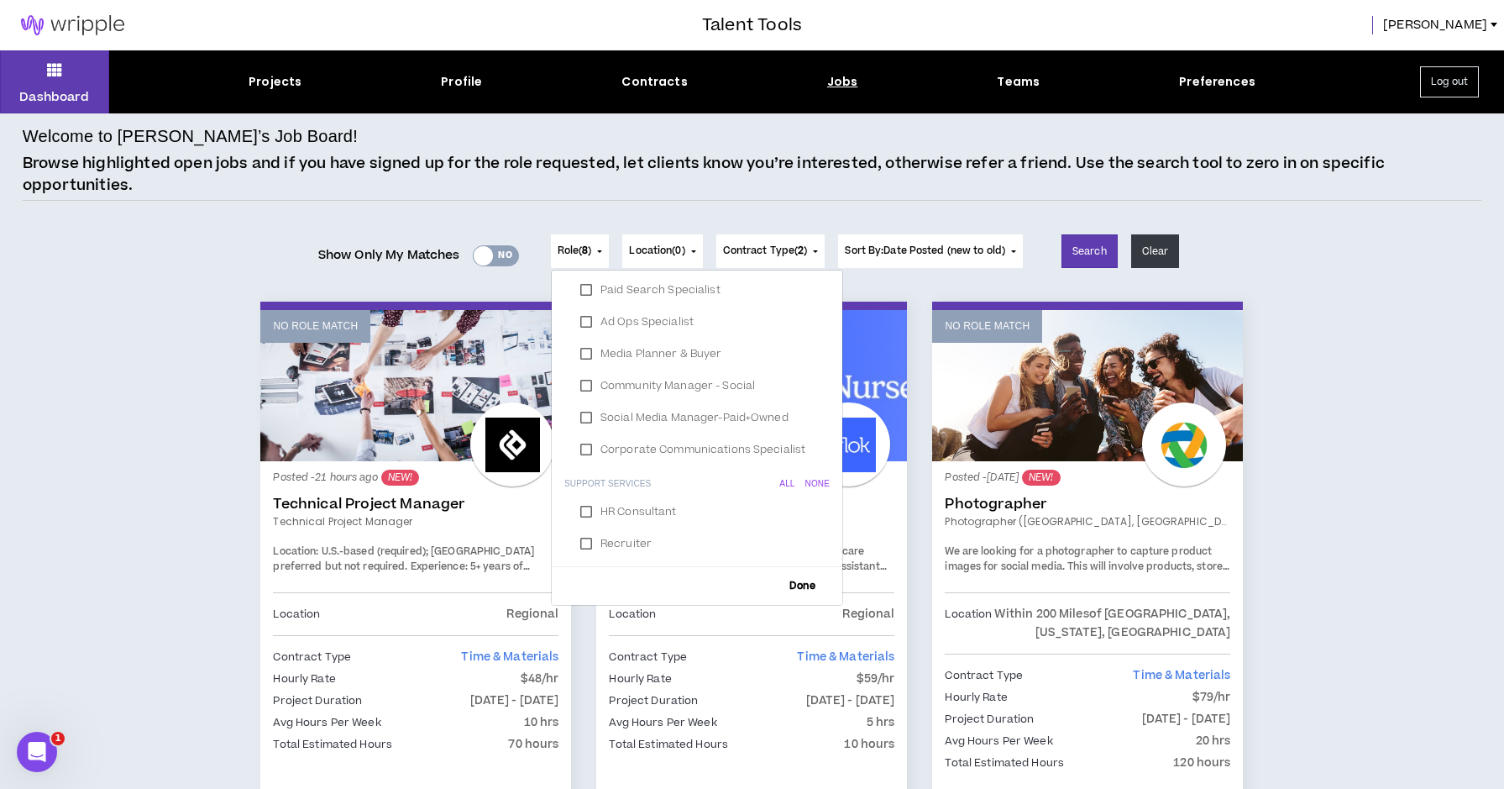
click at [794, 582] on span "Done" at bounding box center [802, 585] width 39 height 11
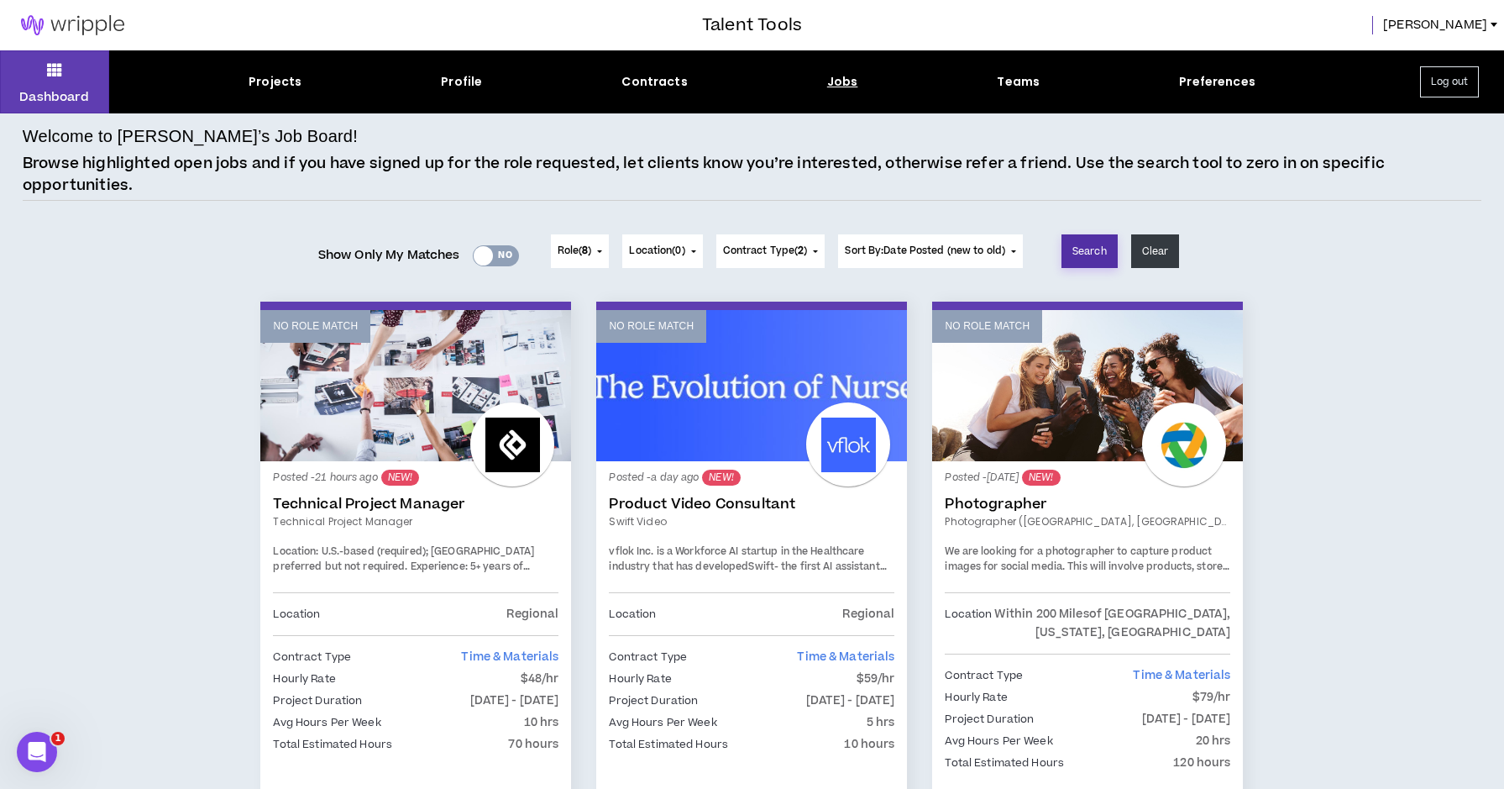
click at [1094, 246] on button "Search" at bounding box center [1090, 251] width 56 height 34
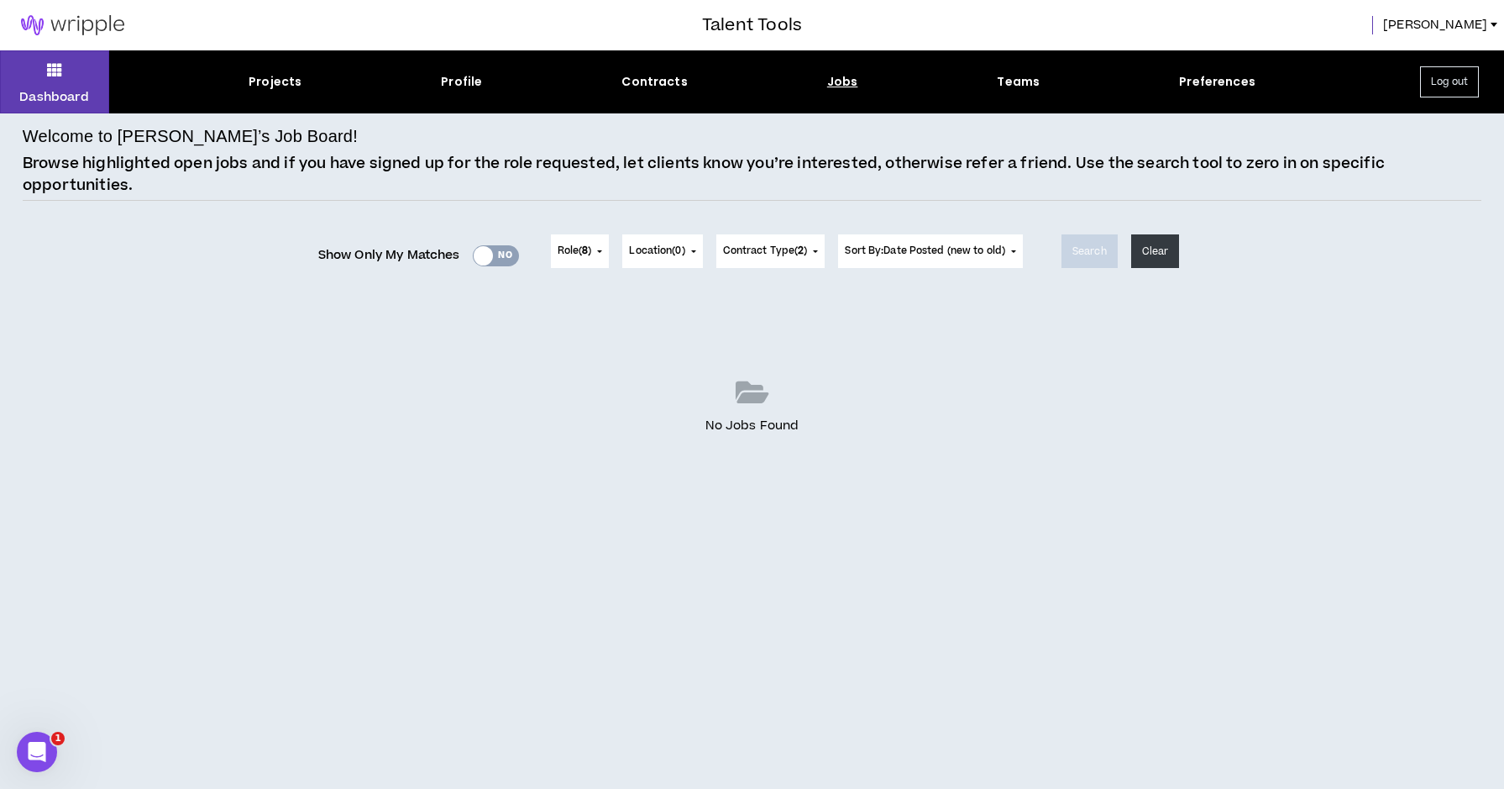
click at [656, 242] on button "Location ( 0 )" at bounding box center [662, 251] width 80 height 34
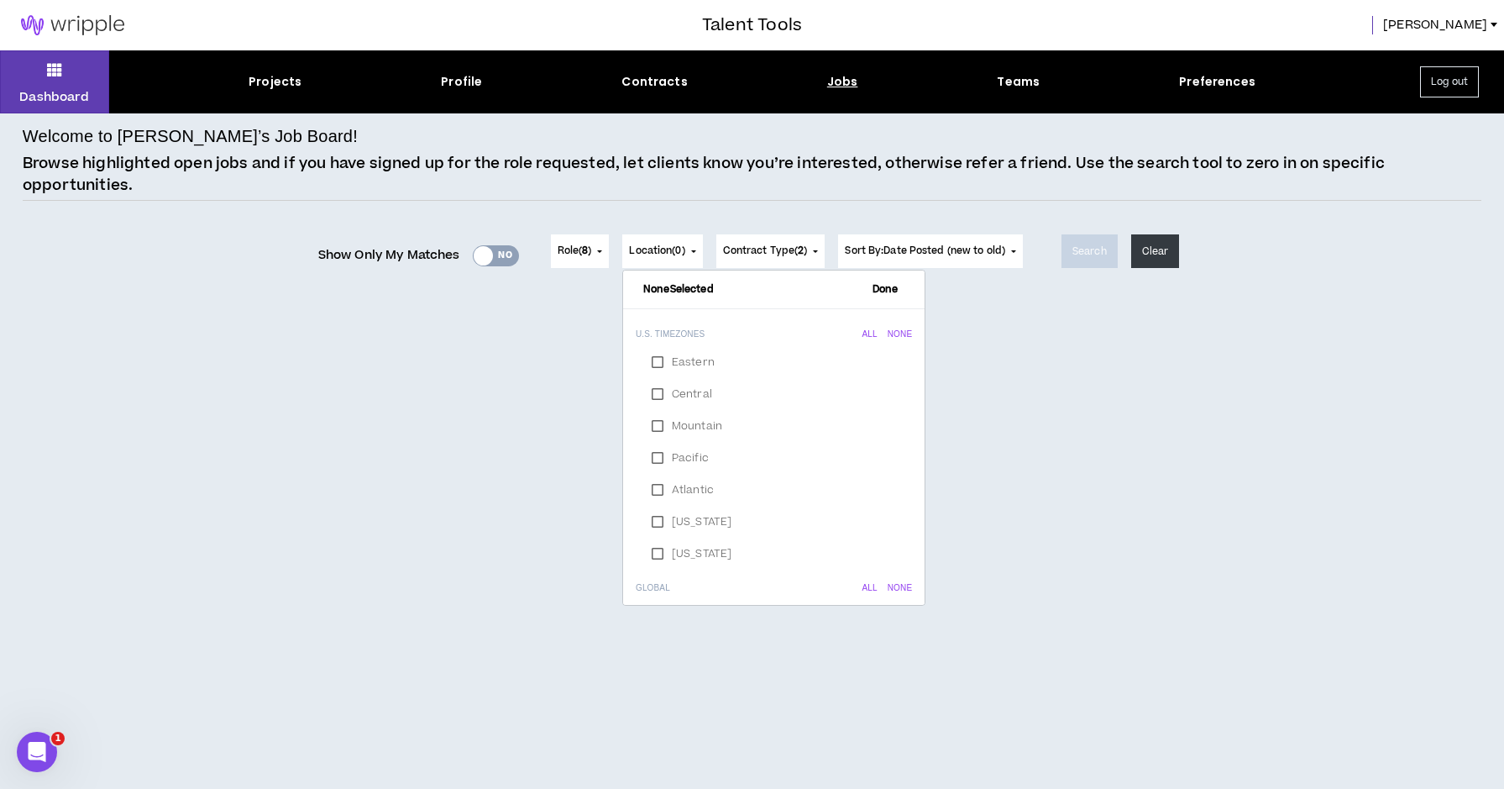
click at [656, 242] on button "Location ( 0 )" at bounding box center [662, 251] width 80 height 34
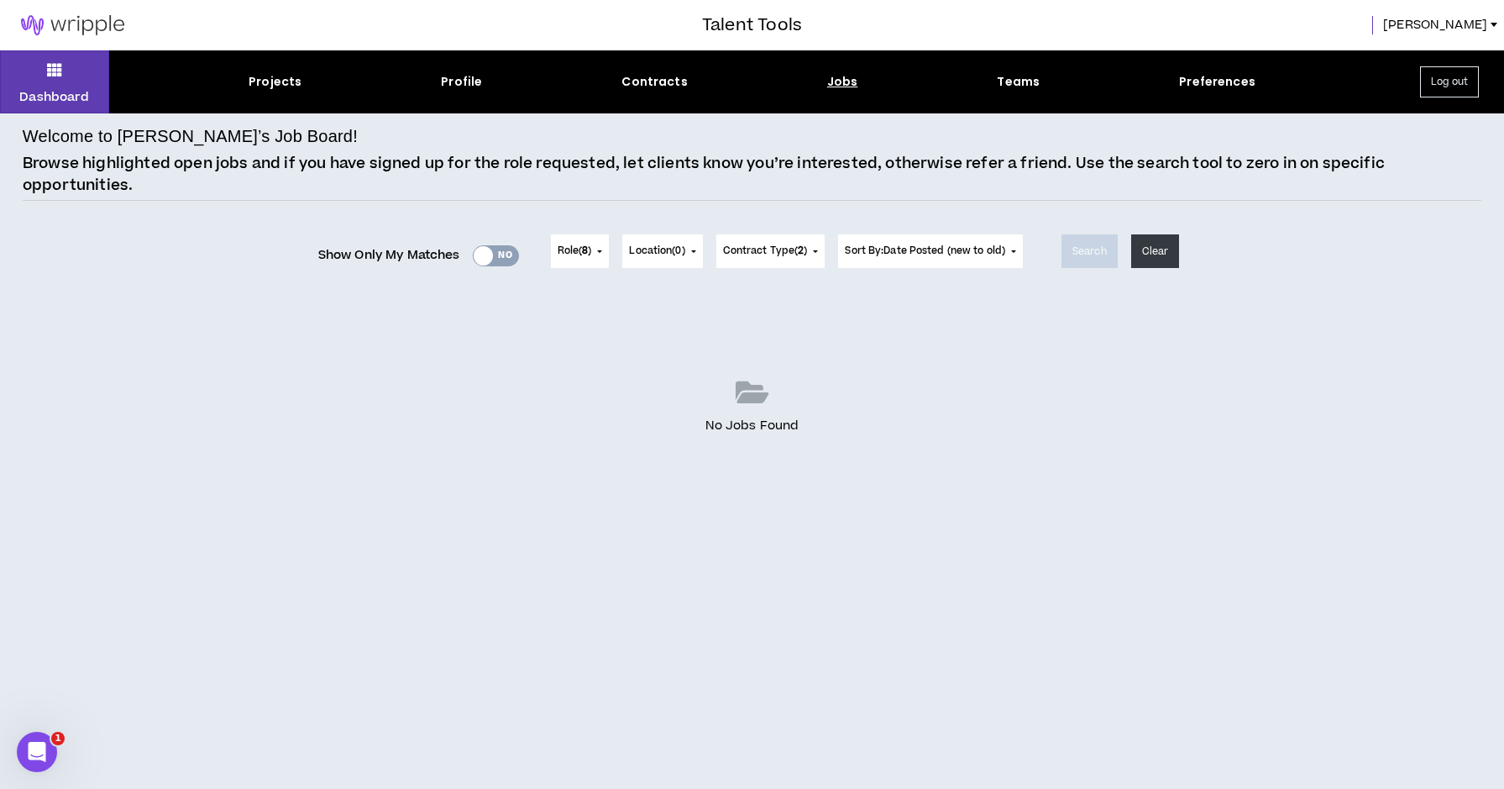
click at [670, 254] on span "Location ( 0 )" at bounding box center [656, 251] width 55 height 15
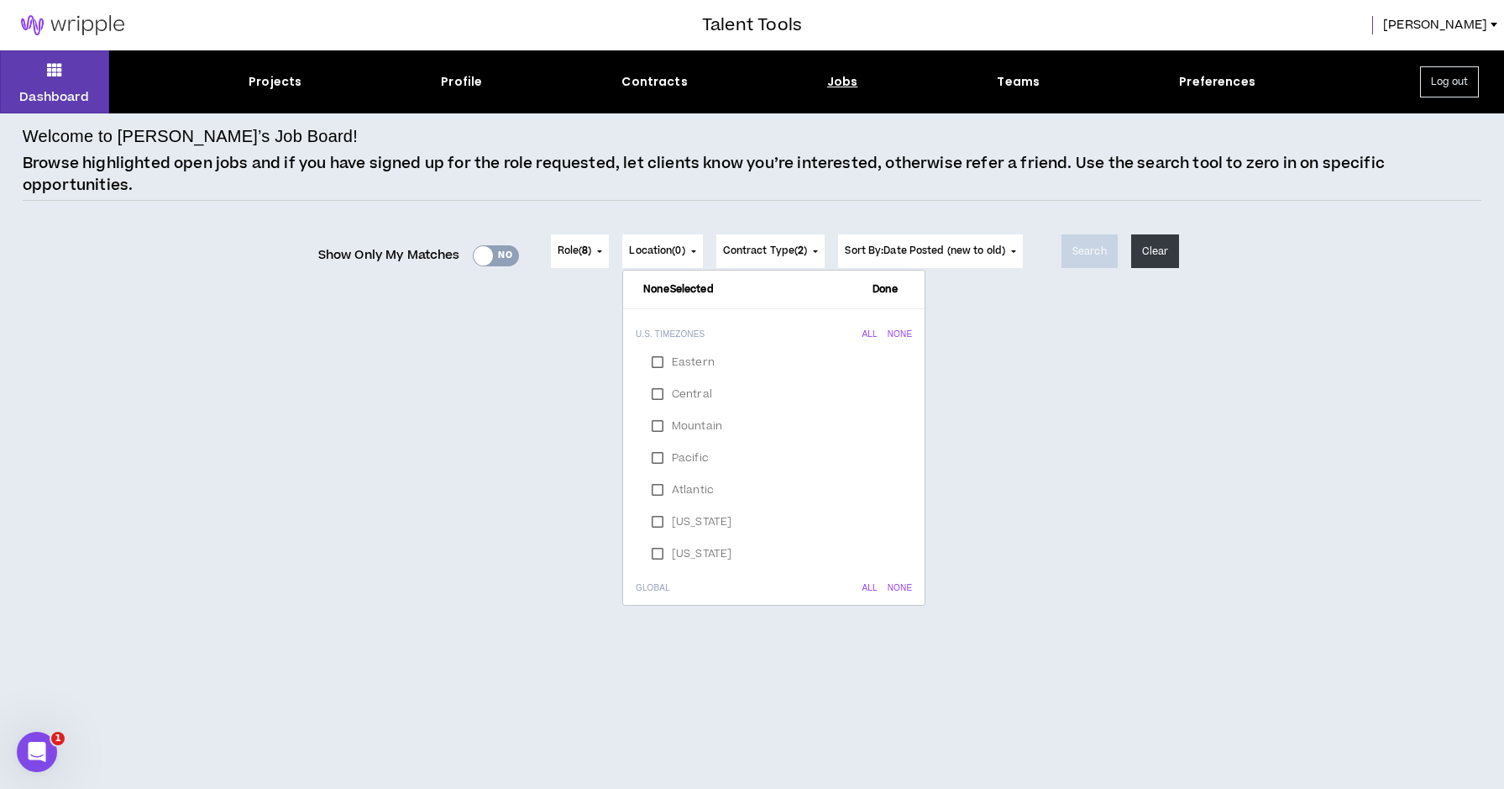
click at [759, 248] on span "Contract Type ( 2 )" at bounding box center [765, 251] width 85 height 15
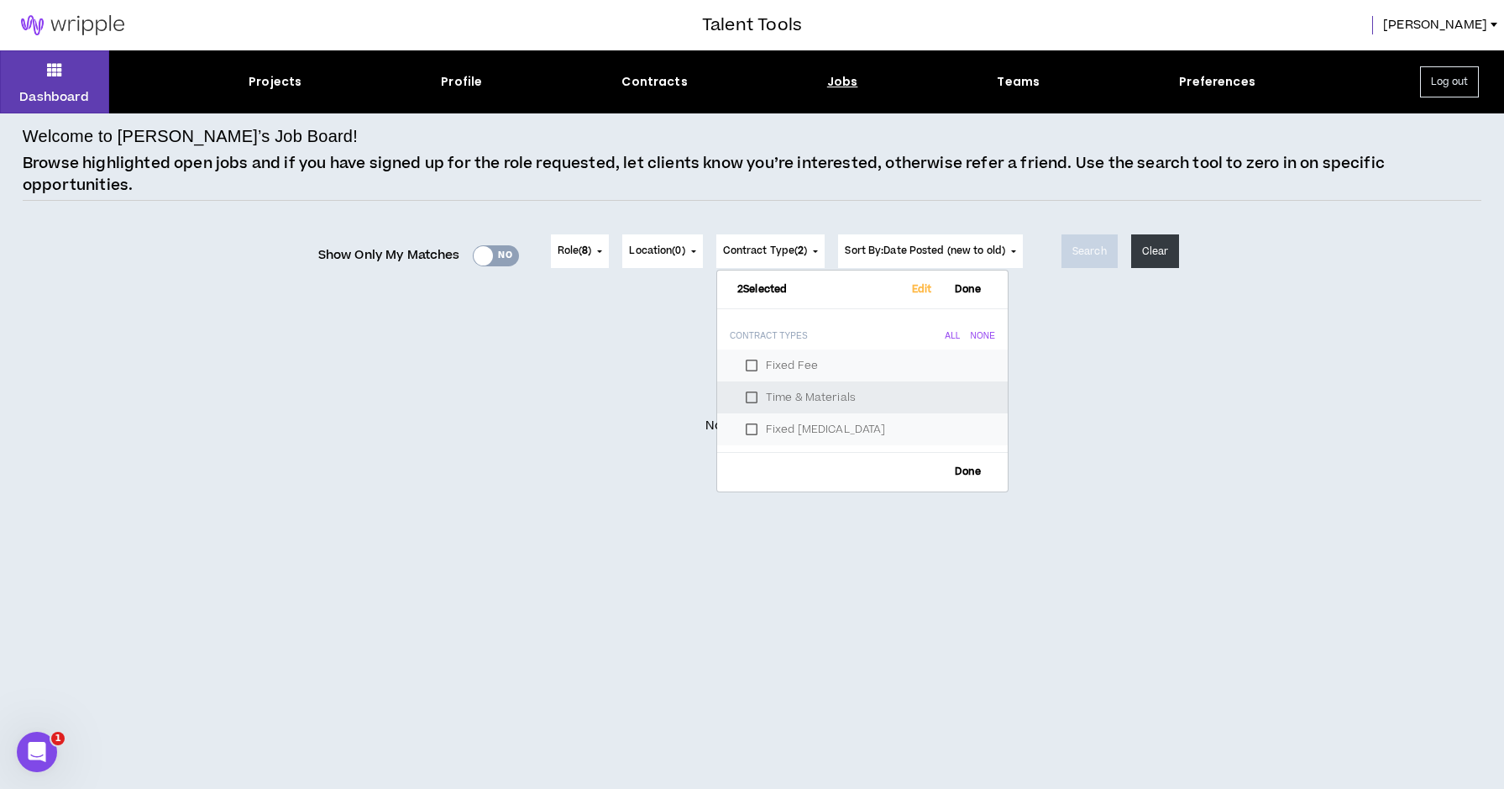
click at [749, 395] on label "Time & Materials" at bounding box center [862, 397] width 250 height 25
click at [1093, 254] on button "Search" at bounding box center [1090, 251] width 56 height 34
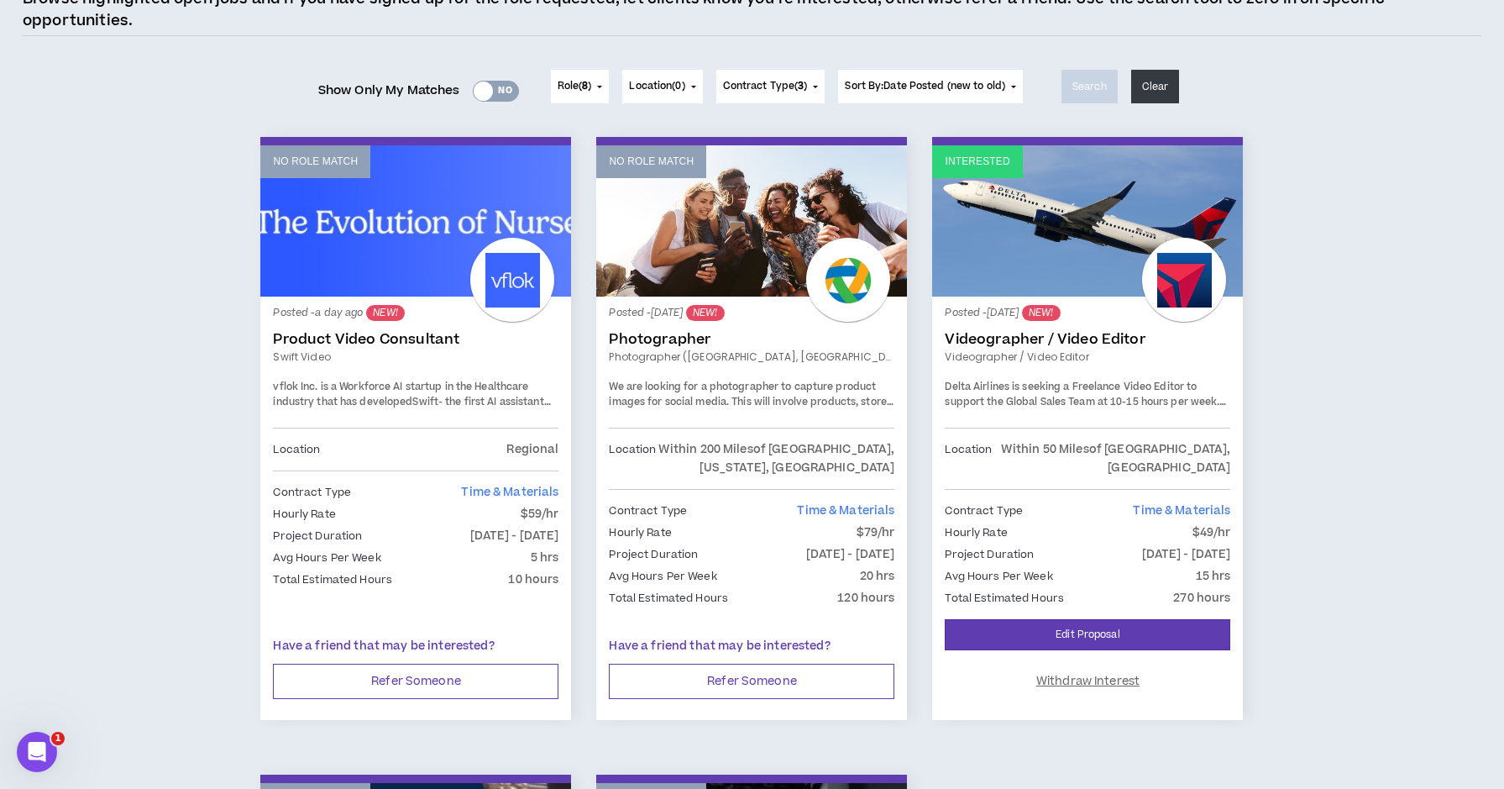
scroll to position [186, 0]
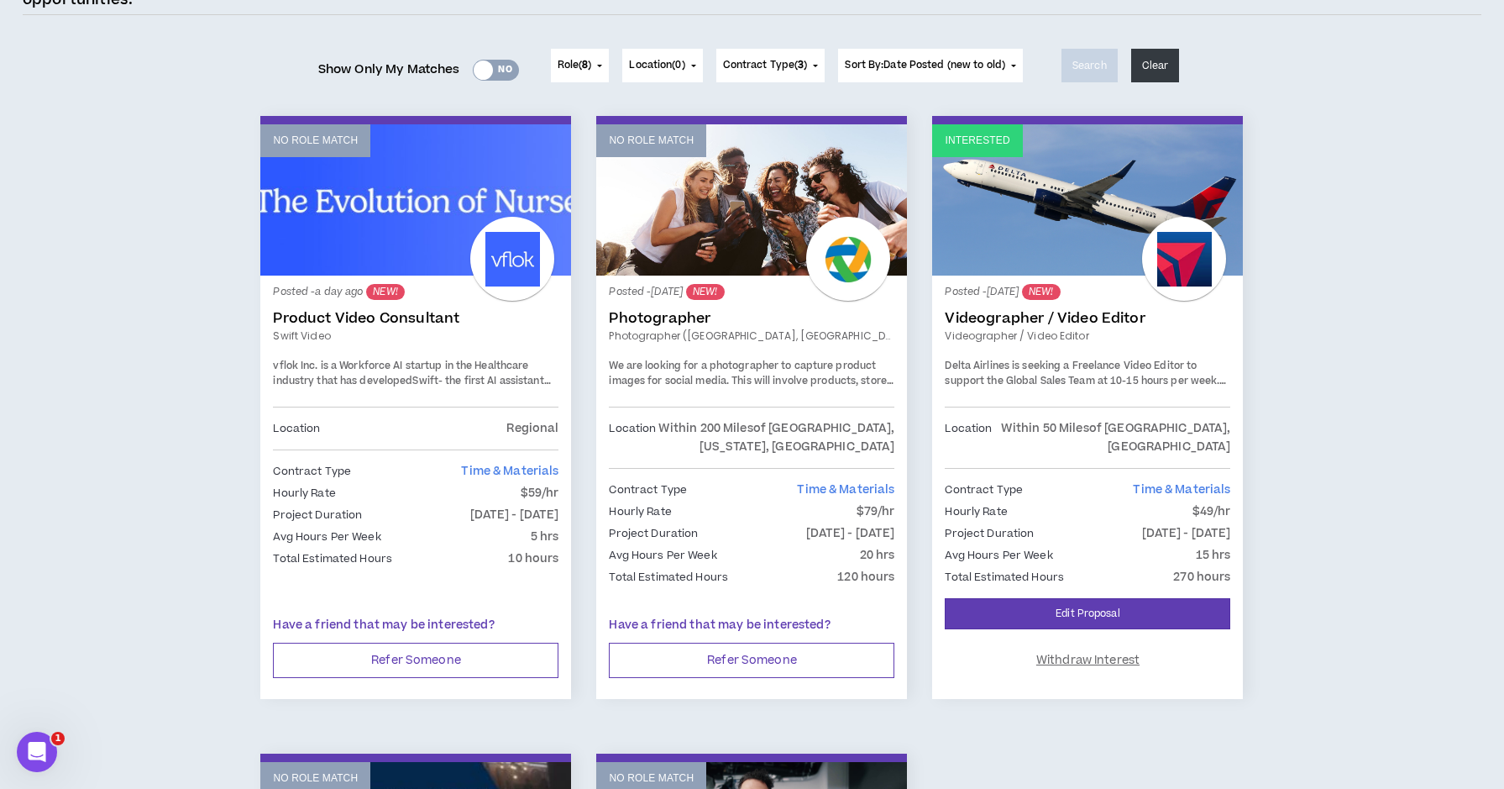
click at [794, 182] on link "No Role Match" at bounding box center [751, 199] width 311 height 151
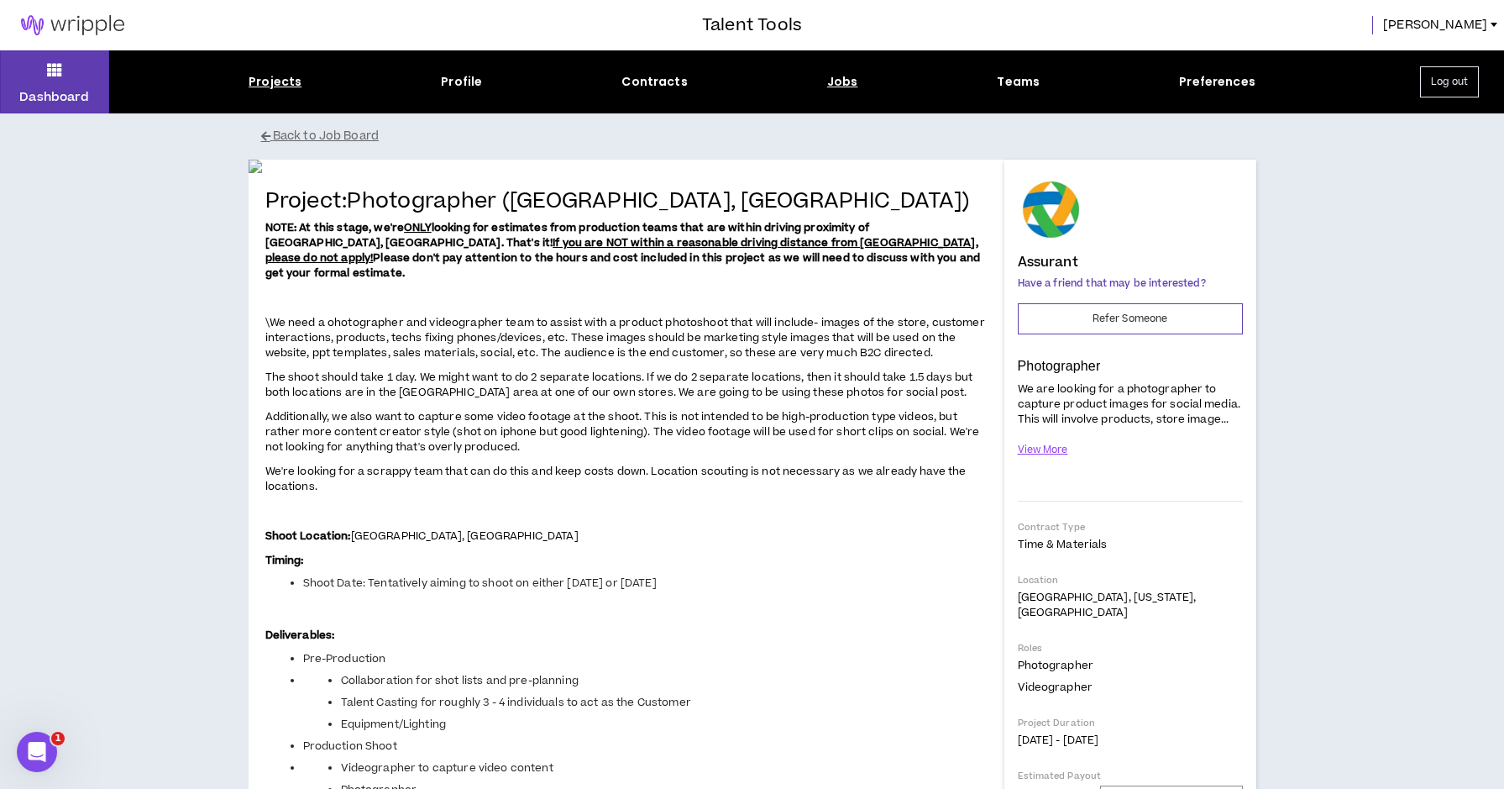
click at [290, 80] on div "Projects" at bounding box center [275, 82] width 53 height 18
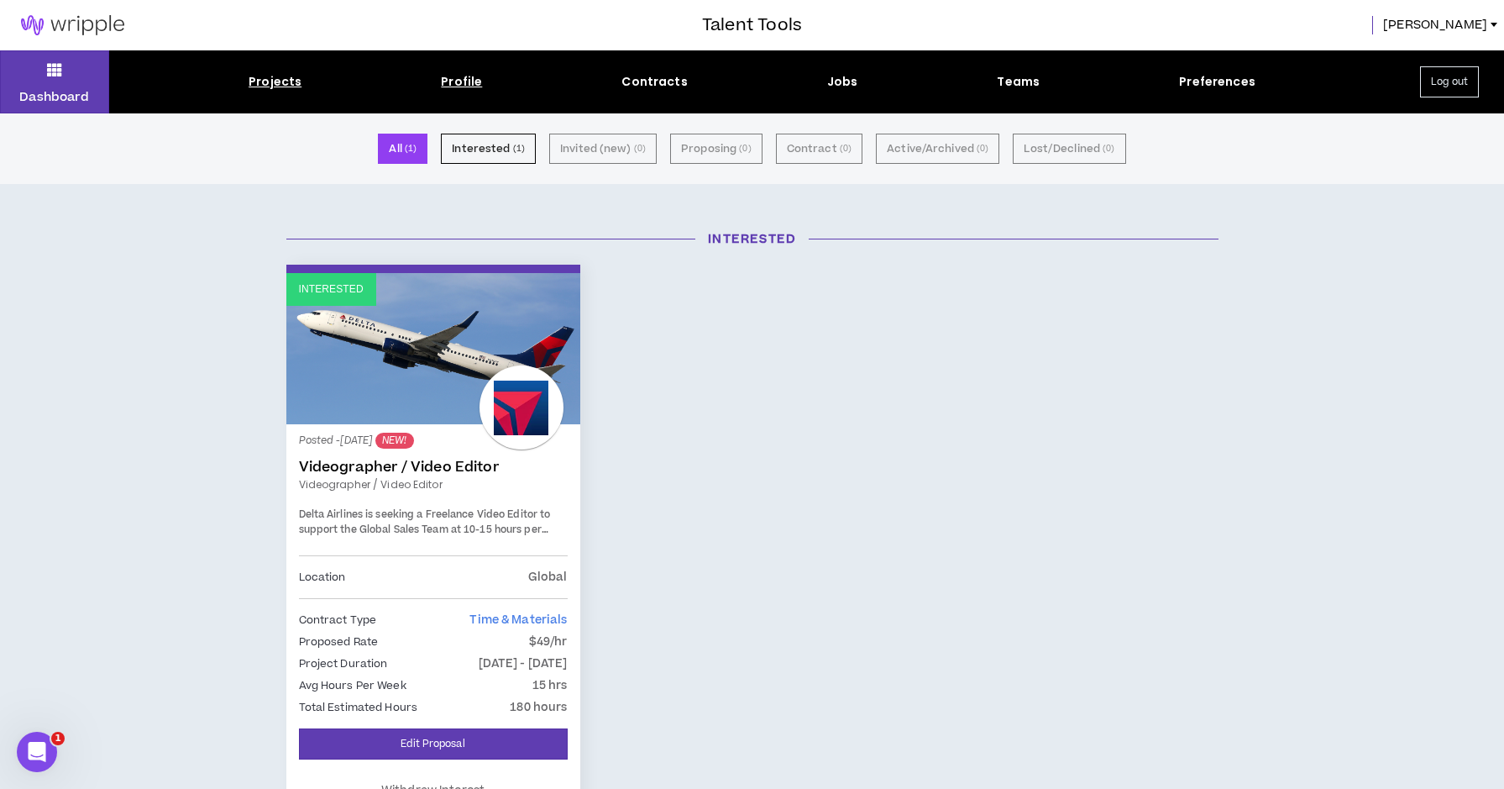
click at [467, 82] on div "Profile" at bounding box center [461, 82] width 41 height 18
select select "*"
select select "US"
select select "*******"
select select "*"
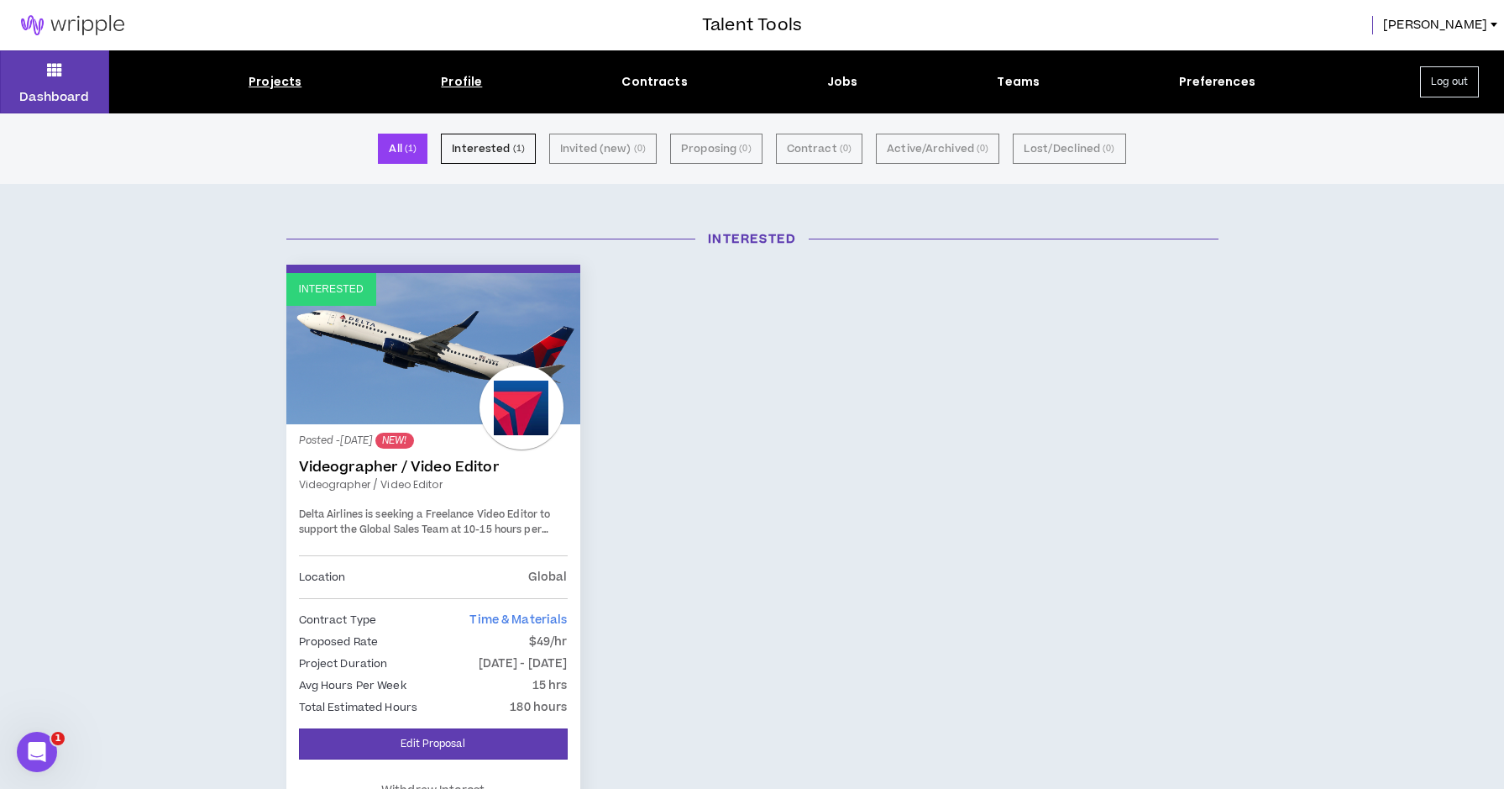
select select "**********"
select select "*****"
select select "***"
select select "**********"
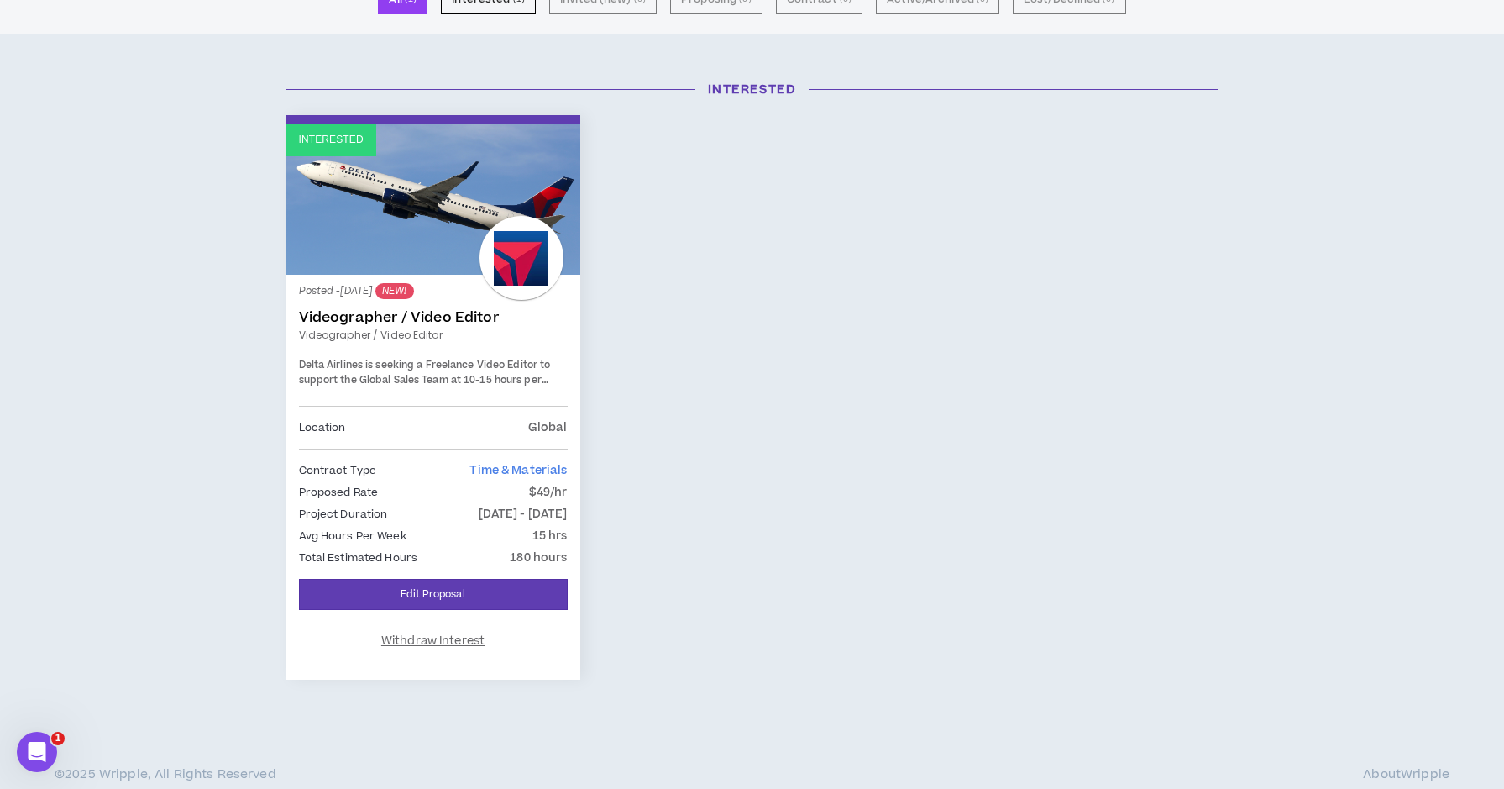
scroll to position [149, 0]
click at [464, 244] on link "Interested" at bounding box center [433, 199] width 294 height 151
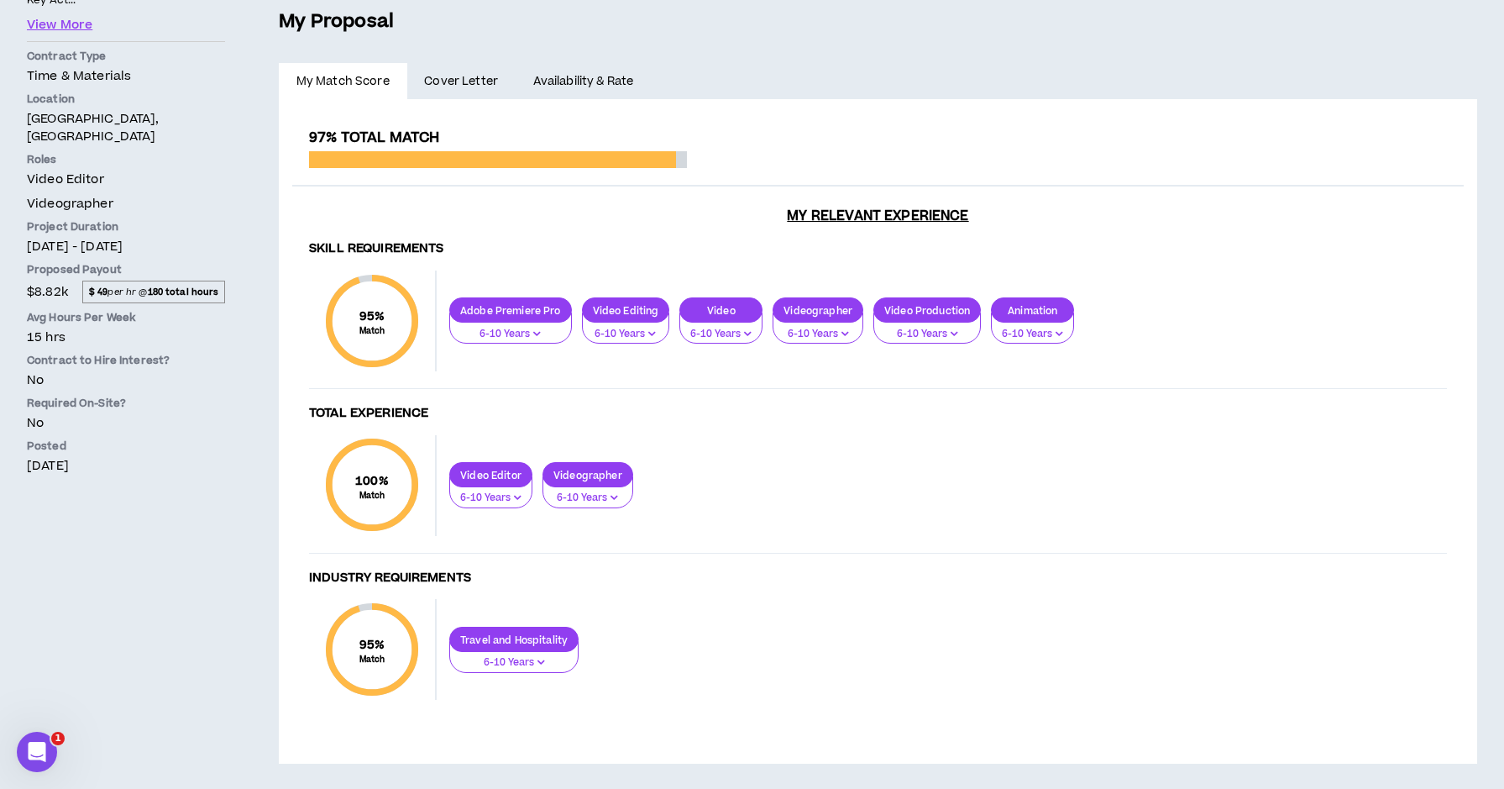
scroll to position [360, 0]
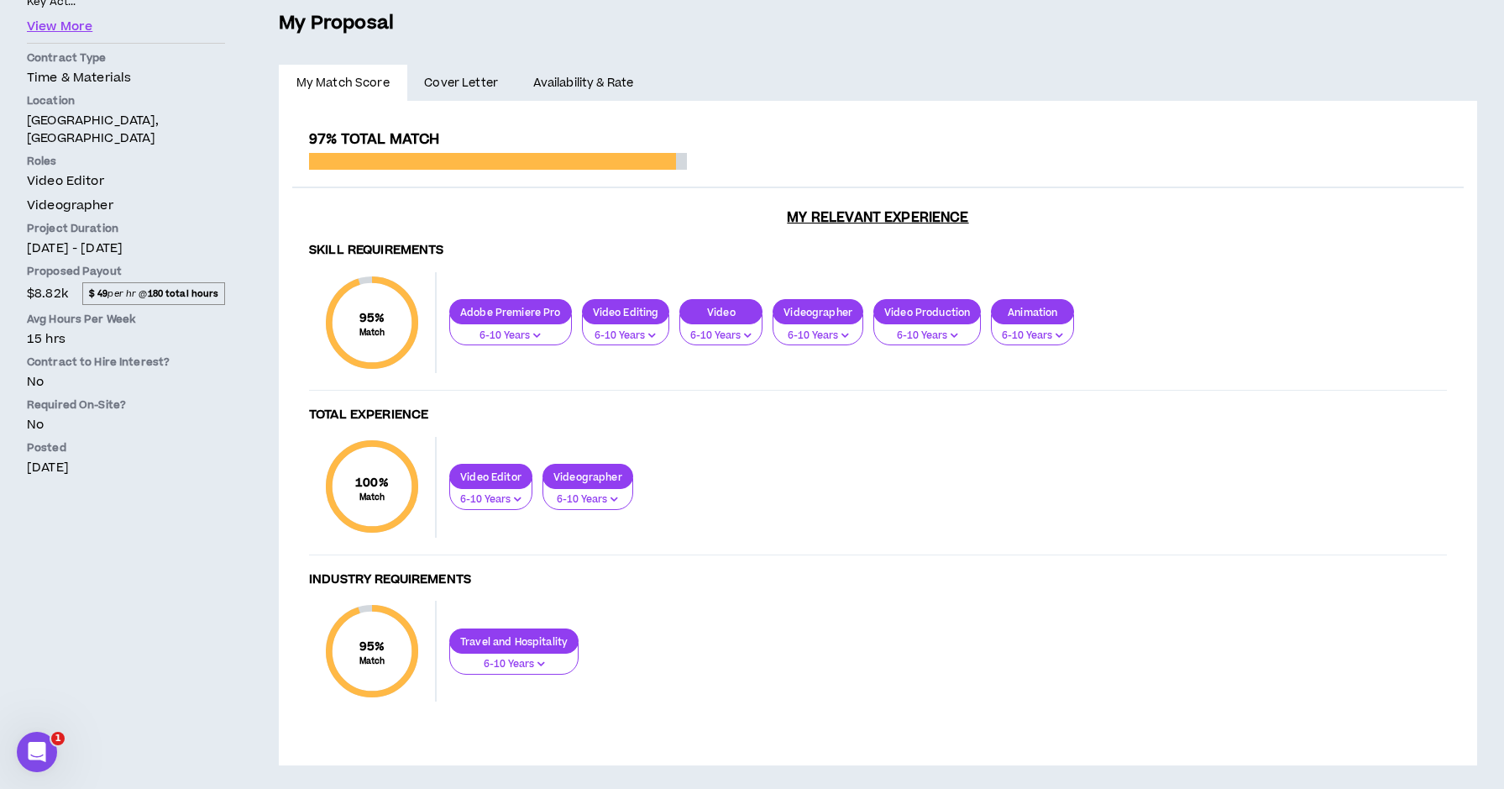
click at [552, 658] on p "6-10 Years" at bounding box center [513, 664] width 107 height 15
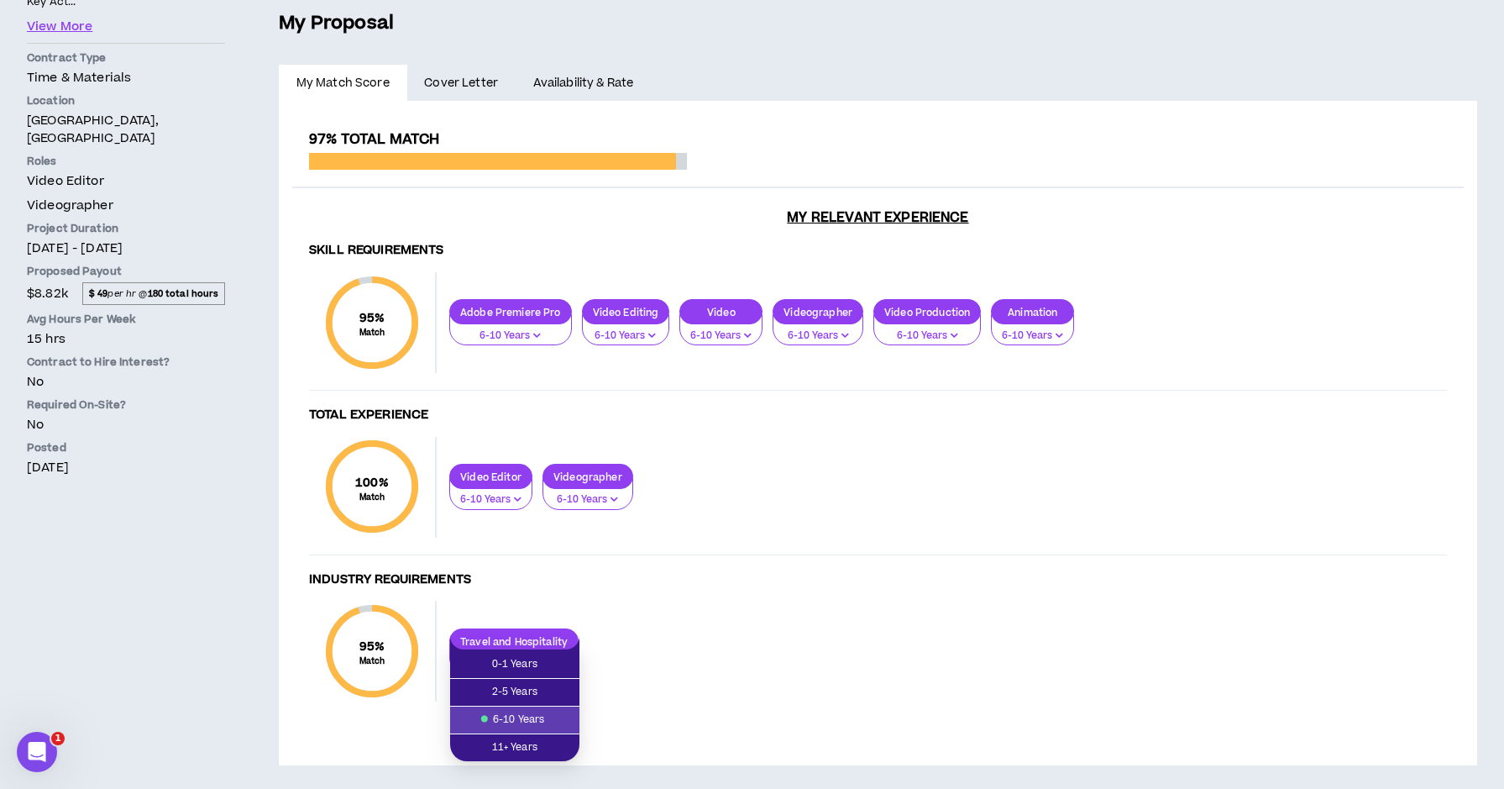
click at [613, 674] on div "95 % Match Industry Requirements Travel and Hospitality 6-10 Years" at bounding box center [878, 659] width 1138 height 118
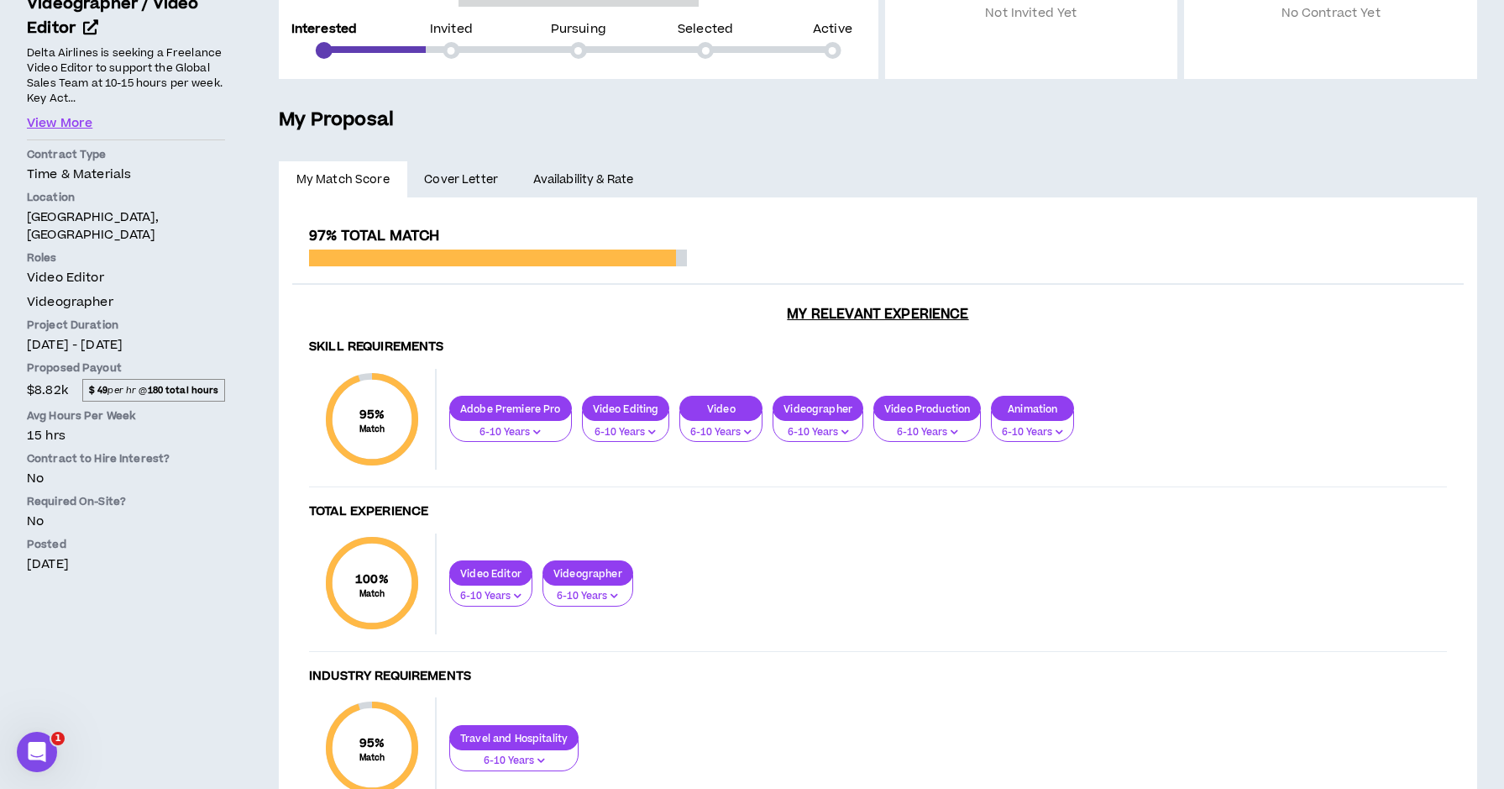
scroll to position [260, 0]
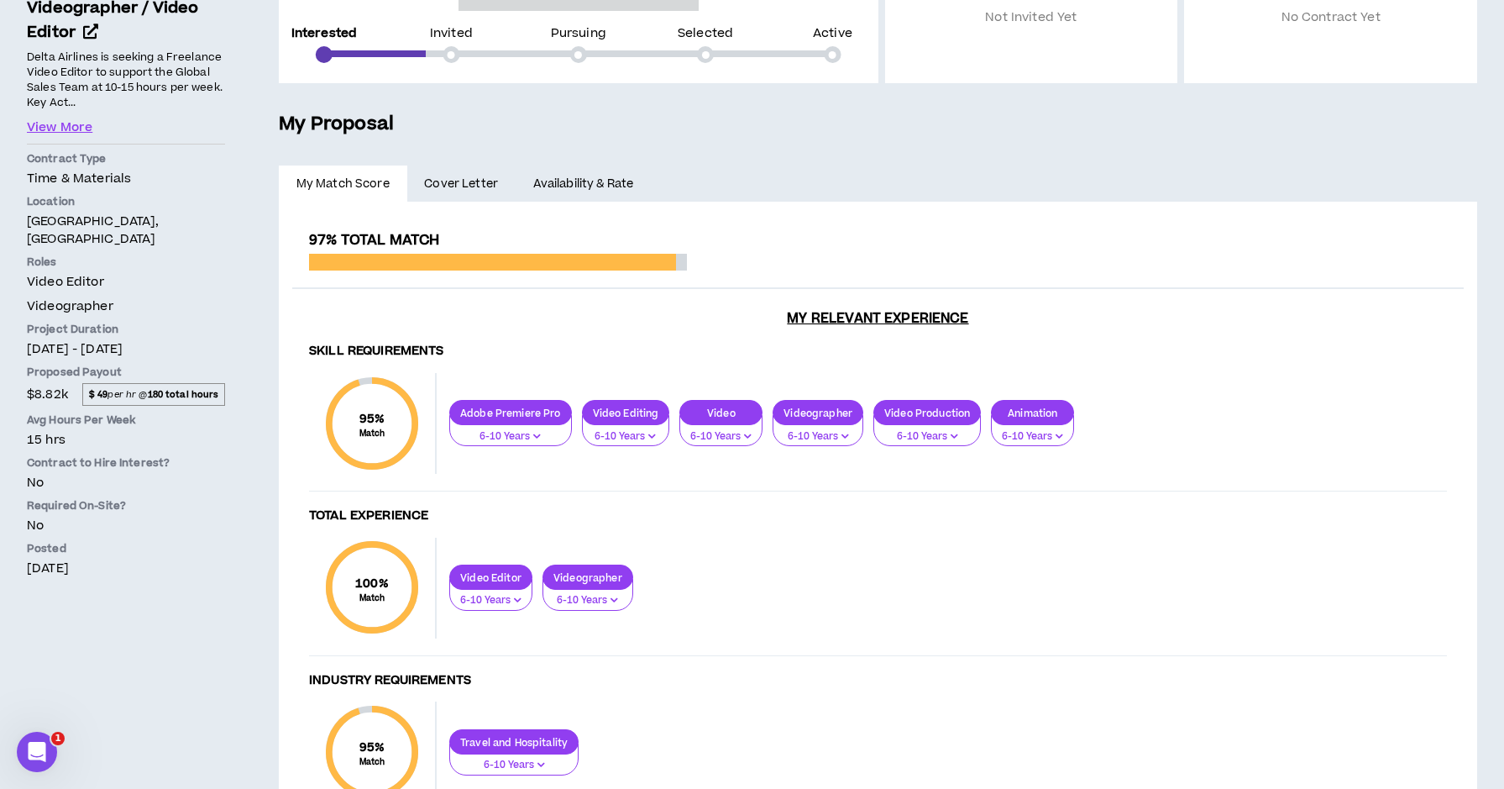
click at [474, 185] on span "Cover Letter" at bounding box center [461, 184] width 74 height 18
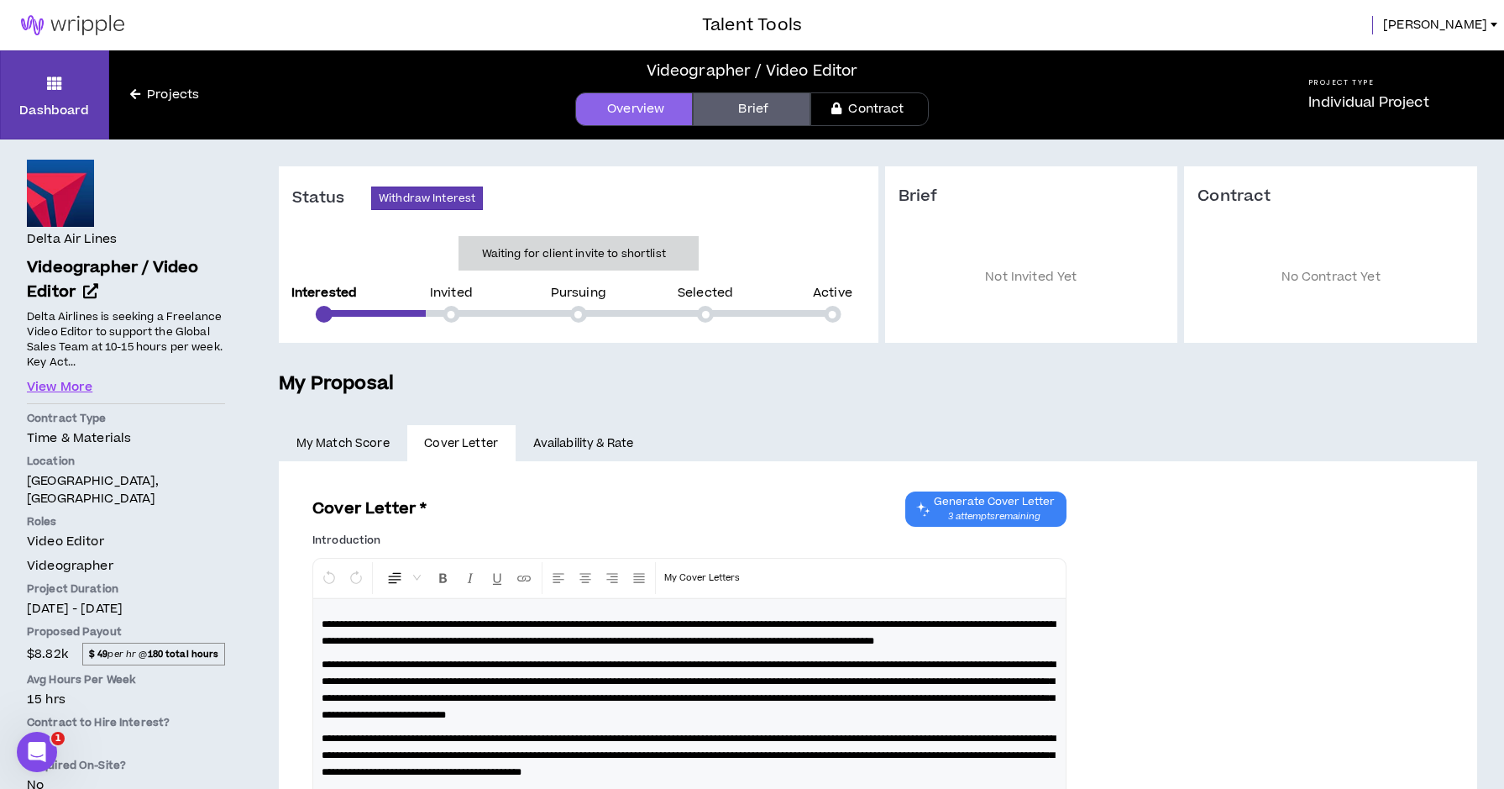
click at [573, 437] on link "Availability & Rate" at bounding box center [583, 443] width 135 height 37
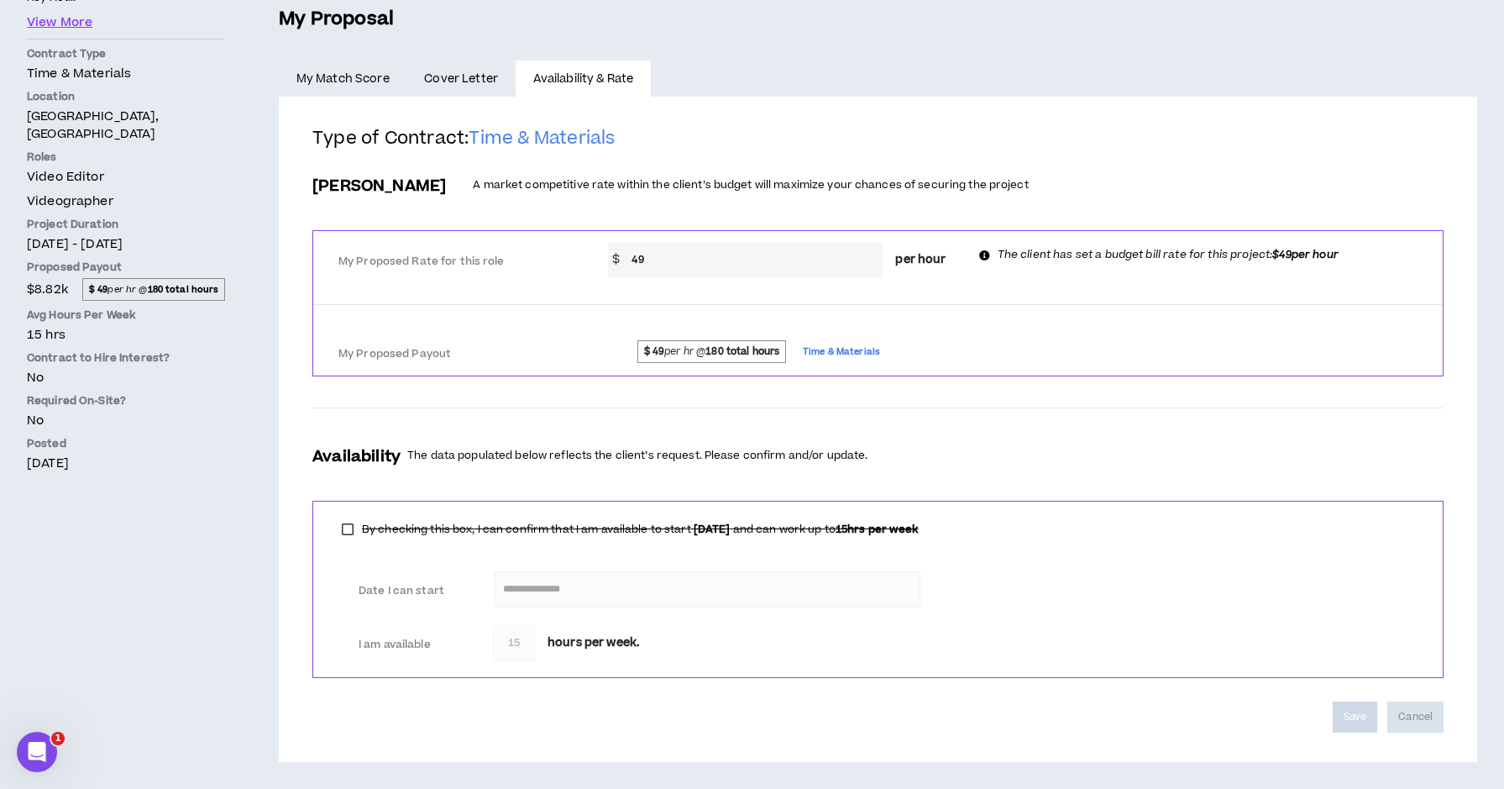
scroll to position [364, 0]
click at [353, 85] on link "My Match Score" at bounding box center [343, 79] width 128 height 37
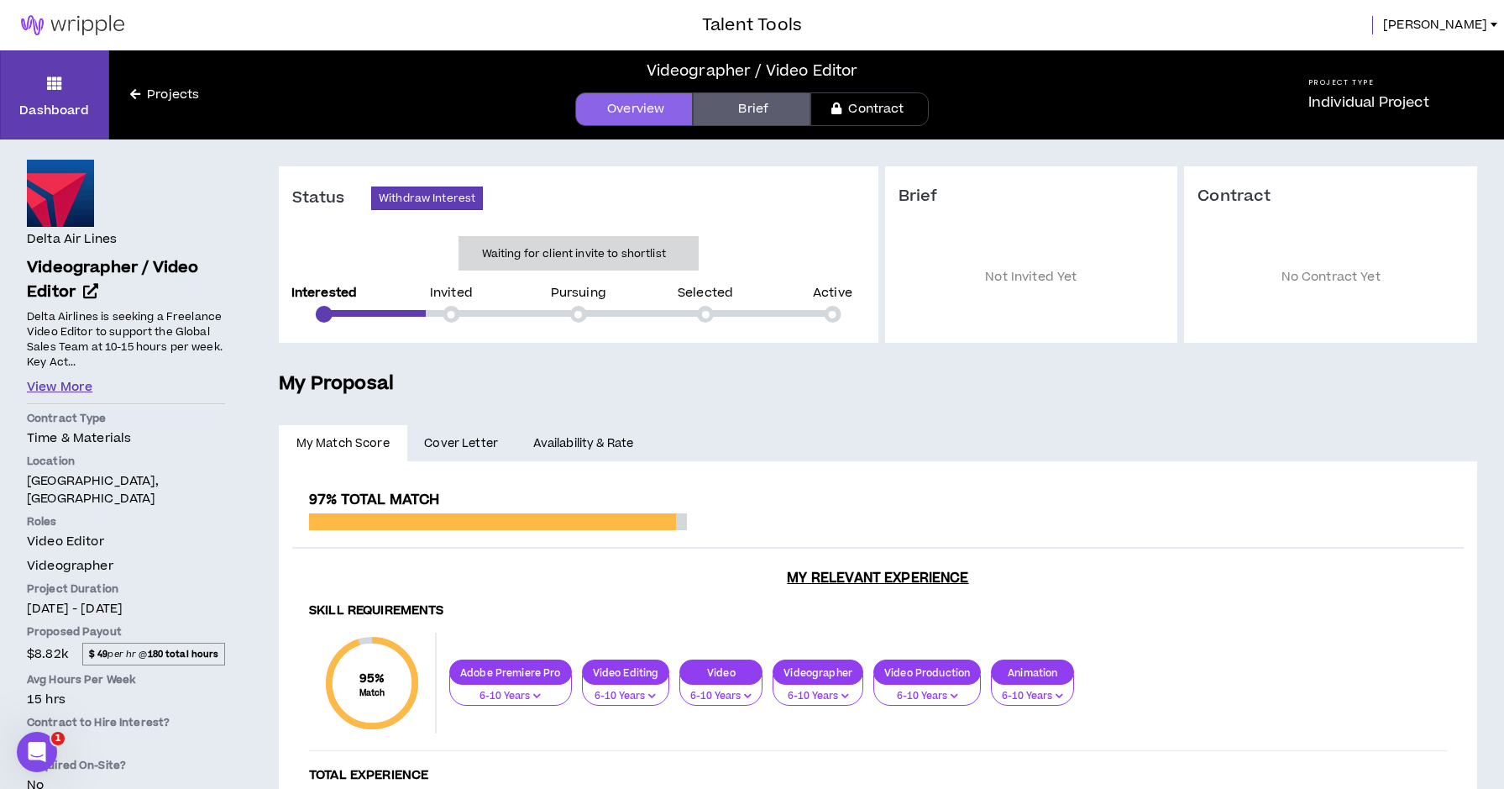
click at [67, 385] on button "View More" at bounding box center [60, 387] width 66 height 18
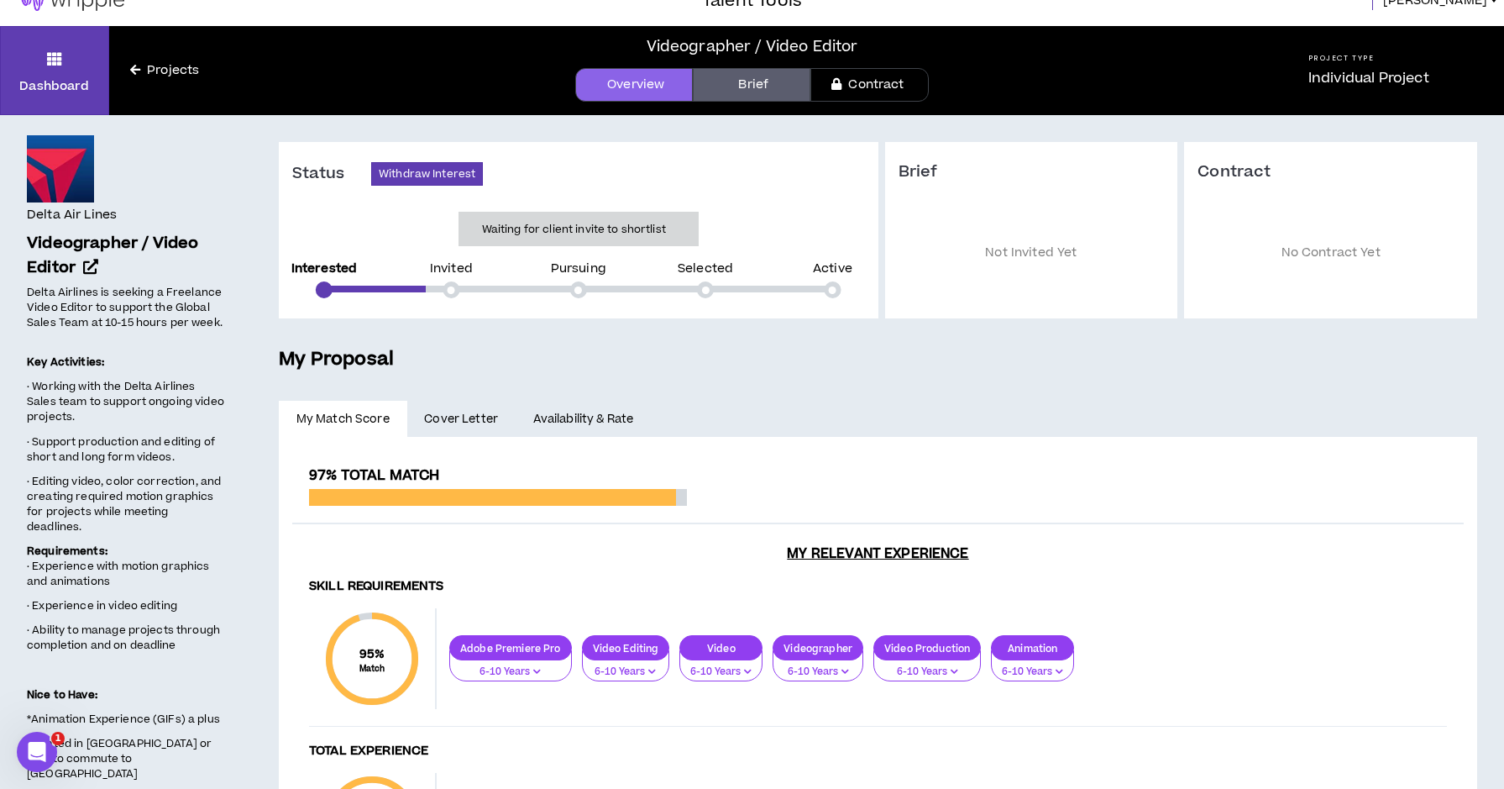
scroll to position [24, 0]
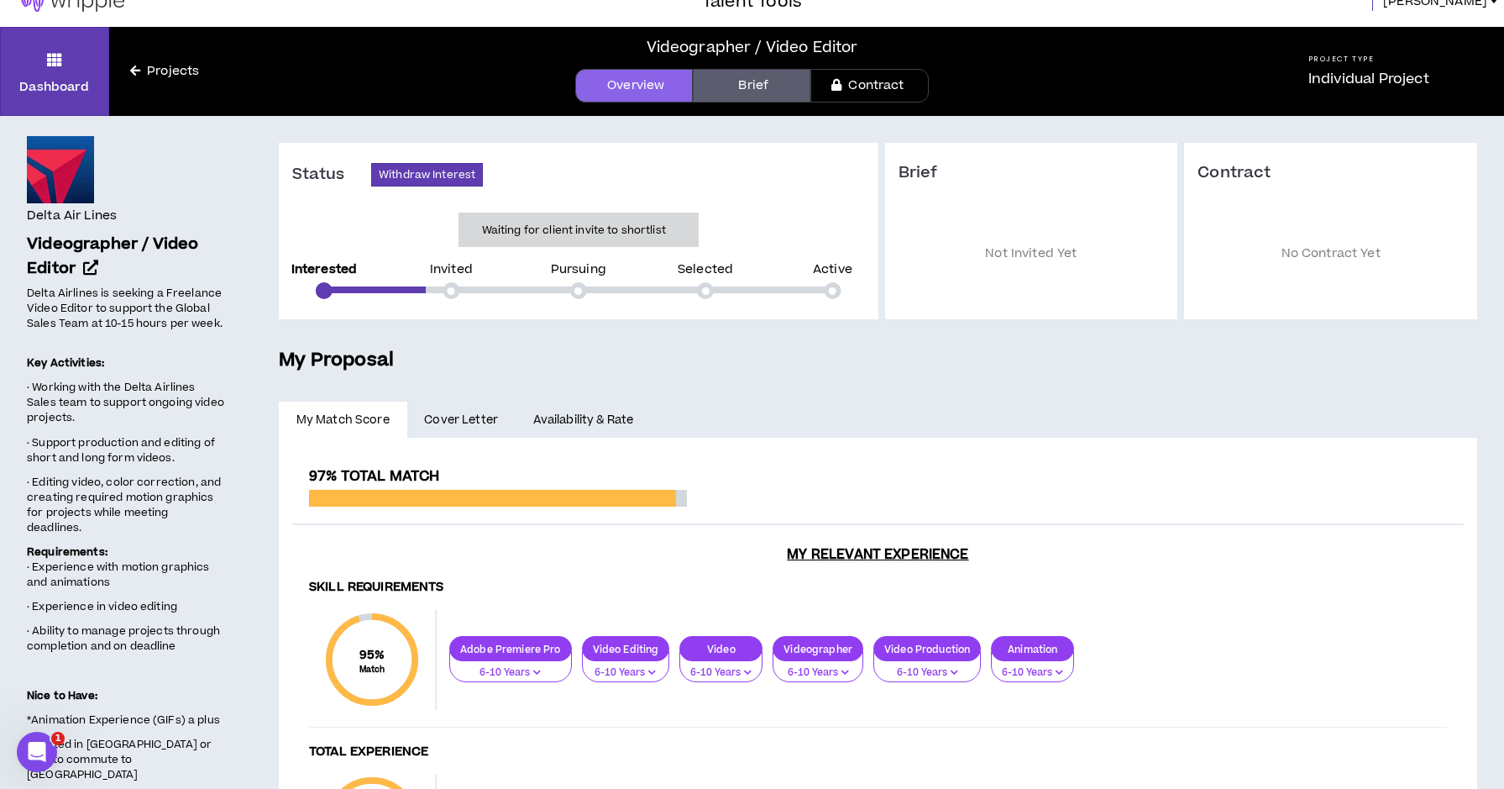
click at [756, 85] on link "Brief" at bounding box center [752, 86] width 118 height 34
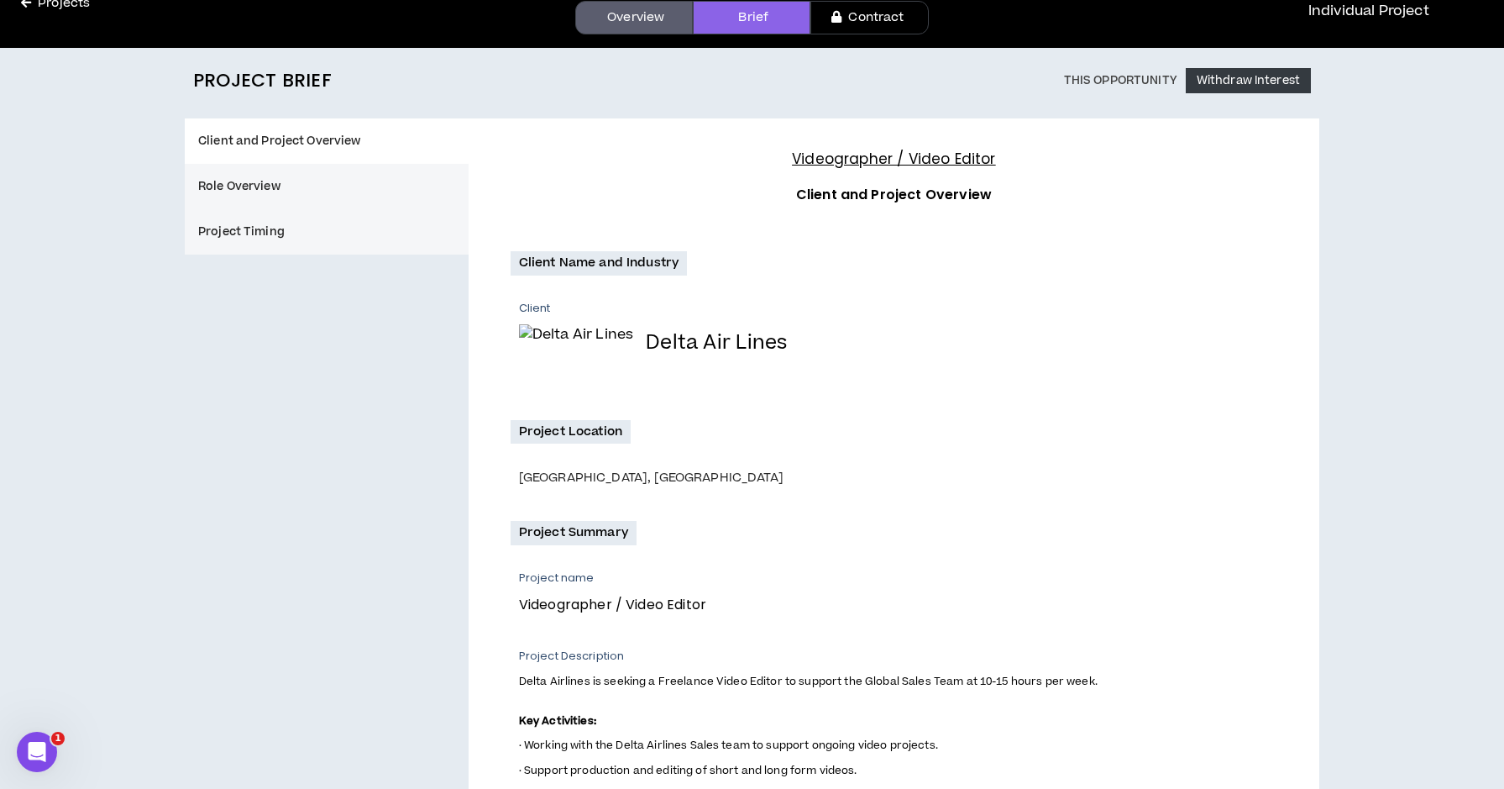
scroll to position [83, 0]
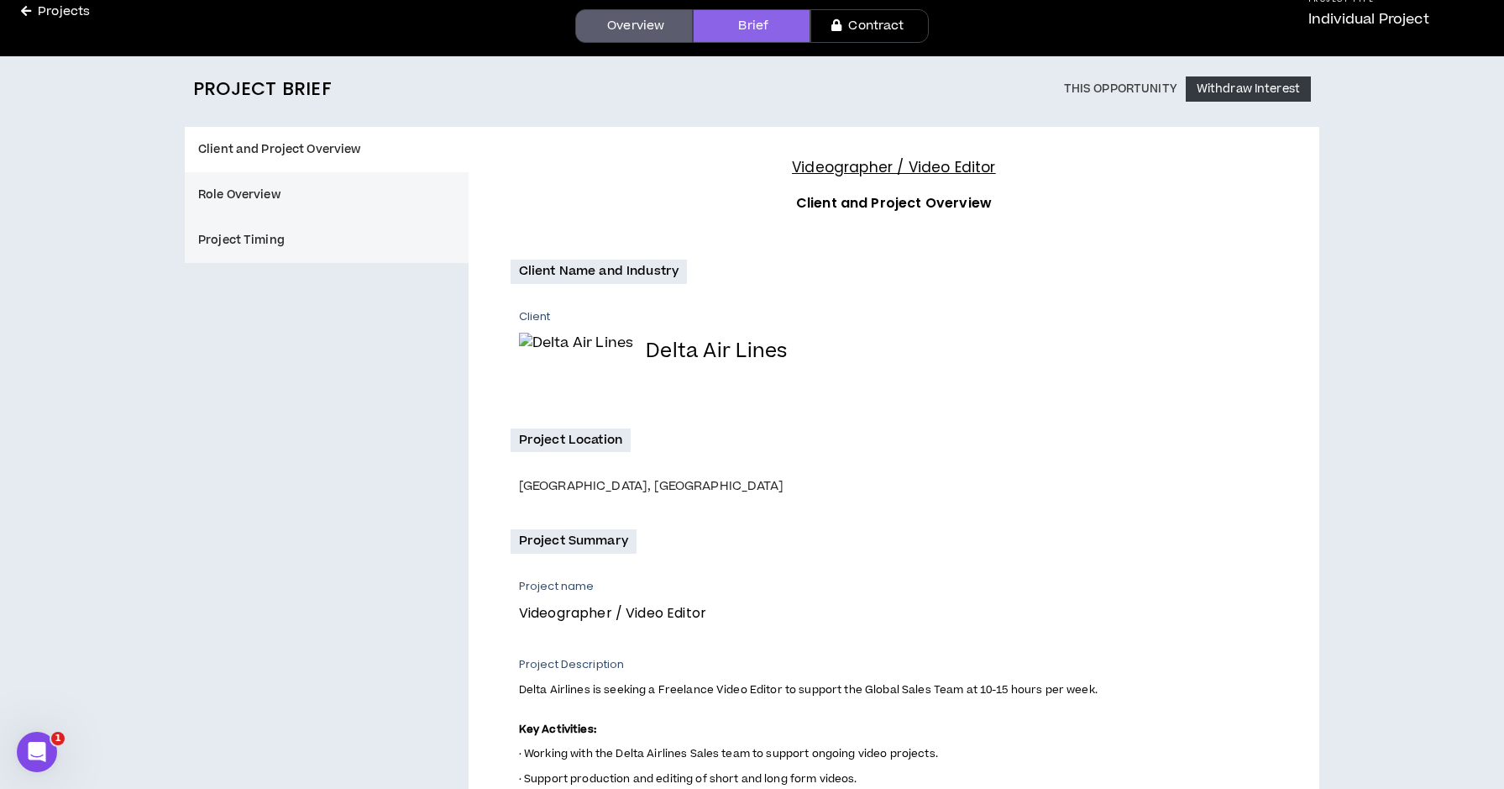
click at [273, 206] on button "Role Overview" at bounding box center [327, 194] width 284 height 45
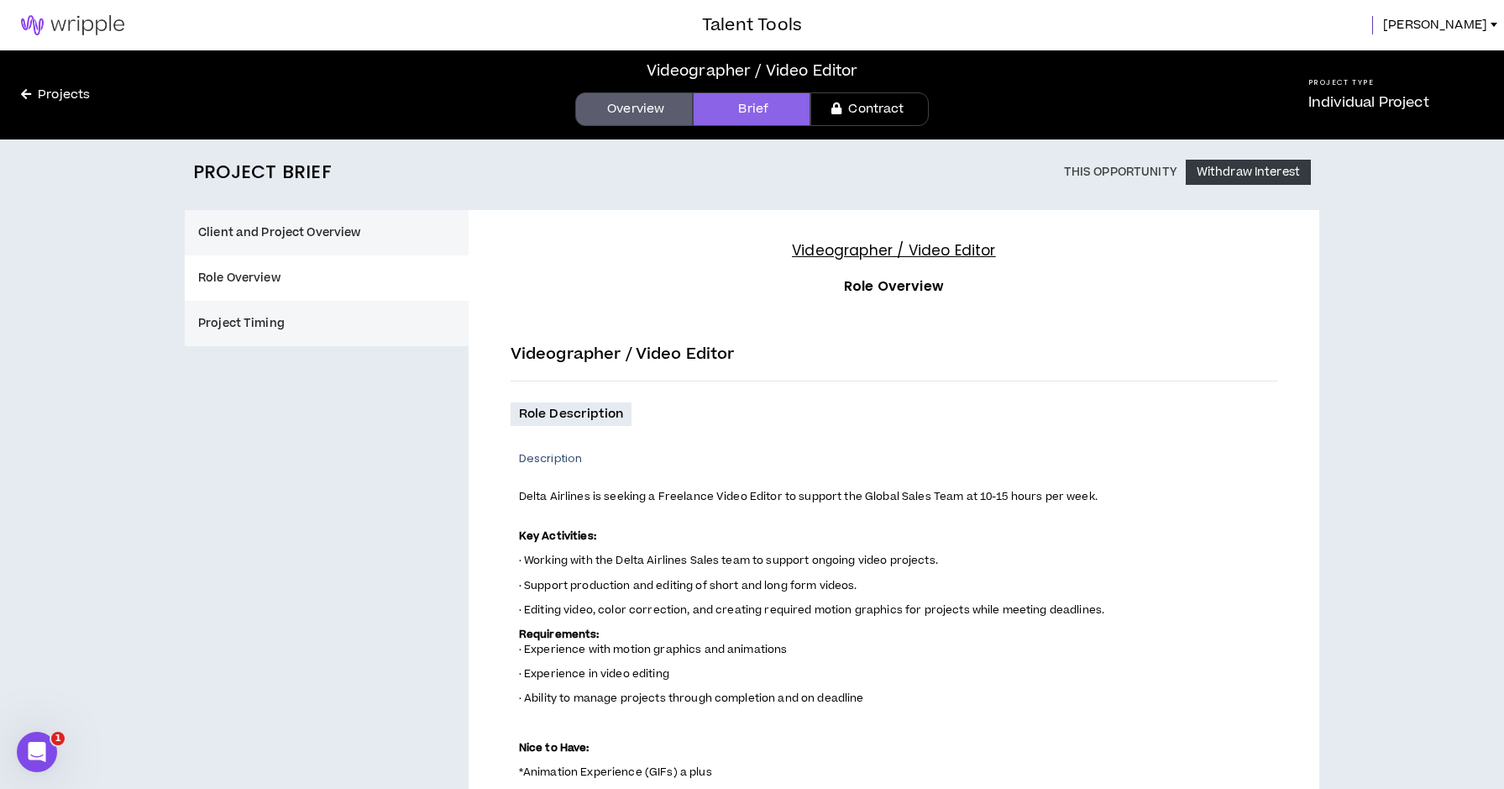
click at [292, 317] on button "Project Timing" at bounding box center [327, 323] width 284 height 45
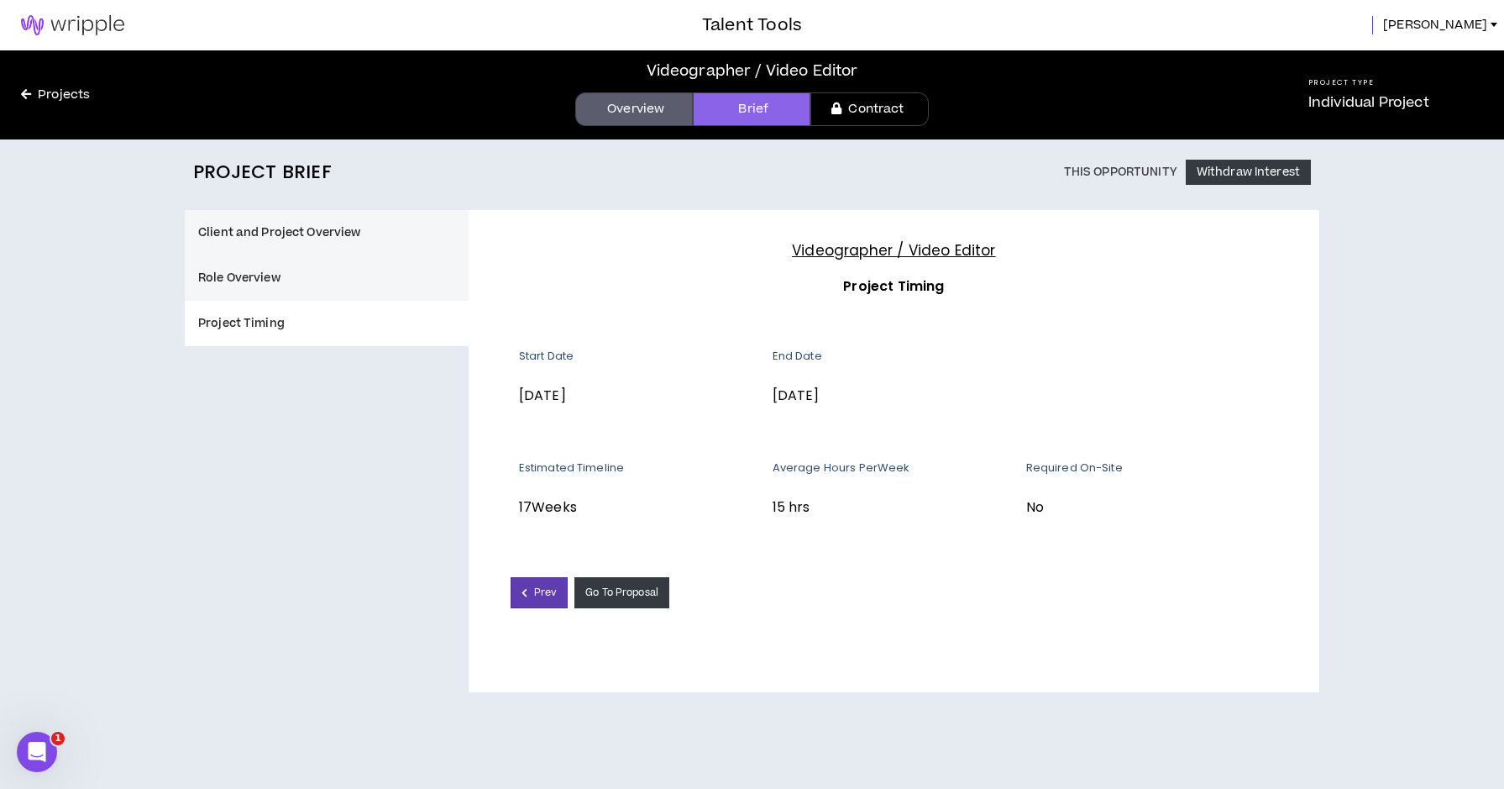
click at [865, 101] on link "Contract" at bounding box center [869, 109] width 118 height 34
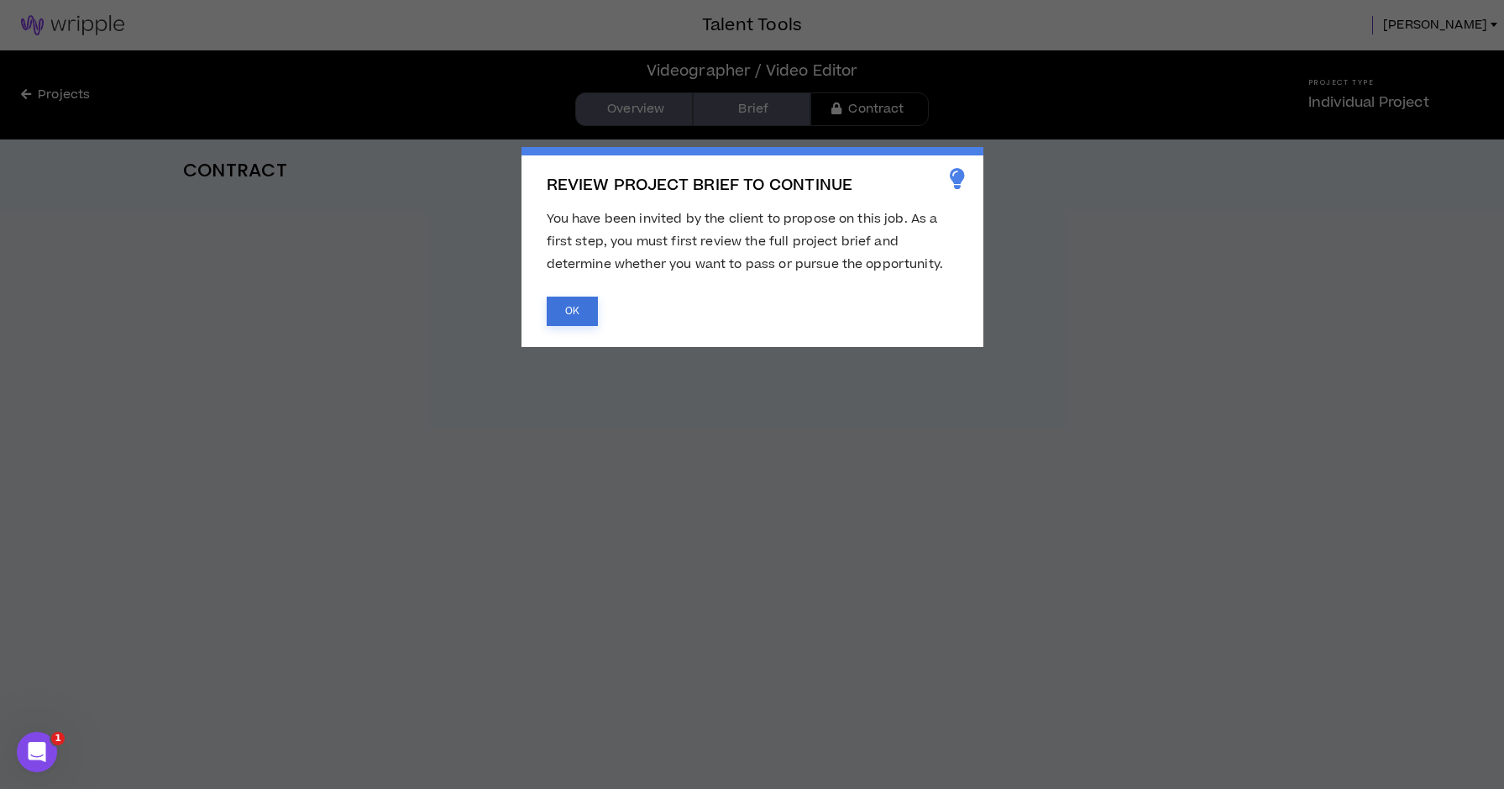
click at [566, 309] on button "OK" at bounding box center [572, 310] width 51 height 29
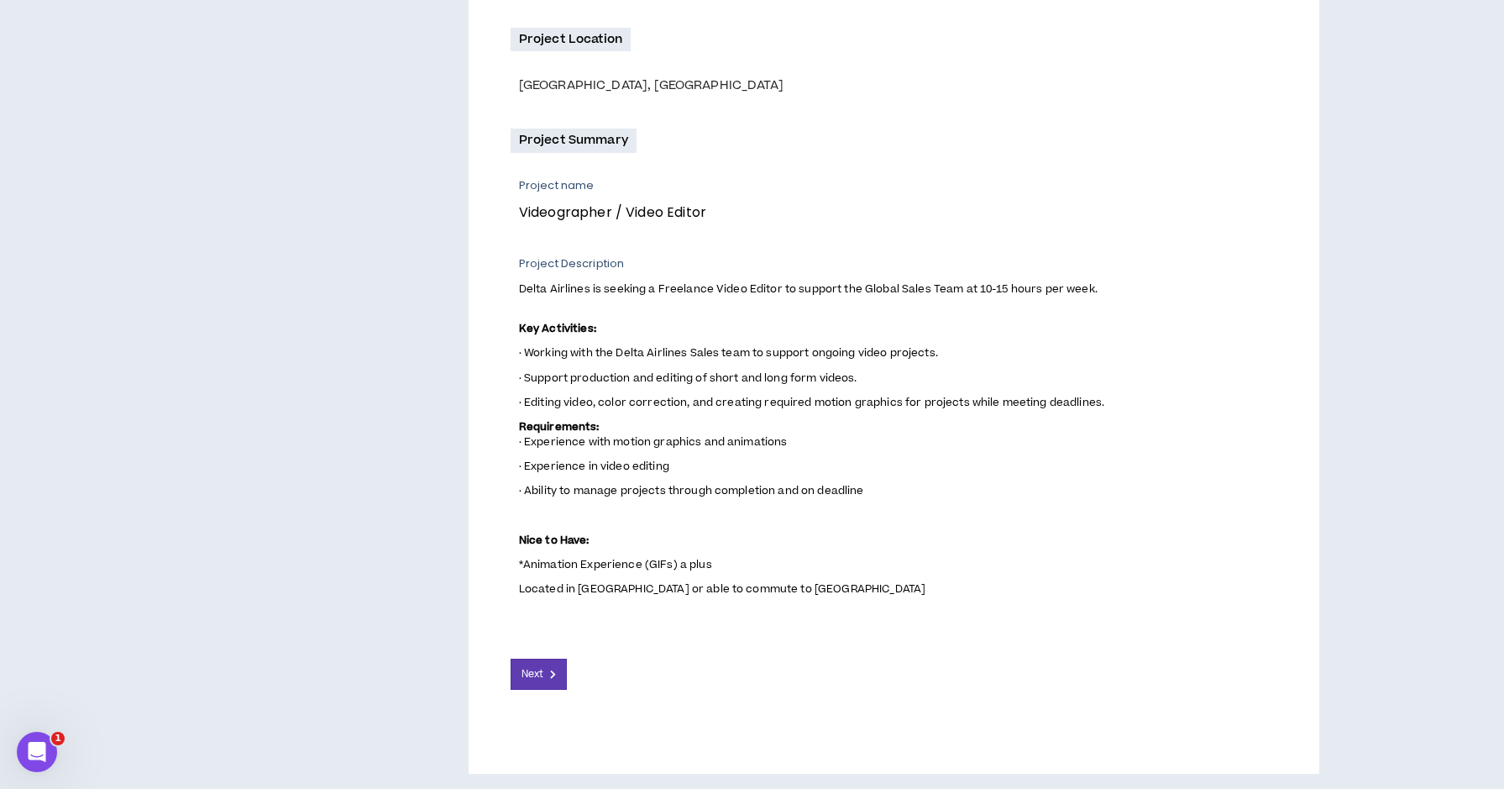
scroll to position [482, 0]
click at [543, 669] on span "Next" at bounding box center [533, 676] width 22 height 16
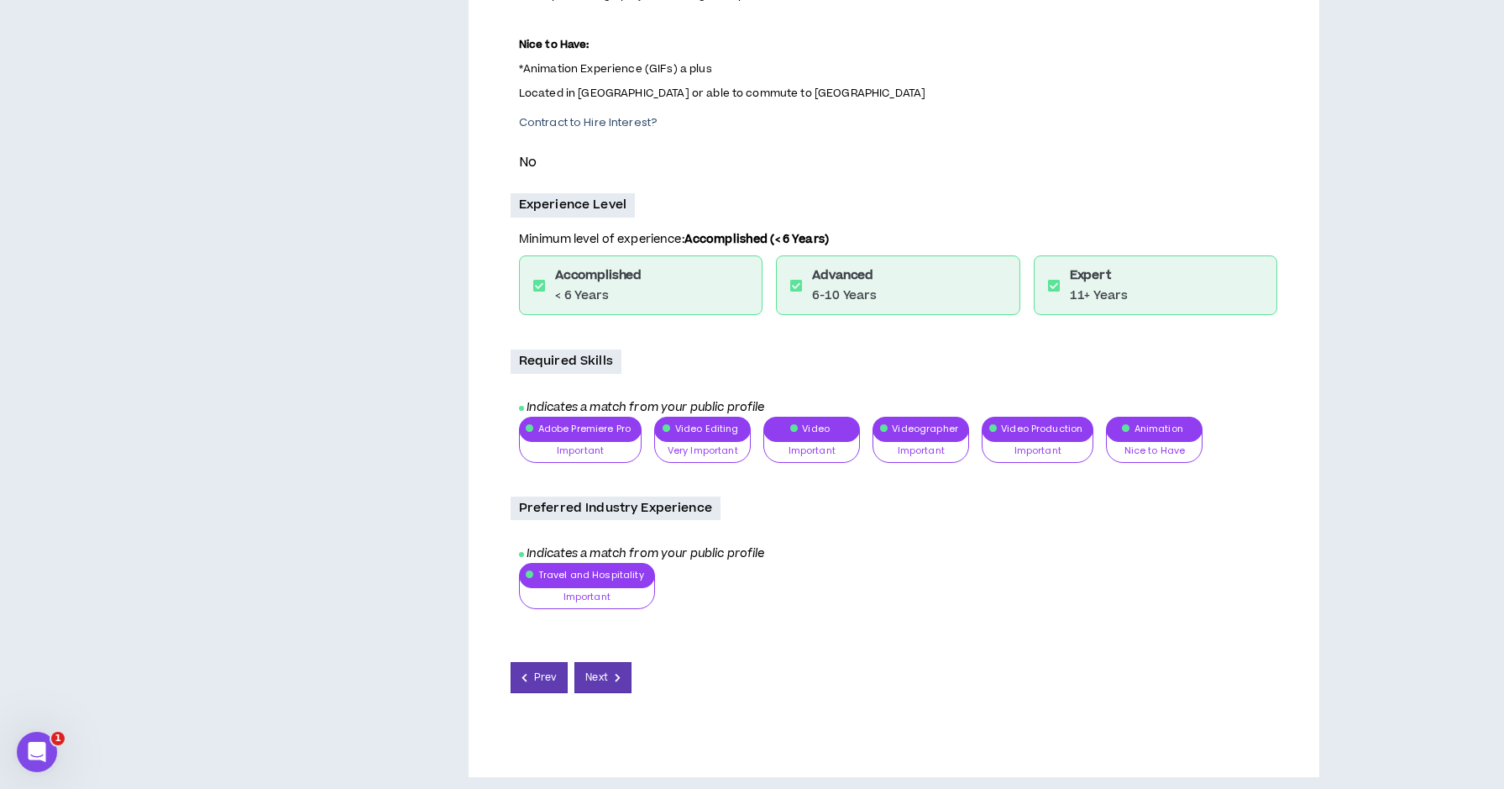
scroll to position [702, 0]
click at [611, 673] on button "Next" at bounding box center [602, 678] width 57 height 31
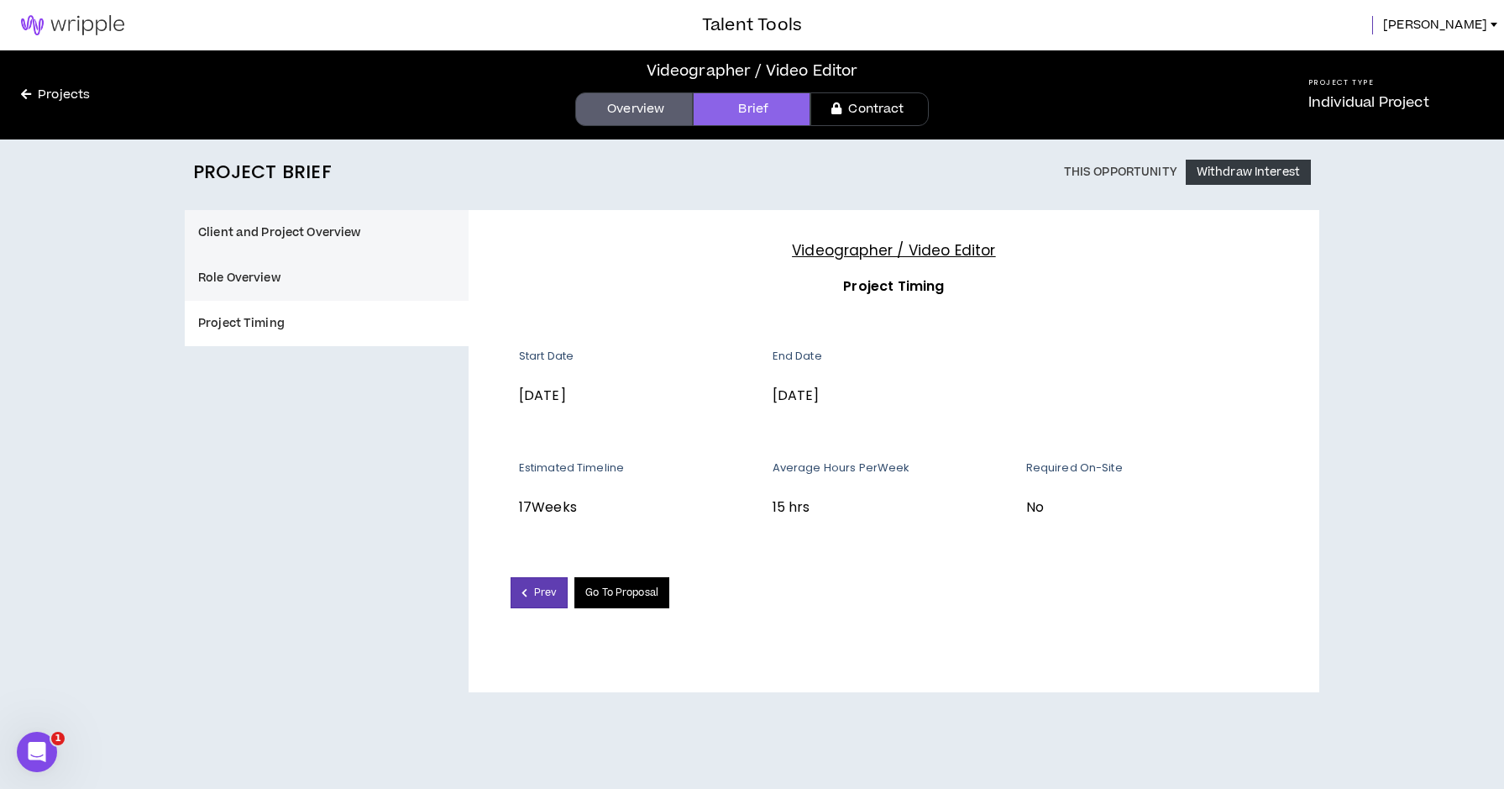
click at [639, 594] on link "Go To Proposal" at bounding box center [621, 592] width 95 height 31
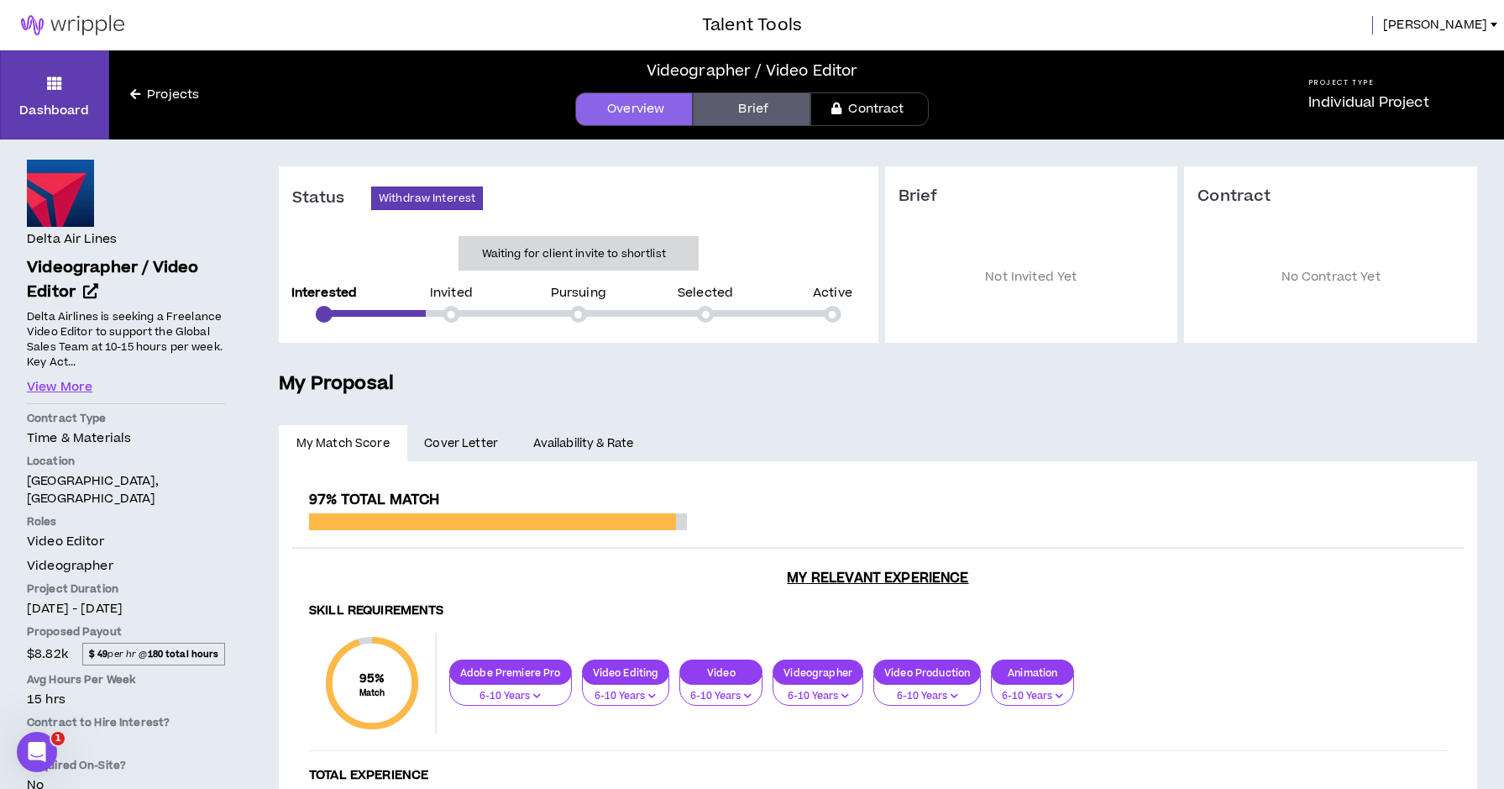
click at [559, 443] on link "Availability & Rate" at bounding box center [583, 443] width 135 height 37
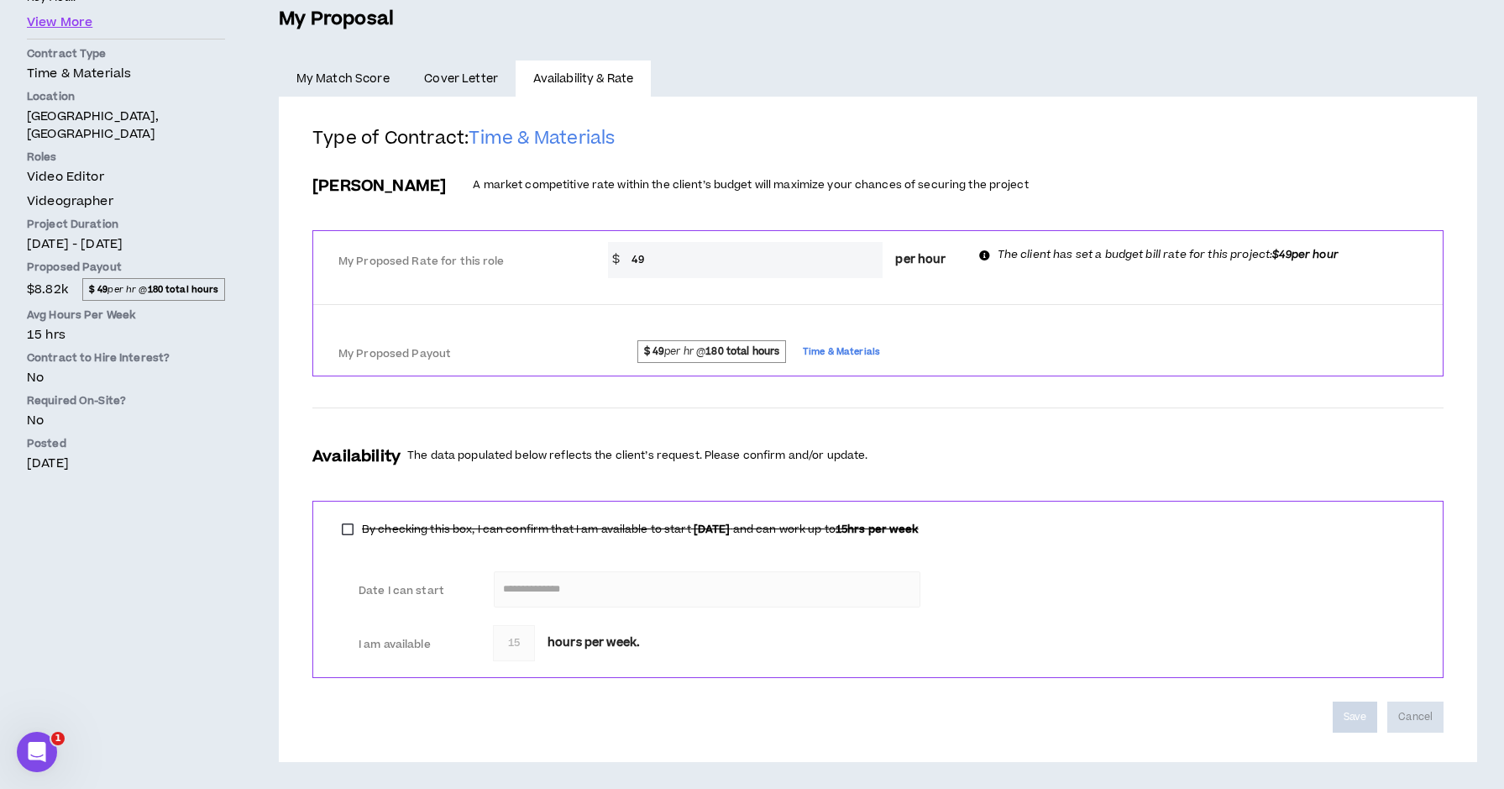
scroll to position [364, 0]
